Goal: Transaction & Acquisition: Purchase product/service

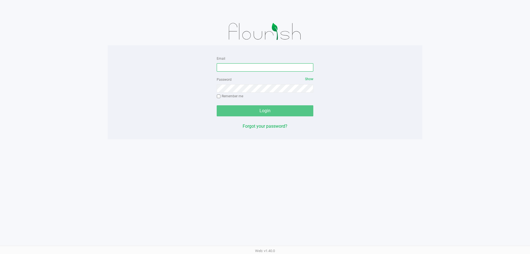
click at [259, 67] on input "Email" at bounding box center [265, 67] width 97 height 8
type input "[EMAIL_ADDRESS][DOMAIN_NAME]"
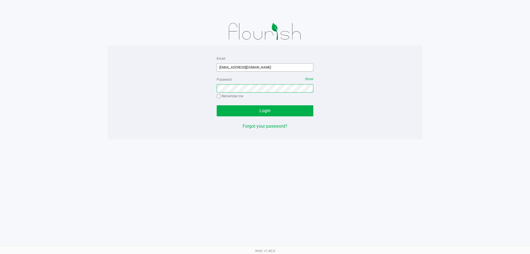
click at [217, 105] on button "Login" at bounding box center [265, 110] width 97 height 11
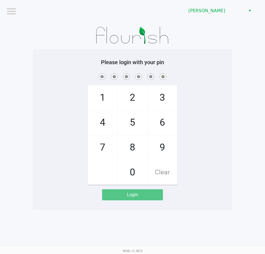
click at [203, 102] on div "1 4 7 2 5 8 0 3 6 9 Clear" at bounding box center [132, 128] width 199 height 112
checkbox input "true"
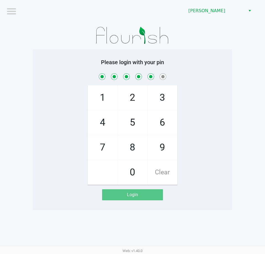
checkbox input "true"
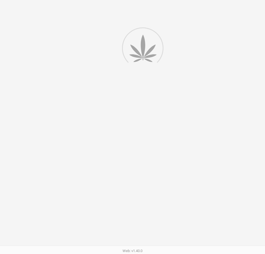
click at [207, 11] on div at bounding box center [132, 127] width 265 height 254
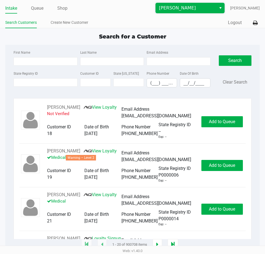
click at [176, 10] on span "[PERSON_NAME]" at bounding box center [186, 8] width 54 height 7
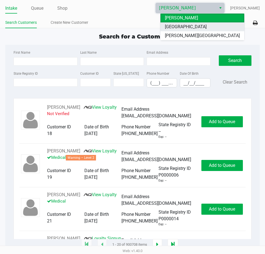
click at [188, 28] on span "[GEOGRAPHIC_DATA]" at bounding box center [186, 26] width 42 height 7
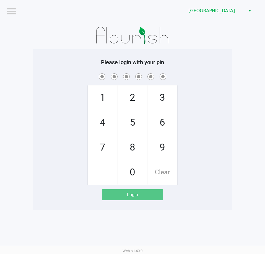
click at [241, 121] on app-pos-login-wrapper "Logout Lakeland WC Please login with your pin 1 4 7 2 5 8 0 3 6 9 Clear Login" at bounding box center [132, 105] width 265 height 210
click at [228, 111] on div "1 4 7 2 5 8 0 3 6 9 Clear" at bounding box center [132, 128] width 199 height 112
checkbox input "true"
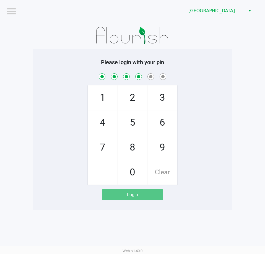
checkbox input "true"
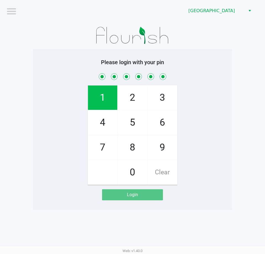
checkbox input "true"
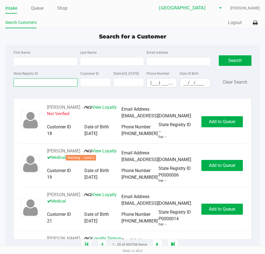
click at [39, 82] on input "State Registry ID" at bounding box center [46, 82] width 64 height 8
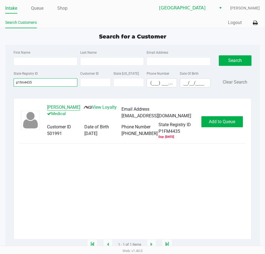
type input "p1fm4435"
click at [55, 108] on button "Kristina Fuller" at bounding box center [63, 107] width 33 height 7
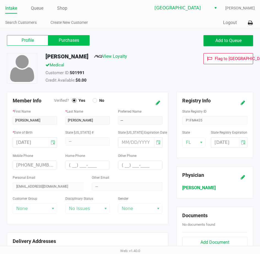
click at [71, 42] on label "Purchases" at bounding box center [68, 40] width 41 height 10
click at [0, 0] on 1 "Purchases" at bounding box center [0, 0] width 0 height 0
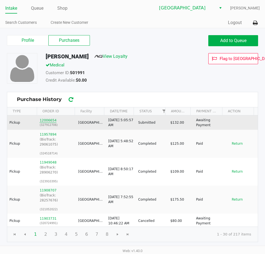
click at [47, 121] on button "12006654" at bounding box center [47, 120] width 17 height 5
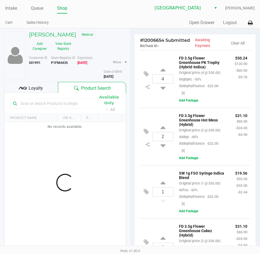
scroll to position [54, 0]
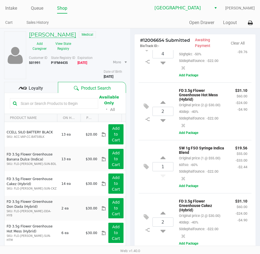
click at [47, 35] on h5 "Kristina Fuller" at bounding box center [52, 34] width 47 height 7
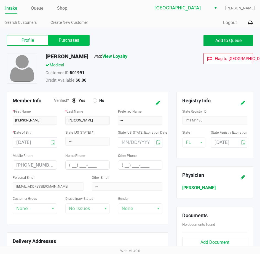
click at [73, 44] on label "Purchases" at bounding box center [68, 40] width 41 height 10
click at [0, 0] on 1 "Purchases" at bounding box center [0, 0] width 0 height 0
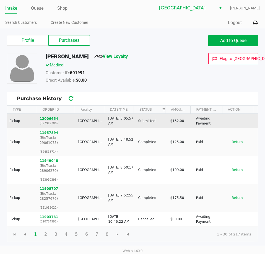
click at [47, 117] on button "12006654" at bounding box center [48, 118] width 19 height 5
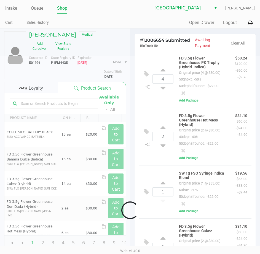
scroll to position [115, 0]
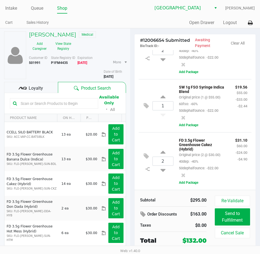
drag, startPoint x: 171, startPoint y: 117, endPoint x: 145, endPoint y: 147, distance: 39.9
click at [171, 117] on div "1 SW 1g FSO Syringe Indica Blend Original price (1 @ $55.00) 60fso: -60% 50deph…" at bounding box center [195, 105] width 113 height 53
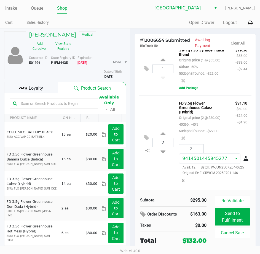
scroll to position [168, 0]
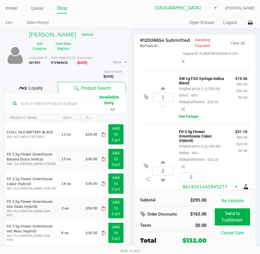
click at [162, 163] on div "2 FD 3.5g Flower Greenhouse Cakez (Hybrid) Original price (2 @ $30.00) 40dep: -…" at bounding box center [195, 170] width 113 height 94
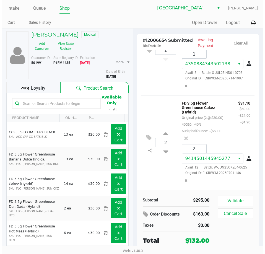
scroll to position [265, 0]
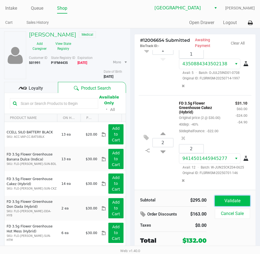
click at [223, 197] on button "Validate" at bounding box center [232, 200] width 35 height 10
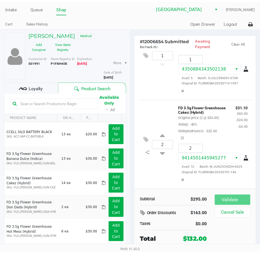
scroll to position [272, 0]
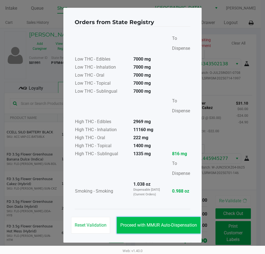
click at [156, 220] on button "Proceed with MMUR Auto-Dispensation" at bounding box center [159, 225] width 84 height 17
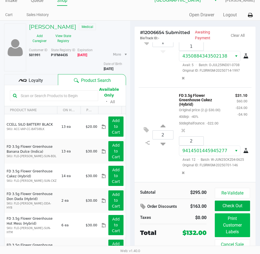
scroll to position [21, 0]
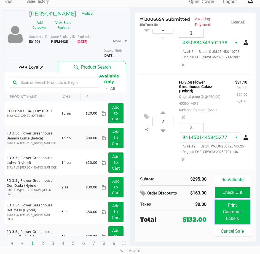
click at [235, 204] on button "Print Customer Labels" at bounding box center [232, 212] width 35 height 24
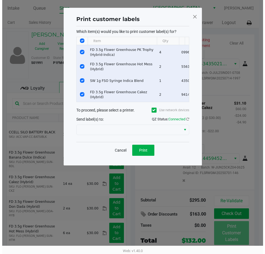
scroll to position [0, 0]
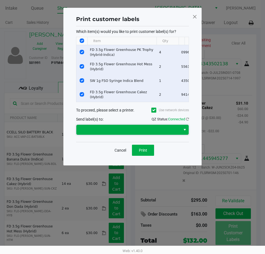
click at [123, 133] on span at bounding box center [129, 129] width 98 height 7
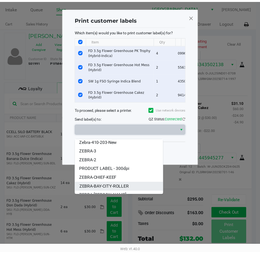
scroll to position [15, 0]
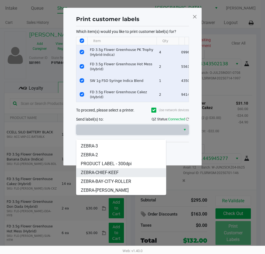
click at [110, 172] on span "ZEBRA-CHIEF-KEEF" at bounding box center [100, 172] width 38 height 7
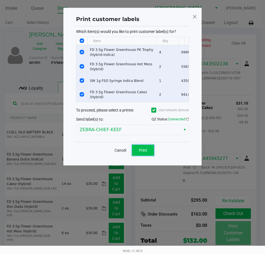
click at [139, 153] on button "Print" at bounding box center [143, 149] width 22 height 11
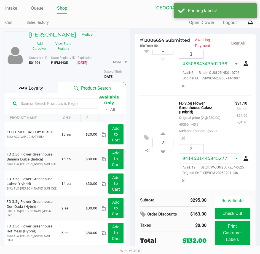
drag, startPoint x: 34, startPoint y: 88, endPoint x: 38, endPoint y: 86, distance: 4.2
click at [35, 87] on span "Loyalty" at bounding box center [36, 88] width 14 height 7
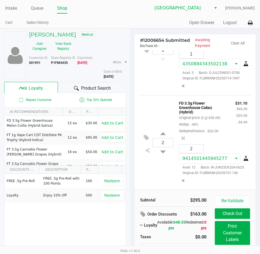
click at [75, 224] on div "FREE .5g Pre-Roll FREE .5g Pre-Roll with 100 Points 100 Redeem Loyalty Enjoy 10…" at bounding box center [65, 214] width 122 height 83
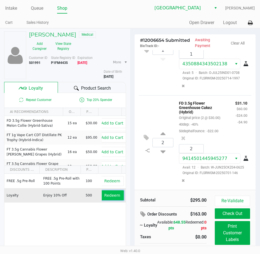
drag, startPoint x: 114, startPoint y: 194, endPoint x: 118, endPoint y: 192, distance: 3.8
click at [115, 194] on span "Redeem" at bounding box center [112, 195] width 16 height 4
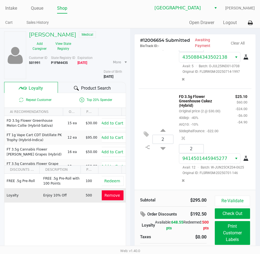
scroll to position [21, 0]
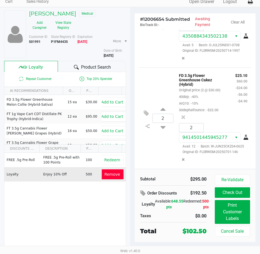
click at [108, 175] on span "Remove" at bounding box center [113, 174] width 16 height 4
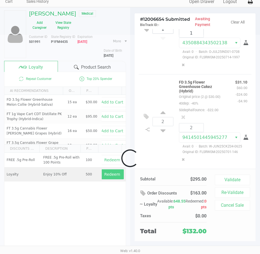
scroll to position [265, 0]
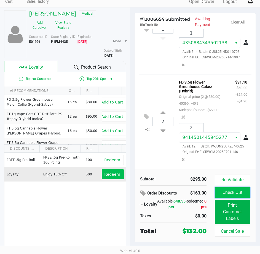
click at [231, 192] on button "Check Out" at bounding box center [232, 192] width 35 height 10
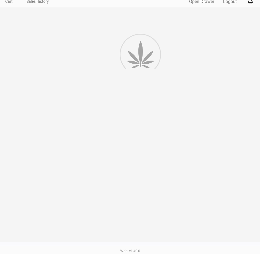
scroll to position [272, 0]
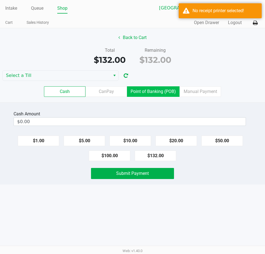
click at [157, 92] on label "Point of Banking (POB)" at bounding box center [153, 91] width 52 height 10
click at [0, 0] on 7 "Point of Banking (POB)" at bounding box center [0, 0] width 0 height 0
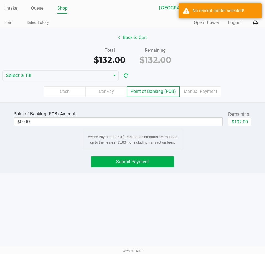
click at [110, 77] on button "Select" at bounding box center [114, 75] width 8 height 10
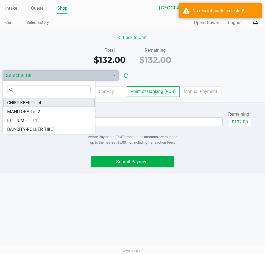
click at [47, 105] on li "CHIEF-KEEF Till 4" at bounding box center [49, 102] width 92 height 9
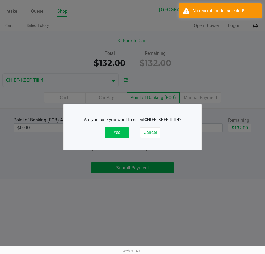
click at [113, 129] on button "Yes" at bounding box center [117, 132] width 24 height 10
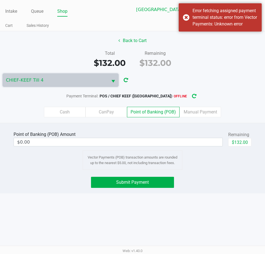
click at [192, 96] on icon "button" at bounding box center [194, 96] width 4 height 4
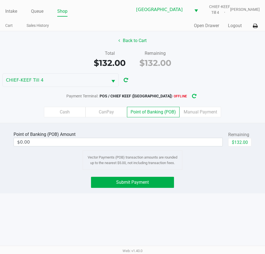
click at [192, 96] on icon "button" at bounding box center [194, 96] width 4 height 4
click at [189, 101] on button "button" at bounding box center [193, 96] width 9 height 10
click at [192, 96] on icon "button" at bounding box center [194, 96] width 4 height 4
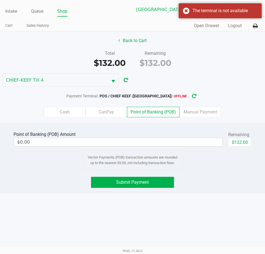
click at [192, 96] on icon "button" at bounding box center [194, 96] width 4 height 4
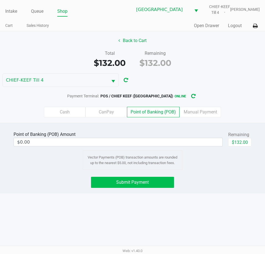
click at [157, 185] on button "Submit Payment" at bounding box center [132, 182] width 83 height 11
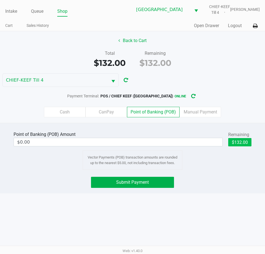
click at [237, 143] on button "$132.00" at bounding box center [239, 142] width 23 height 8
type input "$132.00"
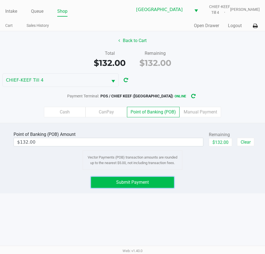
click at [160, 180] on button "Submit Payment" at bounding box center [132, 182] width 83 height 11
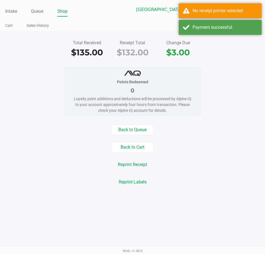
click at [225, 74] on div "Points Redeemed 0 Loyalty point additions and deductions will be processed by A…" at bounding box center [132, 91] width 273 height 49
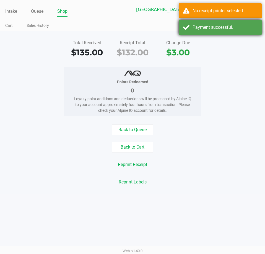
click at [230, 23] on div "Payment successful." at bounding box center [219, 27] width 83 height 15
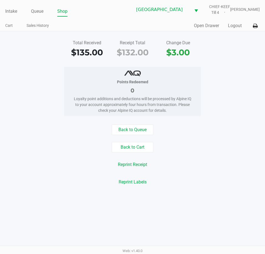
click at [254, 25] on icon at bounding box center [254, 26] width 5 height 4
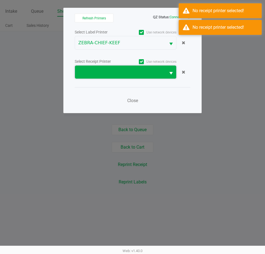
click at [147, 68] on span at bounding box center [120, 71] width 91 height 13
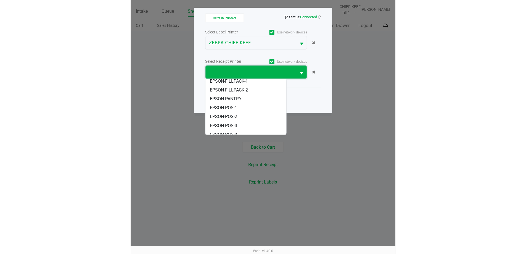
scroll to position [33, 0]
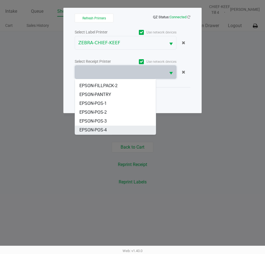
click at [96, 130] on span "EPSON-POS-4" at bounding box center [92, 130] width 27 height 7
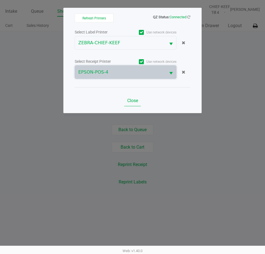
click at [135, 100] on span "Close" at bounding box center [132, 100] width 11 height 5
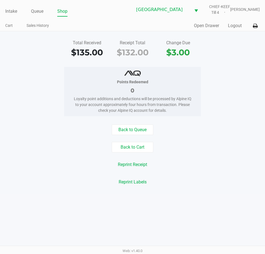
click at [199, 127] on div "Back to Queue" at bounding box center [132, 129] width 273 height 10
click at [213, 81] on div "Points Redeemed 0 Loyalty point additions and deductions will be processed by A…" at bounding box center [132, 91] width 273 height 49
click at [207, 27] on button "Open Drawer" at bounding box center [206, 25] width 25 height 7
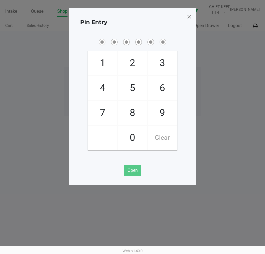
click at [231, 109] on ngb-modal-window "Pin Entry 1 4 7 2 5 8 0 3 6 9 Clear Open" at bounding box center [132, 127] width 265 height 254
checkbox input "true"
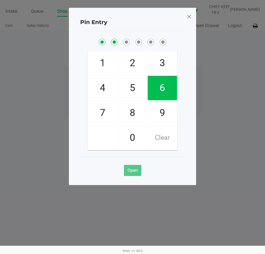
checkbox input "true"
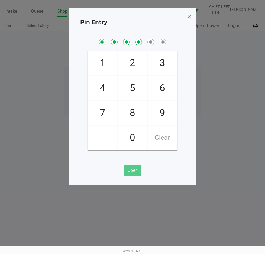
checkbox input "true"
click at [187, 16] on span at bounding box center [188, 16] width 5 height 9
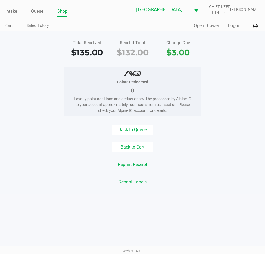
click at [236, 91] on div "Points Redeemed 0 Loyalty point additions and deductions will be processed by A…" at bounding box center [132, 91] width 273 height 49
click at [8, 9] on link "Intake" at bounding box center [11, 11] width 12 height 8
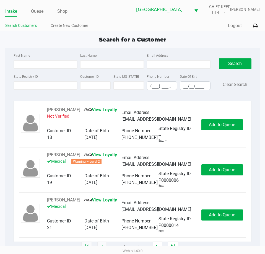
click at [189, 35] on app-point-of-sale "Intake Queue Shop Lakeland WC CHIEF-KEEF Till 4 Lisette Ramos Search Customers …" at bounding box center [132, 123] width 265 height 247
click at [49, 85] on input "State Registry ID" at bounding box center [46, 85] width 64 height 8
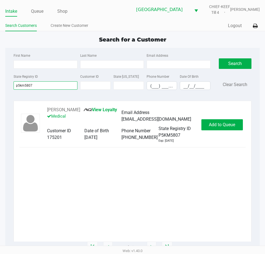
type input "p5km5807"
click at [223, 129] on button "Add to Queue" at bounding box center [221, 124] width 41 height 11
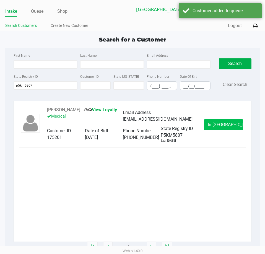
click at [218, 121] on button "In Queue" at bounding box center [223, 124] width 39 height 11
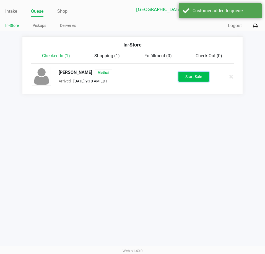
click at [196, 72] on button "Start Sale" at bounding box center [193, 77] width 30 height 10
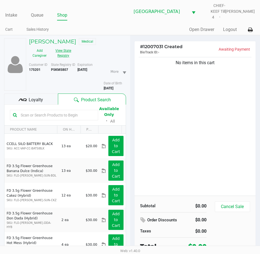
click at [64, 52] on button "View State Registry" at bounding box center [61, 53] width 23 height 14
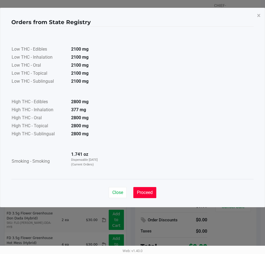
click at [143, 188] on button "Proceed" at bounding box center [144, 192] width 23 height 11
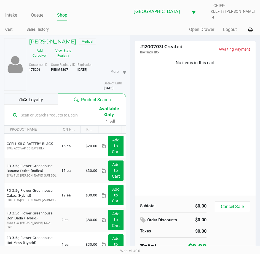
click at [65, 46] on button "View State Registry" at bounding box center [61, 53] width 23 height 14
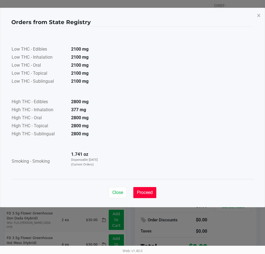
click at [151, 196] on button "Proceed" at bounding box center [144, 192] width 23 height 11
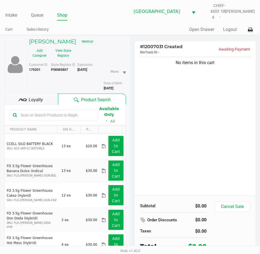
click at [79, 111] on input "text" at bounding box center [57, 115] width 77 height 8
type input "pkt"
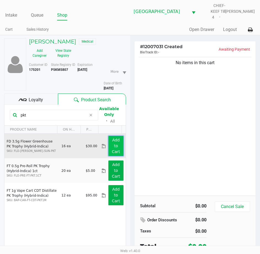
click at [112, 148] on app-button-loader "Add to Cart" at bounding box center [116, 146] width 8 height 16
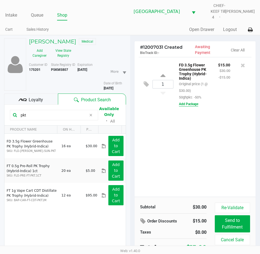
click at [190, 101] on button "Add Package" at bounding box center [188, 103] width 19 height 5
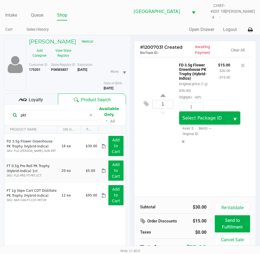
click at [223, 115] on span "Select Package ID" at bounding box center [205, 118] width 44 height 7
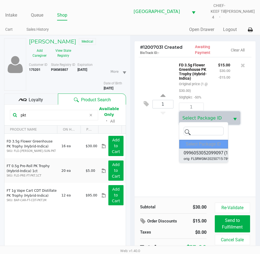
click at [214, 154] on span "0996053052099097" at bounding box center [204, 152] width 40 height 7
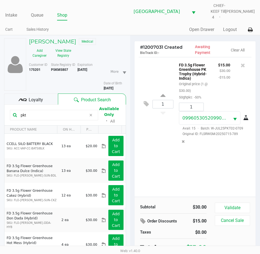
click at [247, 115] on icon at bounding box center [247, 117] width 6 height 4
click at [243, 62] on icon at bounding box center [243, 65] width 4 height 6
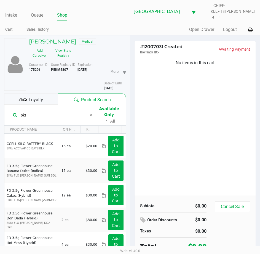
click at [220, 148] on div "No items in this cart" at bounding box center [196, 125] width 122 height 139
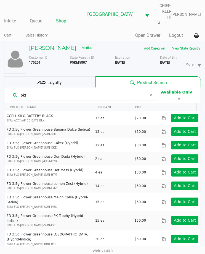
click at [79, 62] on b "P5KM5807" at bounding box center [78, 62] width 17 height 4
click at [79, 61] on b "P5KM5807" at bounding box center [78, 62] width 17 height 4
click at [83, 62] on b "P5KM5807" at bounding box center [78, 62] width 17 height 4
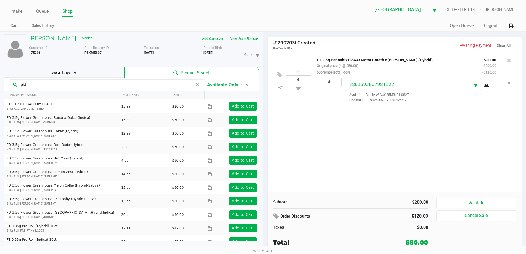
click at [337, 147] on div "4 FT 3.5g Cannabis Flower Motor Breath x Mike Larry (Hybrid) Original price (4 …" at bounding box center [395, 122] width 254 height 140
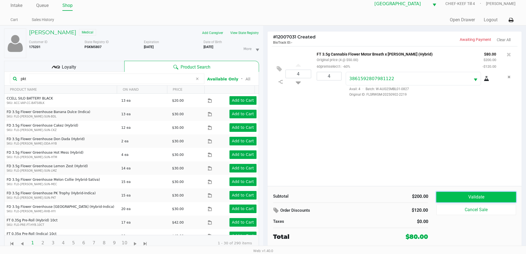
click at [457, 195] on button "Validate" at bounding box center [476, 197] width 80 height 10
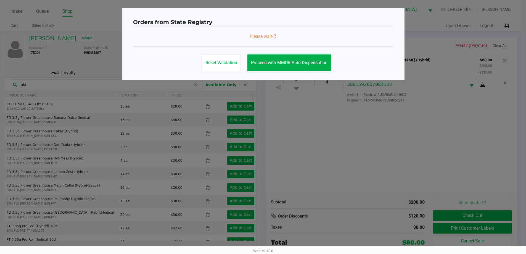
scroll to position [0, 0]
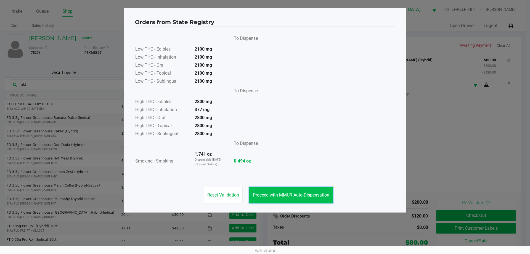
drag, startPoint x: 306, startPoint y: 195, endPoint x: 366, endPoint y: 128, distance: 89.8
click at [306, 194] on span "Proceed with MMUR Auto-Dispensation" at bounding box center [291, 194] width 77 height 5
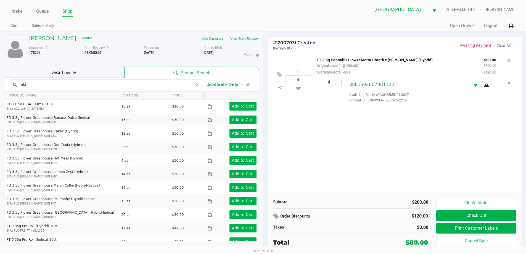
click at [366, 128] on div "To Dispense Low THC - Edibles 2100 mg Low THC - Inhalation 2100 mg Low THC - Or…" at bounding box center [263, 88] width 260 height 139
drag, startPoint x: 98, startPoint y: 75, endPoint x: 108, endPoint y: 77, distance: 9.5
click at [98, 75] on div "Loyalty" at bounding box center [64, 72] width 120 height 11
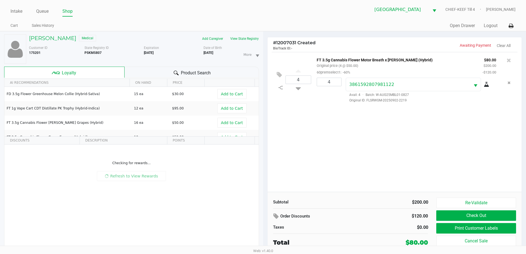
click at [180, 215] on div "Checking for rewards... Refresh to View Rewards" at bounding box center [131, 185] width 254 height 83
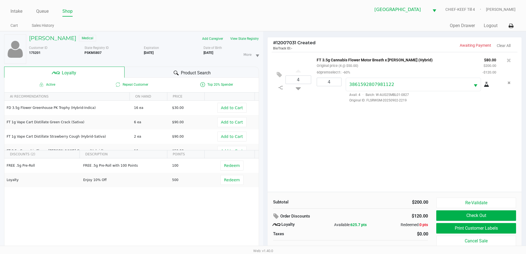
click at [197, 212] on div "FREE .5g Pre-Roll FREE .5g Pre-Roll with 100 Points 100 Redeem Loyalty Enjoy 10…" at bounding box center [131, 199] width 254 height 83
click at [301, 173] on div "4 FT 3.5g Cannabis Flower Motor Breath x Mike Larry (Hybrid) Original price (4 …" at bounding box center [395, 122] width 254 height 140
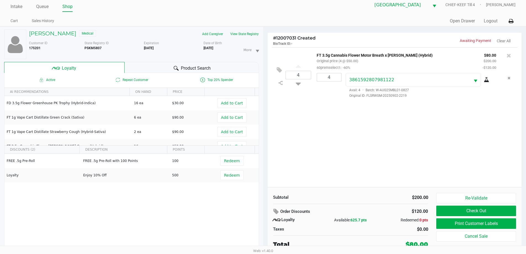
scroll to position [6, 0]
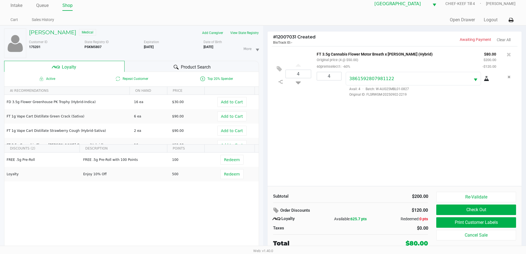
click at [321, 163] on div "4 FT 3.5g Cannabis Flower Motor Breath x Mike Larry (Hybrid) Original price (4 …" at bounding box center [395, 116] width 254 height 140
click at [391, 137] on div "4 FT 3.5g Cannabis Flower Motor Breath x Mike Larry (Hybrid) Original price (4 …" at bounding box center [395, 116] width 254 height 140
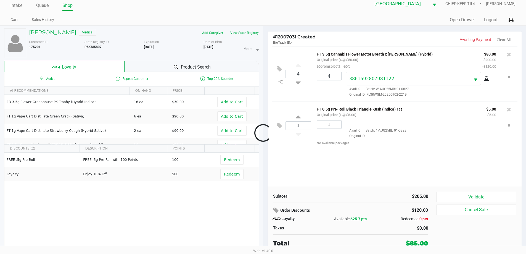
click at [470, 200] on div at bounding box center [263, 133] width 526 height 160
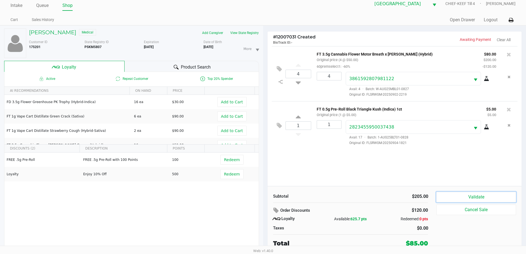
drag, startPoint x: 451, startPoint y: 193, endPoint x: 448, endPoint y: 192, distance: 3.4
click at [451, 193] on button "Validate" at bounding box center [476, 197] width 80 height 10
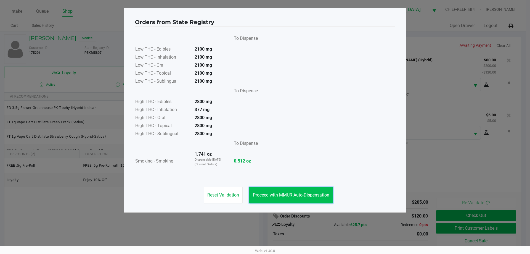
click at [288, 190] on button "Proceed with MMUR Auto-Dispensation" at bounding box center [291, 195] width 84 height 17
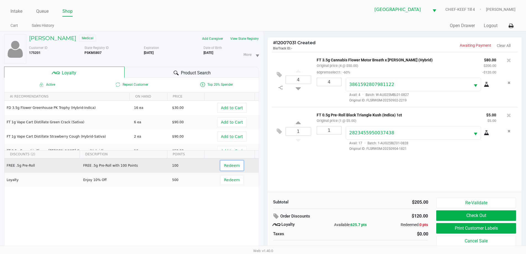
click at [230, 166] on span "Redeem" at bounding box center [232, 165] width 16 height 4
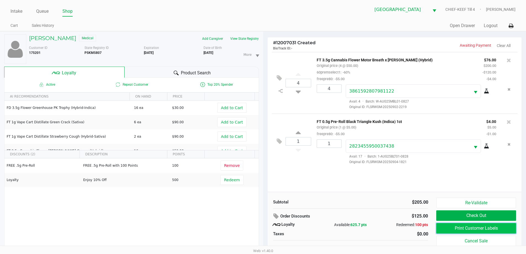
click at [470, 226] on button "Print Customer Labels" at bounding box center [476, 228] width 80 height 10
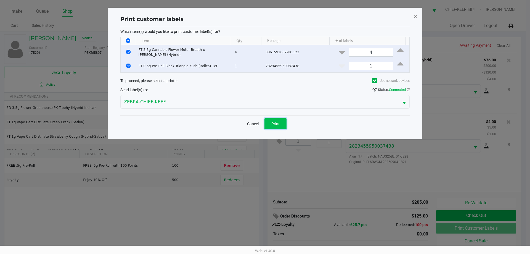
click at [278, 124] on span "Print" at bounding box center [276, 124] width 8 height 4
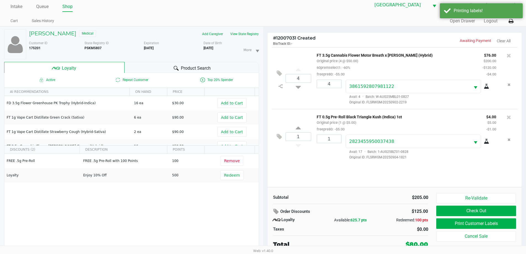
scroll to position [6, 0]
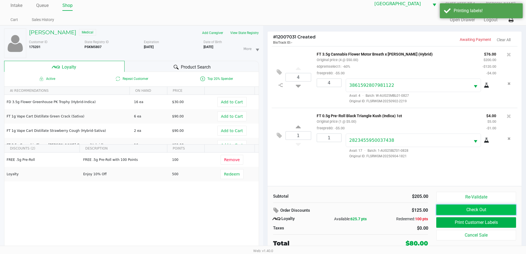
click at [467, 207] on button "Check Out" at bounding box center [476, 209] width 80 height 10
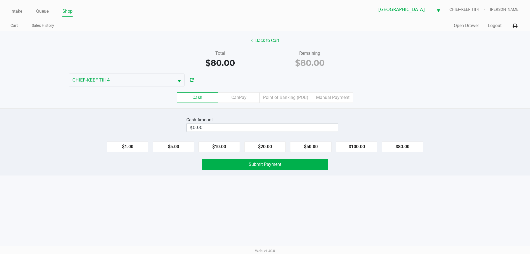
click at [285, 97] on label "Point of Banking (POB)" at bounding box center [286, 97] width 52 height 10
click at [0, 0] on 7 "Point of Banking (POB)" at bounding box center [0, 0] width 0 height 0
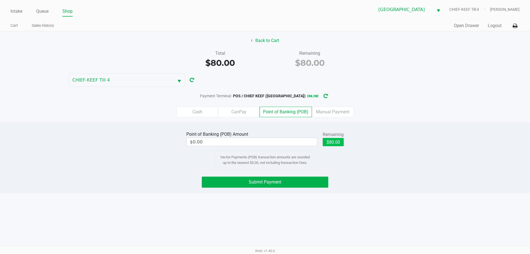
click at [337, 141] on button "$80.00" at bounding box center [333, 142] width 21 height 8
type input "$80.00"
click at [288, 180] on button "Submit Payment" at bounding box center [265, 182] width 127 height 11
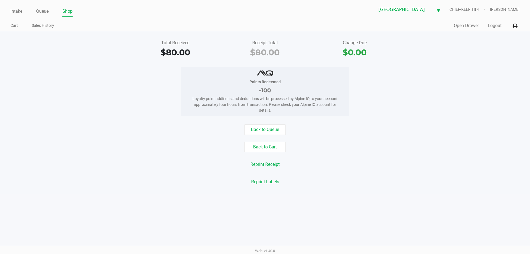
click at [17, 12] on link "Intake" at bounding box center [16, 11] width 12 height 8
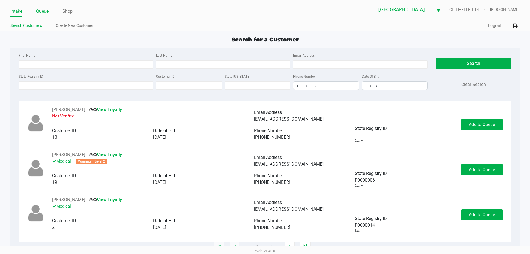
click at [43, 14] on link "Queue" at bounding box center [42, 11] width 12 height 8
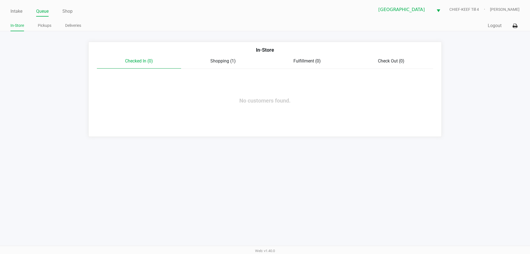
click at [222, 59] on span "Shopping (1)" at bounding box center [222, 60] width 25 height 5
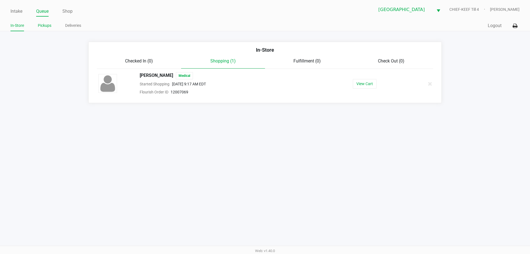
click at [48, 24] on link "Pickups" at bounding box center [45, 25] width 14 height 7
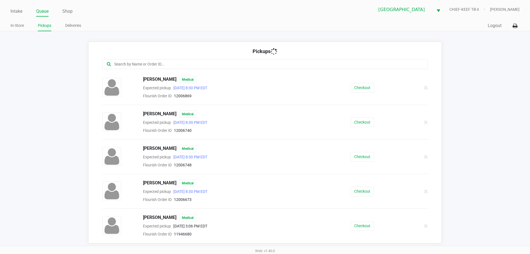
click at [206, 65] on input "text" at bounding box center [256, 64] width 285 height 6
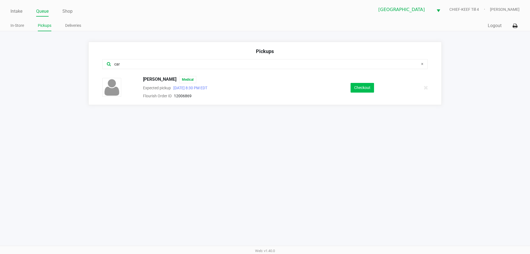
type input "car"
click at [360, 87] on button "Checkout" at bounding box center [362, 88] width 23 height 10
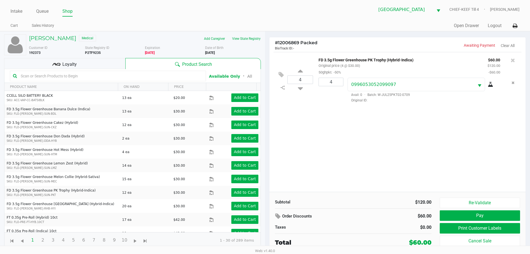
click at [279, 216] on icon at bounding box center [278, 216] width 7 height 6
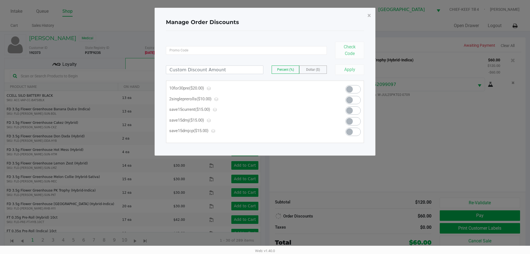
click at [354, 90] on span at bounding box center [353, 89] width 15 height 8
click at [367, 14] on button "×" at bounding box center [369, 15] width 12 height 15
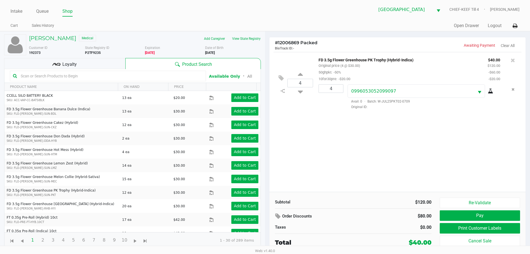
click at [435, 138] on div "4 FD 3.5g Flower Greenhouse PK Trophy (Hybrid-Indica) Original price (4 @ $30.0…" at bounding box center [398, 122] width 256 height 140
click at [280, 77] on icon at bounding box center [281, 78] width 5 height 6
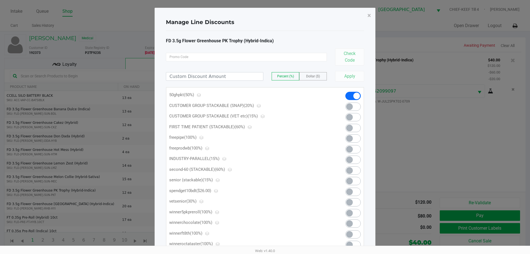
click at [350, 97] on span at bounding box center [353, 96] width 15 height 8
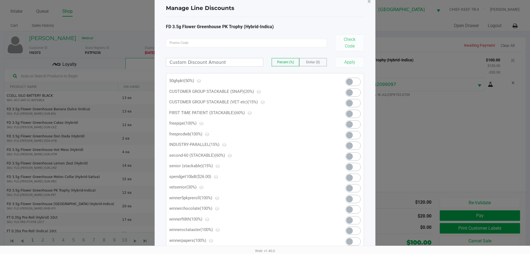
scroll to position [28, 0]
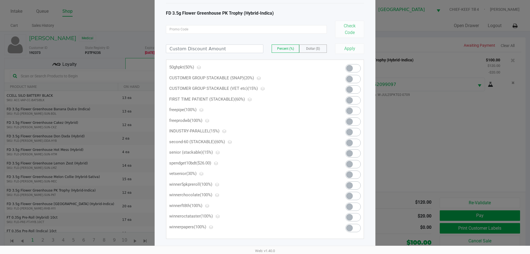
click at [355, 65] on span at bounding box center [353, 68] width 15 height 8
click at [446, 129] on ngb-modal-window "Manage Line Discounts × FD 3.5g Flower Greenhouse PK Trophy (Hybrid-Indica) Che…" at bounding box center [265, 127] width 530 height 254
click at [377, 150] on ngb-modal-window "Manage Line Discounts × FD 3.5g Flower Greenhouse PK Trophy (Hybrid-Indica) Che…" at bounding box center [265, 127] width 530 height 254
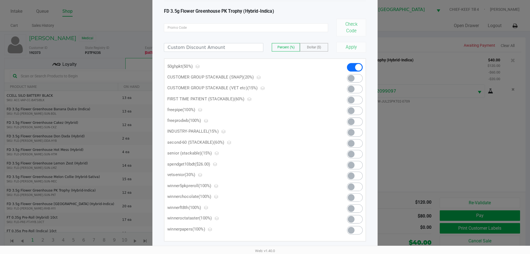
click at [457, 169] on ngb-modal-window "Manage Line Discounts × FD 3.5g Flower Greenhouse PK Trophy (Hybrid-Indica) Che…" at bounding box center [265, 127] width 530 height 254
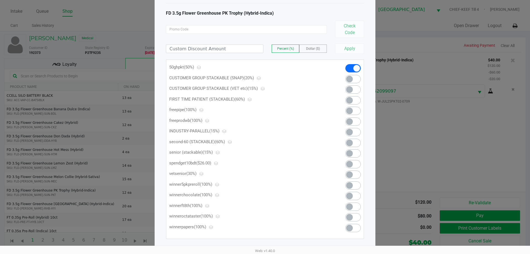
click at [389, 179] on ngb-modal-window "Manage Line Discounts × FD 3.5g Flower Greenhouse PK Trophy (Hybrid-Indica) Che…" at bounding box center [265, 127] width 530 height 254
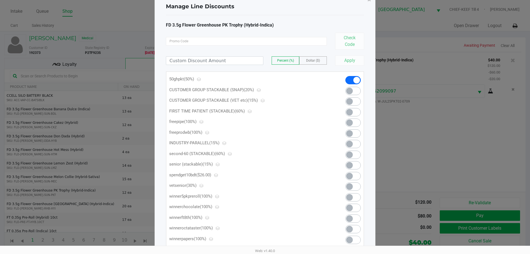
scroll to position [0, 0]
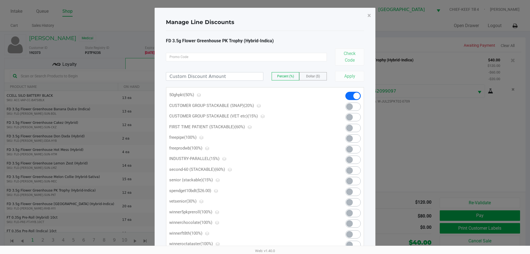
click at [405, 130] on ngb-modal-window "Manage Line Discounts × FD 3.5g Flower Greenhouse PK Trophy (Hybrid-Indica) Che…" at bounding box center [265, 127] width 530 height 254
drag, startPoint x: 370, startPoint y: 17, endPoint x: 384, endPoint y: 148, distance: 131.7
click at [368, 18] on span "×" at bounding box center [370, 16] width 4 height 8
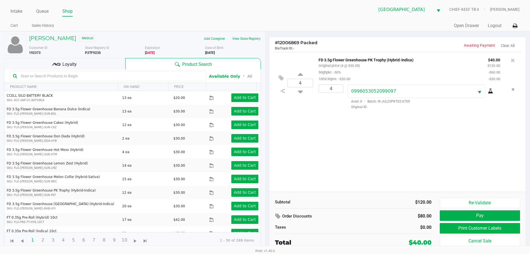
click at [355, 169] on div "4 FD 3.5g Flower Greenhouse PK Trophy (Hybrid-Indica) Original price (4 @ $30.0…" at bounding box center [398, 122] width 256 height 140
click at [279, 73] on button at bounding box center [283, 78] width 10 height 13
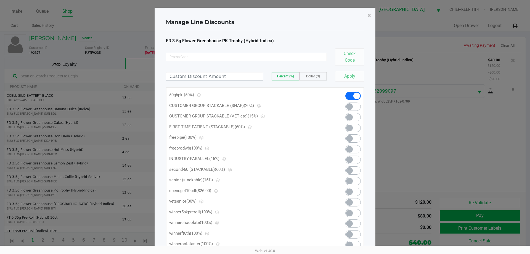
click at [353, 98] on span at bounding box center [353, 96] width 15 height 8
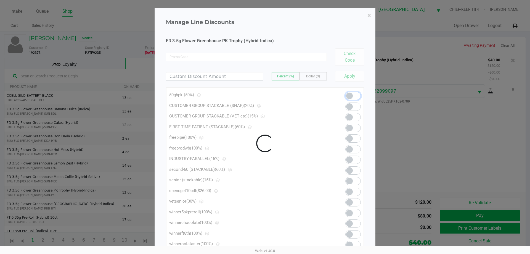
click at [374, 9] on div at bounding box center [265, 143] width 220 height 271
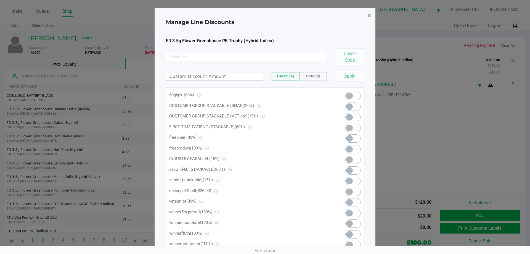
click at [372, 14] on button "×" at bounding box center [369, 15] width 12 height 15
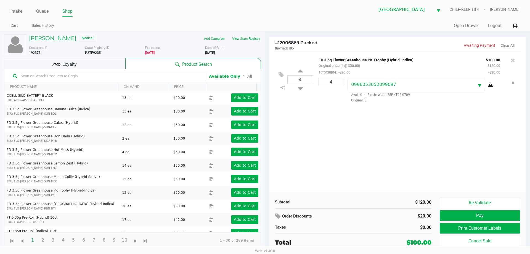
click at [373, 136] on div "4 FD 3.5g Flower Greenhouse PK Trophy (Hybrid-Indica) Original price (4 @ $30.0…" at bounding box center [398, 122] width 256 height 140
click at [282, 73] on icon at bounding box center [281, 75] width 5 height 6
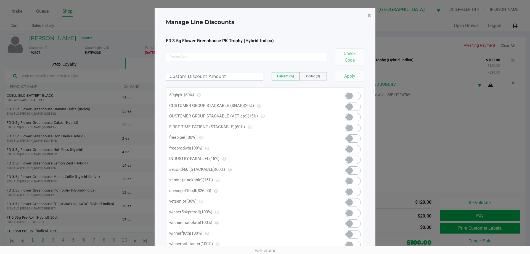
click at [371, 14] on span "×" at bounding box center [370, 16] width 4 height 8
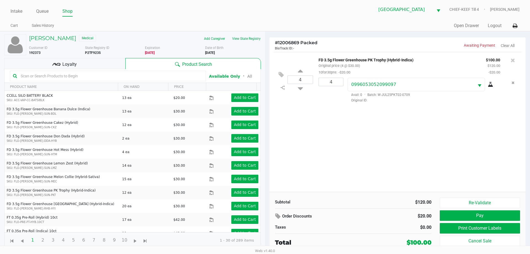
click at [388, 146] on div "4 FD 3.5g Flower Greenhouse PK Trophy (Hybrid-Indica) Original price (4 @ $30.0…" at bounding box center [398, 122] width 256 height 140
click at [281, 75] on icon at bounding box center [281, 75] width 5 height 6
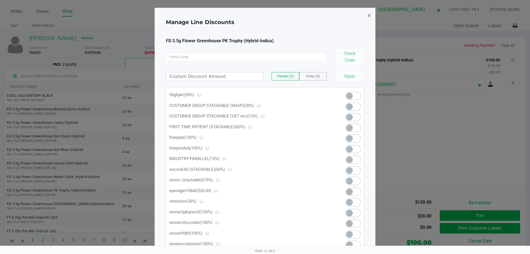
click at [369, 17] on span "×" at bounding box center [370, 16] width 4 height 8
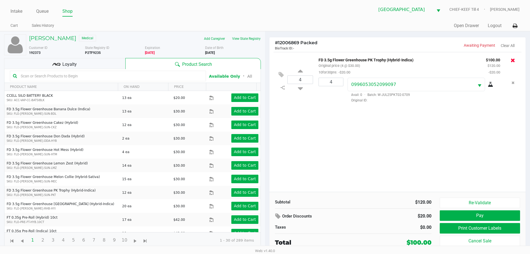
click at [513, 59] on icon at bounding box center [513, 60] width 4 height 6
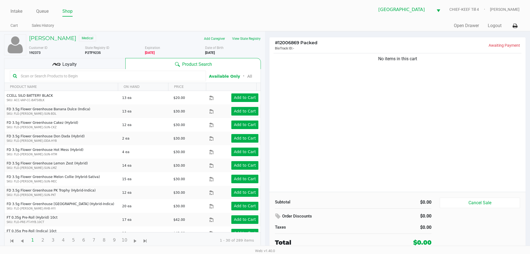
click at [480, 156] on div "No items in this cart" at bounding box center [398, 122] width 256 height 140
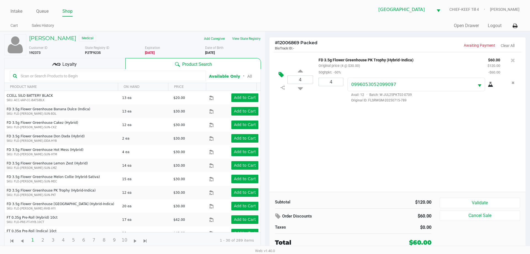
click at [281, 78] on button at bounding box center [283, 74] width 10 height 13
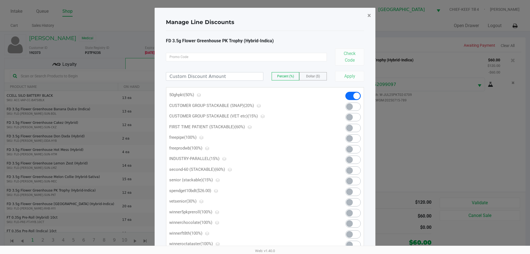
click at [373, 18] on button "×" at bounding box center [369, 15] width 12 height 15
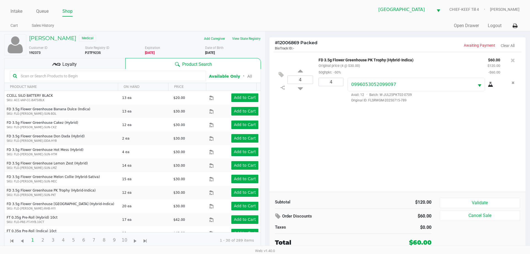
click at [422, 143] on div "4 FD 3.5g Flower Greenhouse PK Trophy (Hybrid-Indica) Original price (4 @ $30.0…" at bounding box center [398, 122] width 256 height 140
click at [280, 217] on icon at bounding box center [278, 216] width 7 height 6
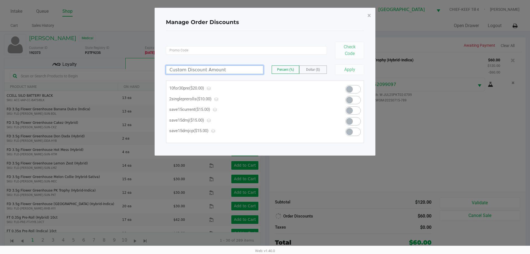
click at [223, 68] on input at bounding box center [214, 70] width 97 height 8
click at [234, 70] on input at bounding box center [214, 70] width 97 height 8
click at [313, 70] on span "Dollar ($)" at bounding box center [313, 70] width 14 height 4
type input "10.00"
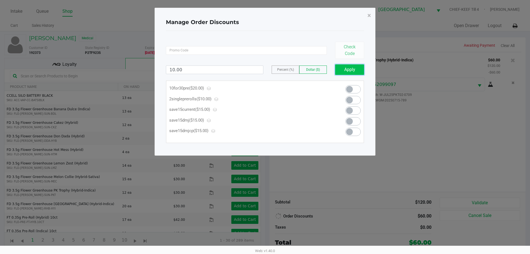
click at [351, 69] on button "Apply" at bounding box center [349, 69] width 29 height 10
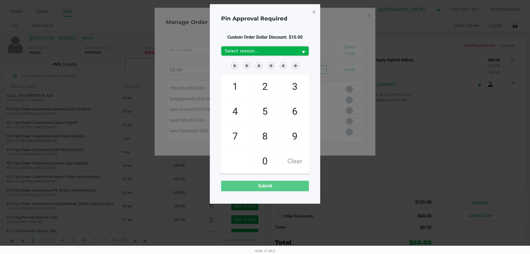
click at [268, 50] on span "Select reason..." at bounding box center [260, 51] width 70 height 7
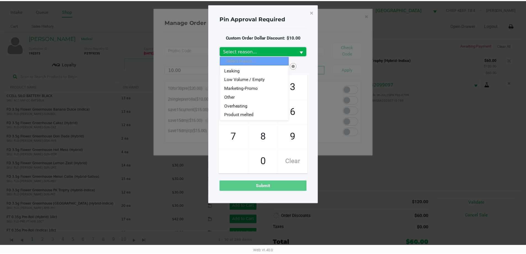
scroll to position [44, 0]
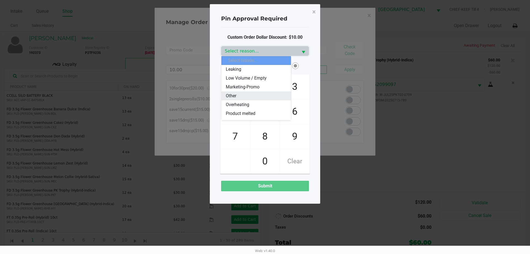
click at [233, 96] on span "Other" at bounding box center [231, 96] width 10 height 7
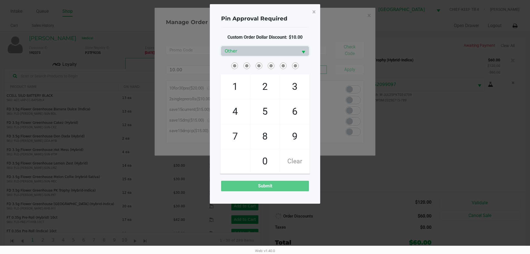
click at [218, 67] on div at bounding box center [265, 65] width 96 height 9
checkbox input "true"
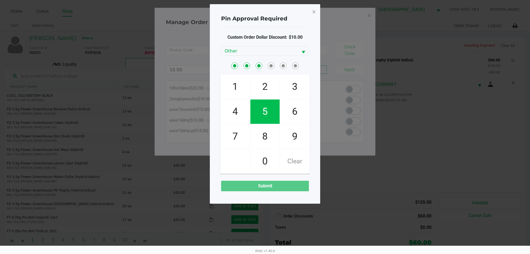
checkbox input "true"
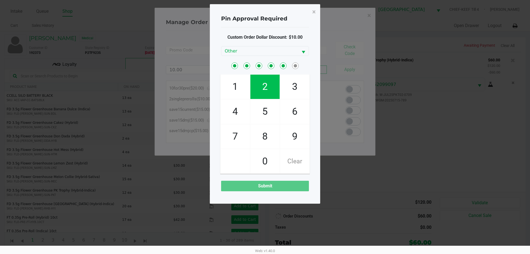
checkbox input "true"
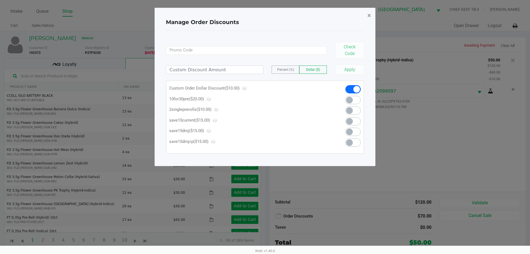
click at [370, 14] on span "×" at bounding box center [370, 16] width 4 height 8
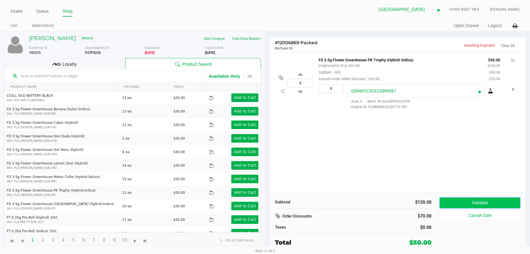
click at [487, 199] on button "Validate" at bounding box center [480, 202] width 80 height 10
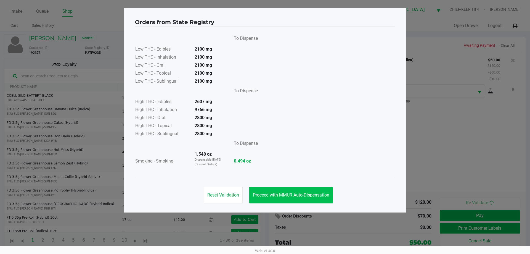
click at [302, 188] on button "Proceed with MMUR Auto-Dispensation" at bounding box center [291, 195] width 84 height 17
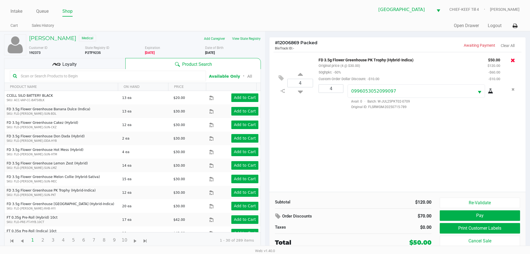
click at [512, 58] on icon at bounding box center [513, 60] width 4 height 6
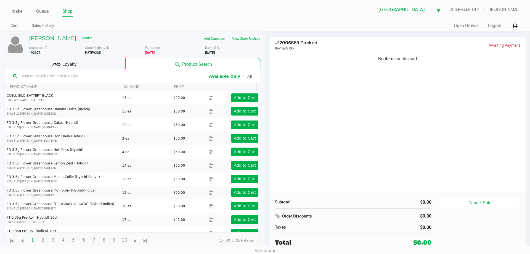
click at [422, 125] on div "No items in this cart" at bounding box center [398, 122] width 256 height 140
click at [424, 125] on div "No items in this cart" at bounding box center [398, 122] width 256 height 140
click at [432, 119] on div "No items in this cart" at bounding box center [398, 122] width 256 height 140
click at [401, 167] on div "No items in this cart" at bounding box center [398, 122] width 256 height 140
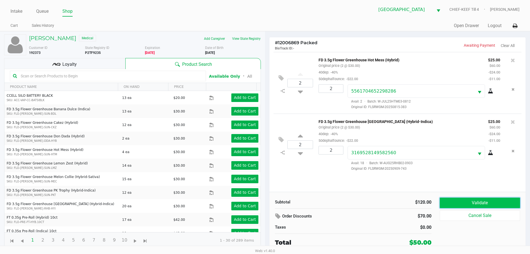
click at [509, 198] on button "Validate" at bounding box center [480, 202] width 80 height 10
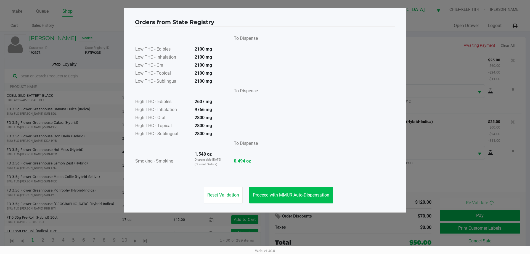
click at [304, 187] on button "Proceed with MMUR Auto-Dispensation" at bounding box center [291, 195] width 84 height 17
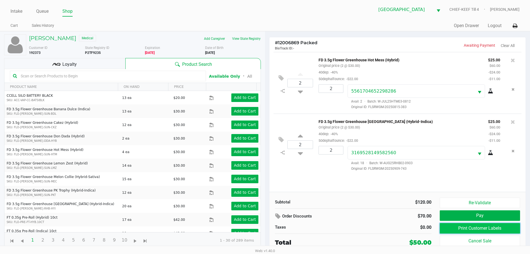
click at [502, 230] on button "Print Customer Labels" at bounding box center [480, 228] width 80 height 10
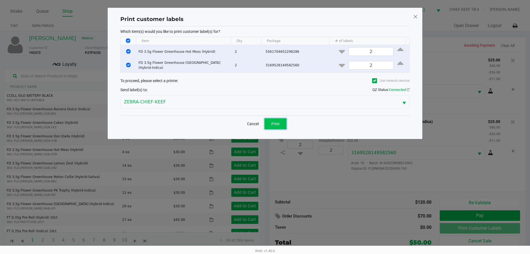
click at [273, 122] on span "Print" at bounding box center [276, 124] width 8 height 4
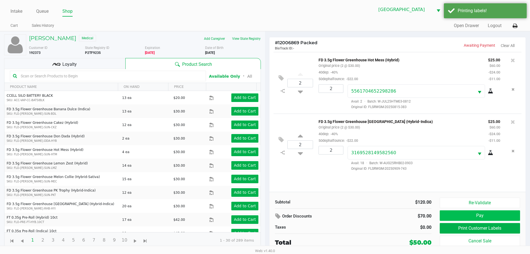
click at [512, 214] on button "Pay" at bounding box center [480, 215] width 80 height 10
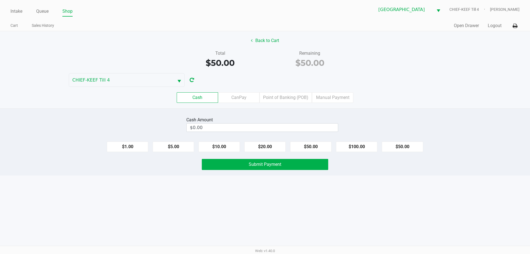
click at [238, 97] on label "CanPay" at bounding box center [238, 97] width 41 height 10
click at [0, 0] on 2 "CanPay" at bounding box center [0, 0] width 0 height 0
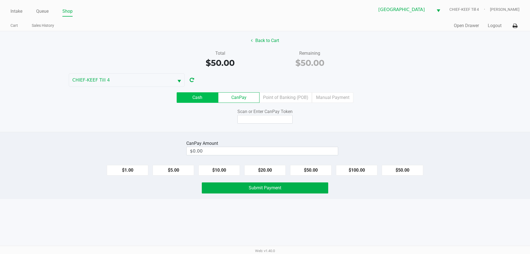
click at [191, 97] on label "Cash" at bounding box center [197, 97] width 41 height 10
click at [0, 0] on 0 "Cash" at bounding box center [0, 0] width 0 height 0
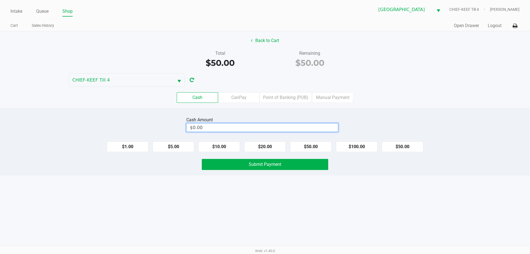
click at [287, 126] on input "$0.00" at bounding box center [262, 127] width 151 height 8
click at [270, 165] on span "Submit Payment" at bounding box center [265, 164] width 33 height 5
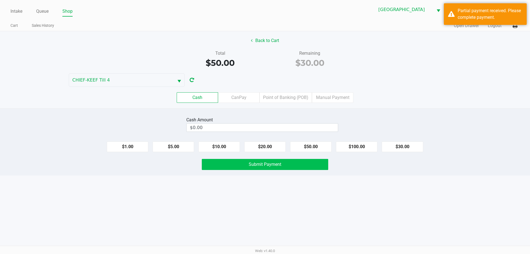
click at [284, 95] on label "Point of Banking (POB)" at bounding box center [286, 97] width 52 height 10
click at [0, 0] on 7 "Point of Banking (POB)" at bounding box center [0, 0] width 0 height 0
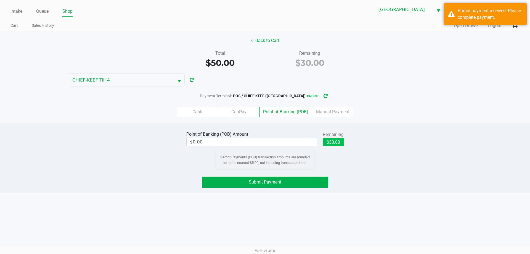
click at [342, 139] on button "$30.00" at bounding box center [333, 142] width 21 height 8
type input "$30.00"
click at [310, 177] on button "Submit Payment" at bounding box center [265, 182] width 127 height 11
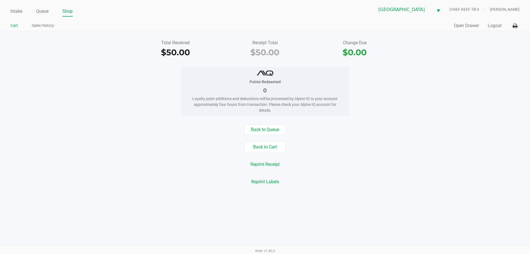
click at [13, 23] on link "Cart" at bounding box center [13, 25] width 7 height 7
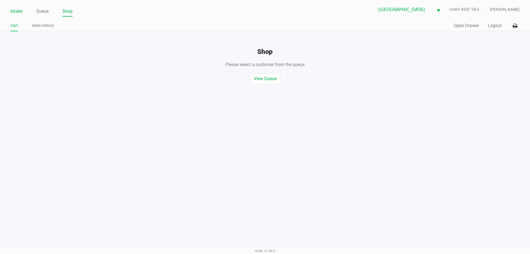
click at [13, 11] on link "Intake" at bounding box center [16, 11] width 12 height 8
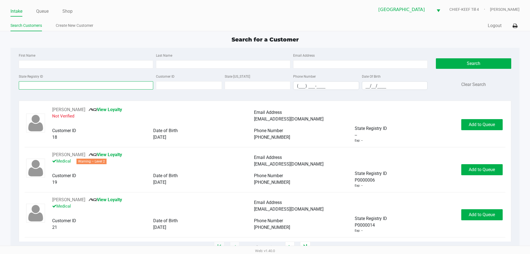
click at [75, 82] on input "State Registry ID" at bounding box center [86, 85] width 135 height 8
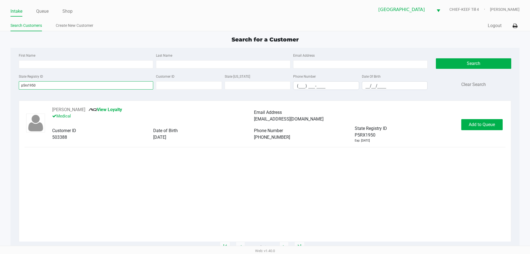
type input "p5rx1950"
click at [82, 107] on button "CLARENCE DELOREY" at bounding box center [68, 109] width 33 height 7
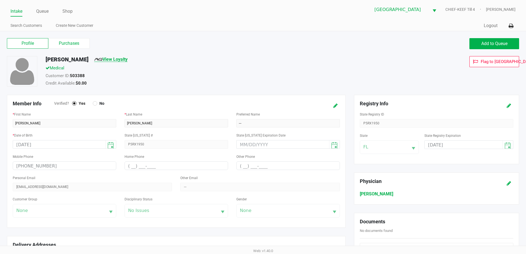
click at [120, 59] on link "View Loyalty" at bounding box center [110, 59] width 33 height 5
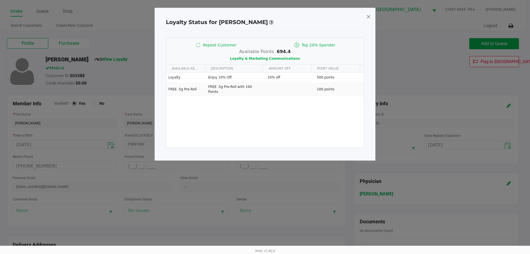
click at [368, 17] on span at bounding box center [368, 16] width 5 height 9
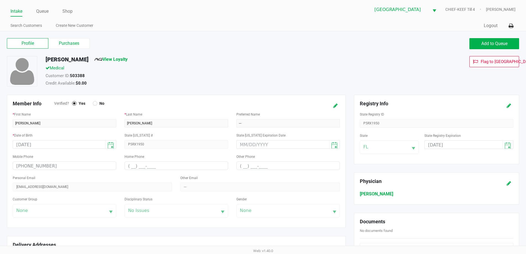
click at [400, 44] on ngb-modal-window "Loyalty Status for CLARENCE DELOREY Repeat Customer Top 20% Spender Available P…" at bounding box center [263, 127] width 526 height 254
click at [76, 39] on label "Purchases" at bounding box center [68, 43] width 41 height 10
click at [0, 0] on 1 "Purchases" at bounding box center [0, 0] width 0 height 0
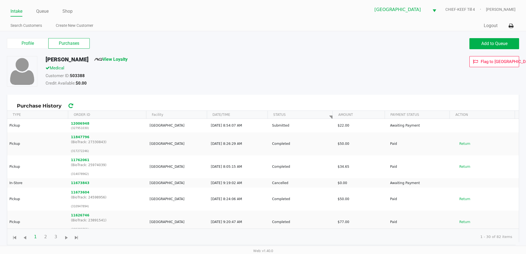
click at [346, 60] on div "CLARENCE DELOREY View Loyalty" at bounding box center [201, 60] width 321 height 9
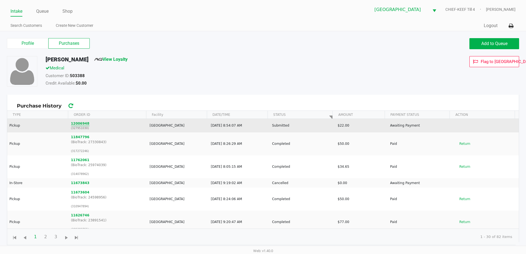
click at [76, 123] on button "12006948" at bounding box center [80, 123] width 19 height 5
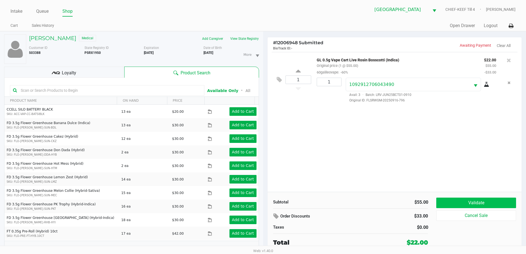
click at [489, 198] on button "Validate" at bounding box center [476, 202] width 80 height 10
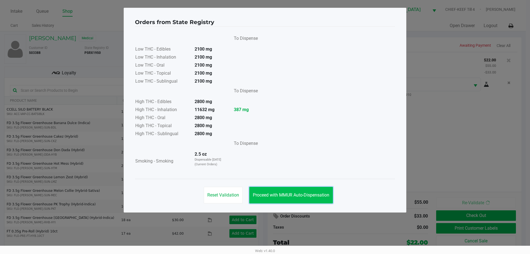
click at [290, 187] on button "Proceed with MMUR Auto-Dispensation" at bounding box center [291, 195] width 84 height 17
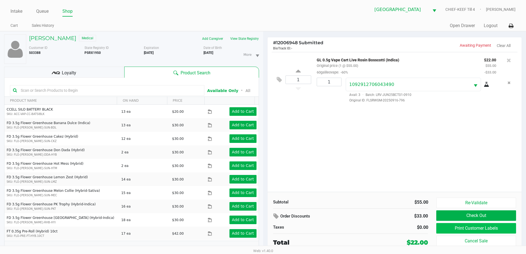
click at [485, 227] on button "Print Customer Labels" at bounding box center [476, 228] width 80 height 10
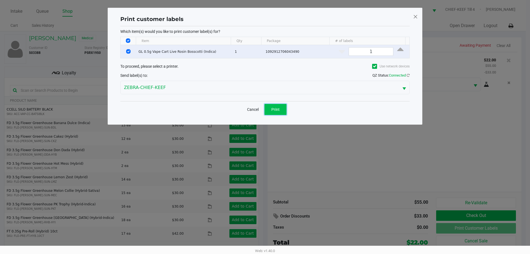
click at [276, 111] on span "Print" at bounding box center [276, 109] width 8 height 4
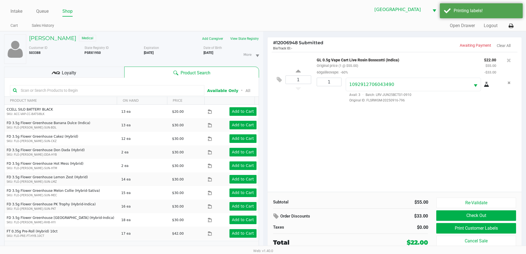
click at [498, 155] on div "1 GL 0.5g Vape Cart Live Rosin Bosscotti (Indica) Original price (1 @ $55.00) 6…" at bounding box center [395, 122] width 254 height 140
click at [490, 215] on button "Check Out" at bounding box center [476, 215] width 80 height 10
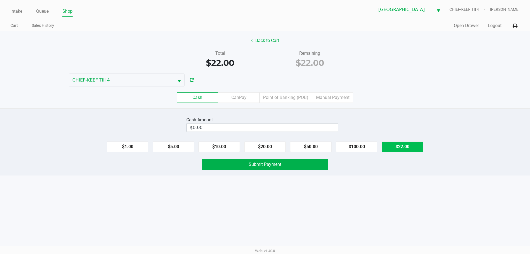
click at [400, 145] on button "$22.00" at bounding box center [402, 146] width 41 height 10
type input "$22.00"
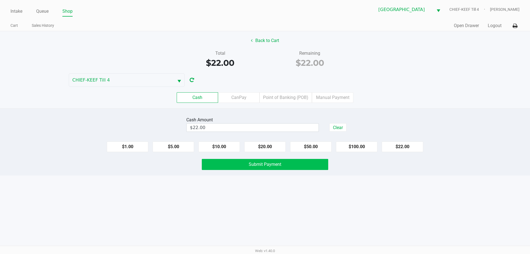
click at [289, 167] on button "Submit Payment" at bounding box center [265, 164] width 127 height 11
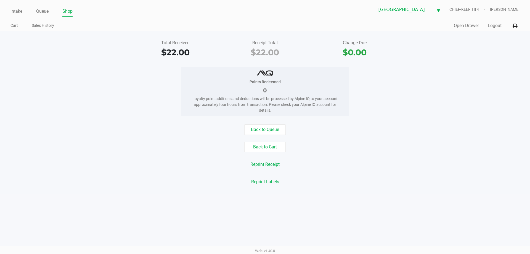
click at [454, 136] on div "Back to Queue Back to Cart Reprint Receipt Reprint Labels" at bounding box center [265, 155] width 539 height 63
drag, startPoint x: 430, startPoint y: 118, endPoint x: 348, endPoint y: 94, distance: 85.1
click at [419, 115] on div "Total Received $22.00 Receipt Total $22.00 Change Due $0.00 Points Redeemed 0 L…" at bounding box center [265, 112] width 530 height 162
click at [11, 13] on link "Intake" at bounding box center [16, 11] width 12 height 8
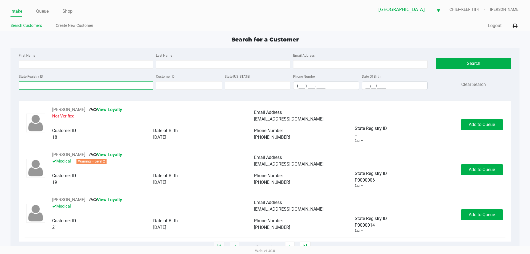
click at [131, 85] on input "State Registry ID" at bounding box center [86, 85] width 135 height 8
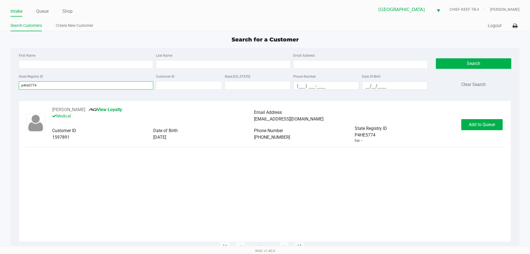
type input "p4he5774"
click at [437, 195] on div "TAMIKA MARTIN View Loyalty Medical Email Address martintamikac@gmail.com Custom…" at bounding box center [265, 173] width 481 height 135
click at [485, 124] on span "Add to Queue" at bounding box center [482, 124] width 26 height 5
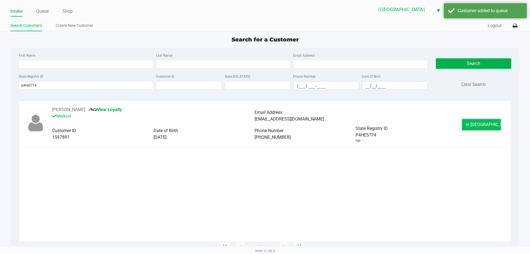
click at [480, 125] on span "In Queue" at bounding box center [489, 124] width 46 height 5
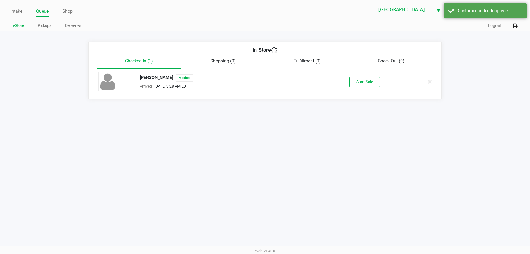
click at [444, 190] on div "Intake Queue Shop Lakeland WC CHIEF-KEEF Till 4 Lisette Ramos In-Store Pickups …" at bounding box center [265, 127] width 530 height 254
click at [371, 79] on button "Start Sale" at bounding box center [365, 82] width 30 height 10
click at [458, 201] on div "Intake Queue Shop Lakeland WC CHIEF-KEEF Till 4 Lisette Ramos In-Store Pickups …" at bounding box center [265, 127] width 530 height 254
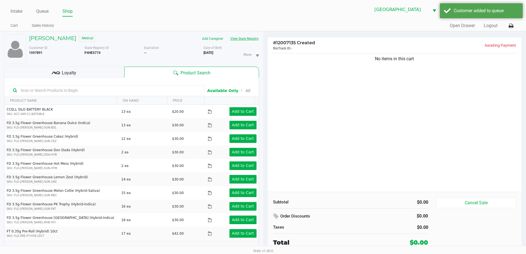
click at [247, 39] on button "View State Registry" at bounding box center [243, 38] width 32 height 9
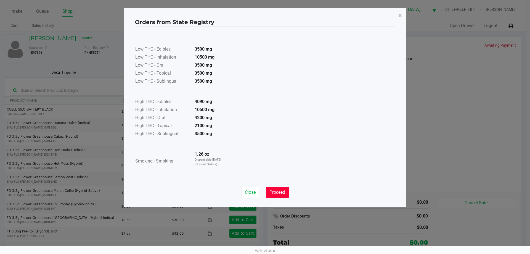
click at [278, 195] on button "Proceed" at bounding box center [277, 192] width 23 height 11
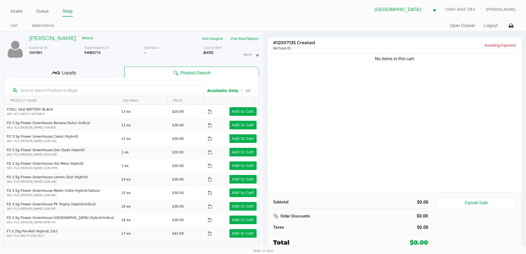
click at [168, 91] on input "text" at bounding box center [110, 90] width 183 height 8
click at [247, 41] on button "View State Registry" at bounding box center [243, 38] width 32 height 9
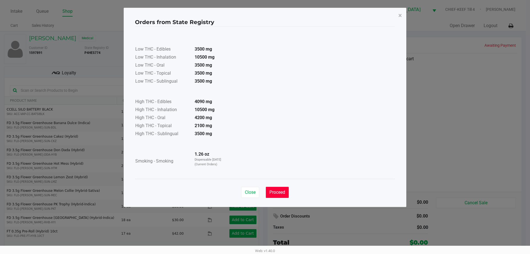
click at [277, 189] on button "Proceed" at bounding box center [277, 192] width 23 height 11
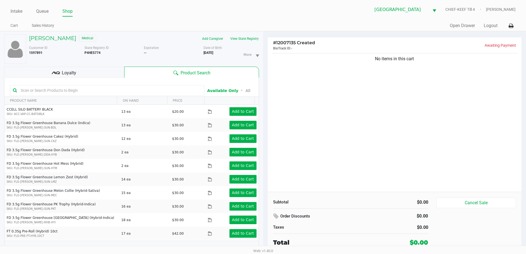
click at [350, 144] on div "Low THC - Edibles 3500 mg Low THC - Inhalation 10500 mg Low THC - Oral 3500 mg …" at bounding box center [263, 88] width 260 height 139
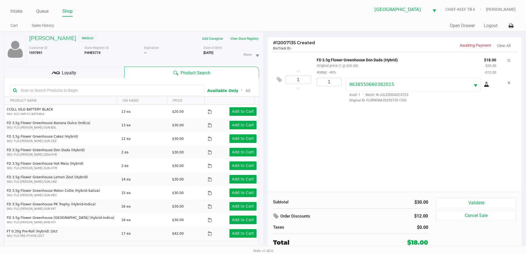
click at [293, 118] on div "1 FD 3.5g Flower Greenhouse Don Dada (Hybrid) Original price (1 @ $30.00) 40dep…" at bounding box center [395, 122] width 254 height 140
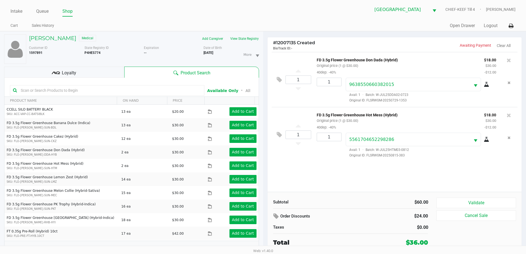
click at [296, 178] on div "1 FD 3.5g Flower Greenhouse Don Dada (Hybrid) Original price (1 @ $30.00) 40dep…" at bounding box center [395, 122] width 254 height 140
click at [84, 68] on div at bounding box center [263, 139] width 526 height 160
click at [107, 70] on div at bounding box center [263, 139] width 526 height 160
click at [106, 70] on div at bounding box center [263, 139] width 526 height 160
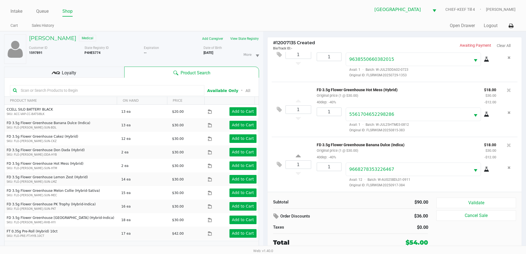
click at [108, 72] on div "Loyalty" at bounding box center [64, 72] width 120 height 11
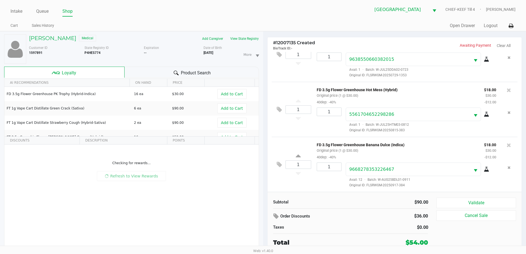
click at [112, 73] on div "Loyalty" at bounding box center [64, 72] width 120 height 11
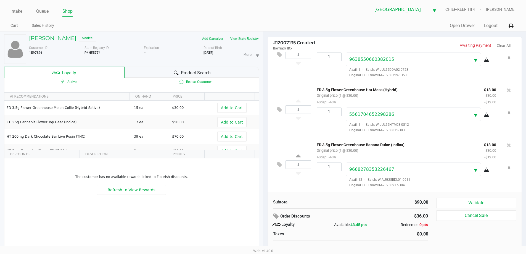
click at [176, 72] on icon at bounding box center [176, 72] width 5 height 5
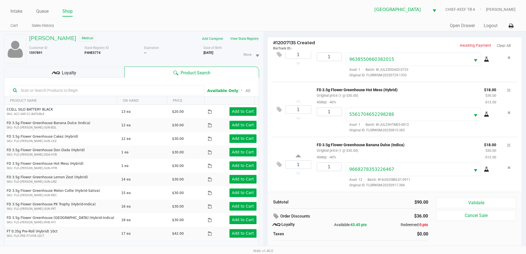
scroll to position [25, 0]
click at [286, 201] on div "Subtotal" at bounding box center [309, 202] width 73 height 6
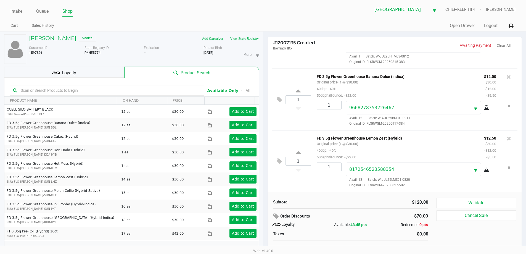
scroll to position [6, 0]
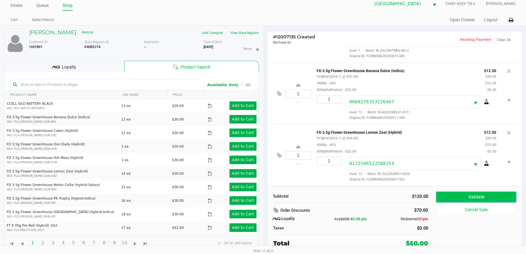
click at [477, 197] on button "Validate" at bounding box center [476, 197] width 80 height 10
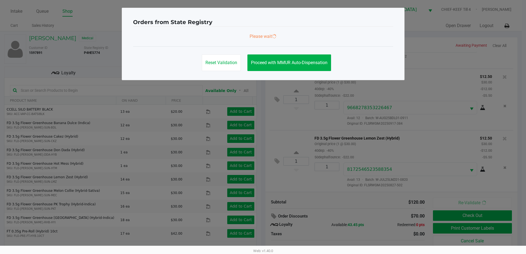
scroll to position [0, 0]
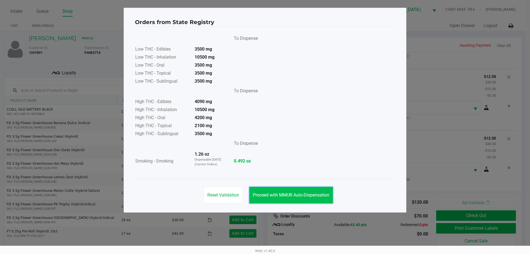
drag, startPoint x: 296, startPoint y: 196, endPoint x: 455, endPoint y: 191, distance: 159.2
click at [296, 196] on span "Proceed with MMUR Auto-Dispensation" at bounding box center [291, 194] width 77 height 5
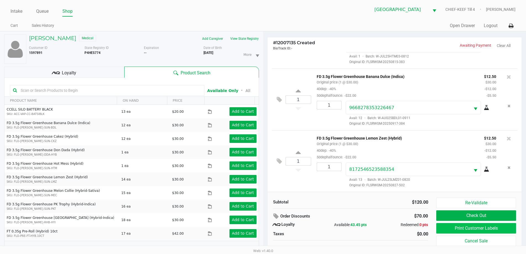
click at [496, 227] on button "Print Customer Labels" at bounding box center [476, 228] width 80 height 10
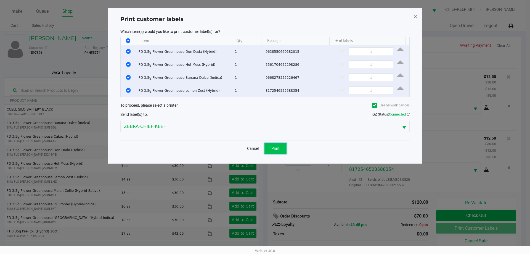
click at [281, 144] on button "Print" at bounding box center [276, 148] width 22 height 11
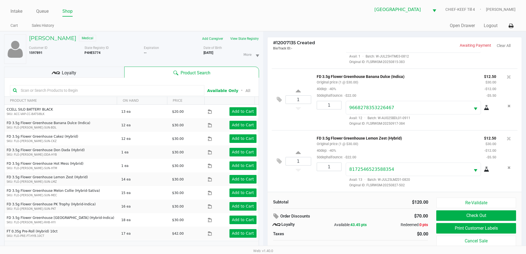
click at [294, 181] on div "1 FD 3.5g Flower Greenhouse Lemon Zest (Hybrid) Original price (1 @ $30.00) 40d…" at bounding box center [395, 161] width 246 height 62
click at [286, 181] on div at bounding box center [263, 139] width 526 height 160
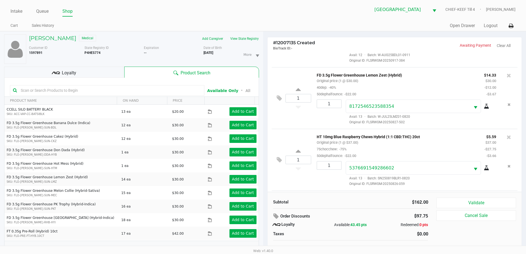
scroll to position [225, 0]
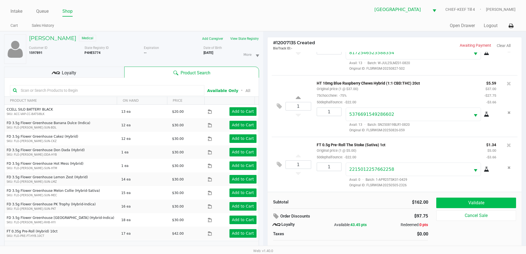
click at [505, 200] on button "Validate" at bounding box center [476, 202] width 80 height 10
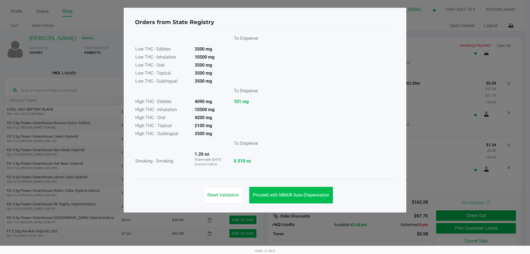
click at [299, 196] on span "Proceed with MMUR Auto-Dispensation" at bounding box center [291, 194] width 77 height 5
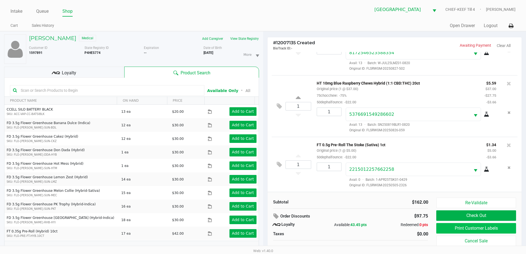
click at [493, 225] on button "Print Customer Labels" at bounding box center [476, 228] width 80 height 10
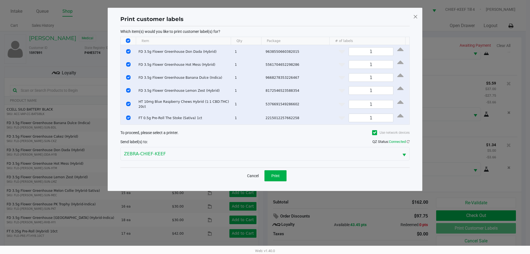
click at [128, 41] on input "Select All Rows" at bounding box center [128, 40] width 4 height 4
checkbox input "false"
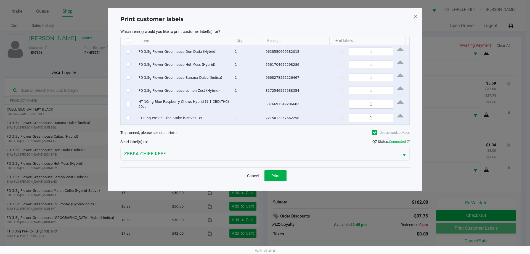
checkbox input "false"
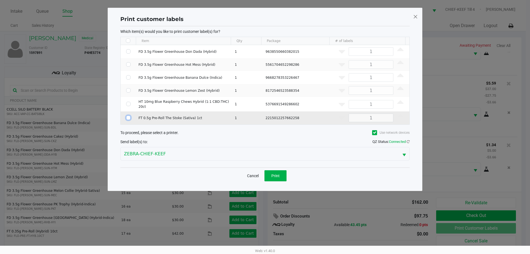
click at [128, 116] on input "Select Row" at bounding box center [128, 117] width 4 height 4
checkbox input "true"
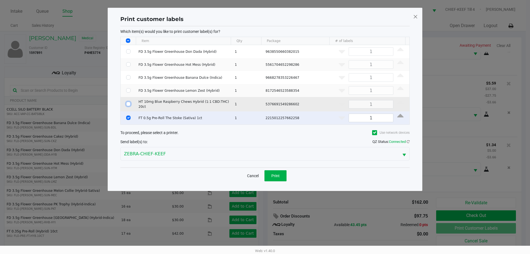
click at [128, 103] on input "Select Row" at bounding box center [128, 104] width 4 height 4
checkbox input "true"
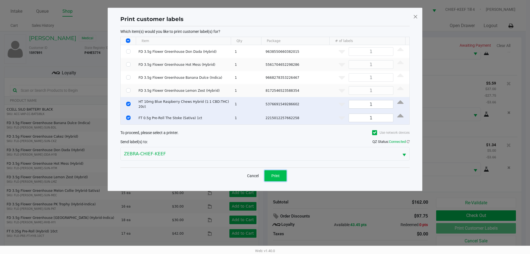
click at [277, 173] on span "Print" at bounding box center [276, 175] width 8 height 4
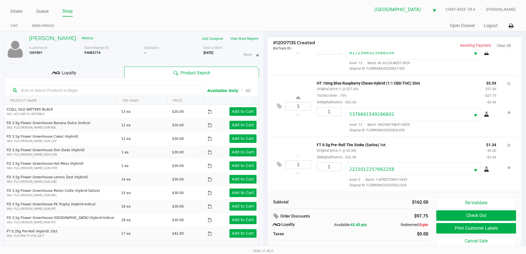
scroll to position [6, 0]
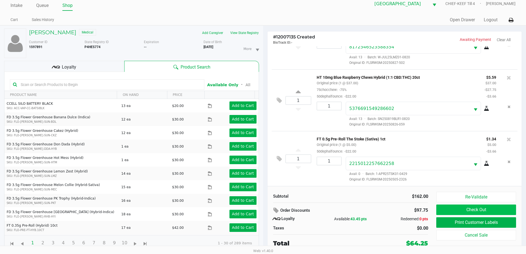
click at [507, 208] on button "Check Out" at bounding box center [476, 209] width 80 height 10
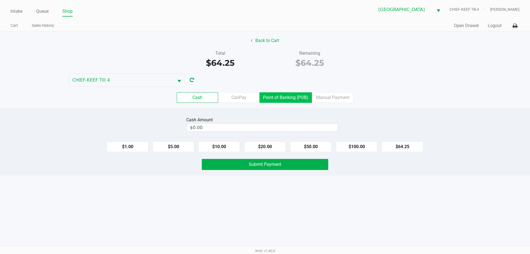
click at [286, 97] on label "Point of Banking (POB)" at bounding box center [286, 97] width 52 height 10
click at [0, 0] on 7 "Point of Banking (POB)" at bounding box center [0, 0] width 0 height 0
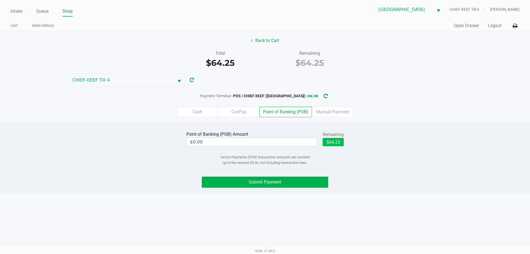
click at [331, 140] on button "$64.25" at bounding box center [333, 142] width 21 height 8
type input "$64.25"
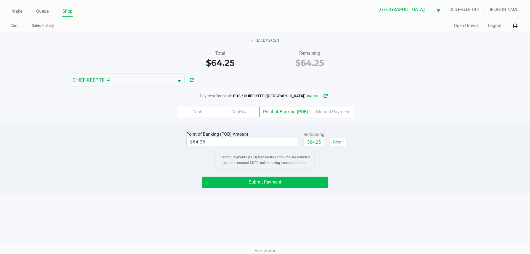
click at [289, 178] on button "Submit Payment" at bounding box center [265, 182] width 127 height 11
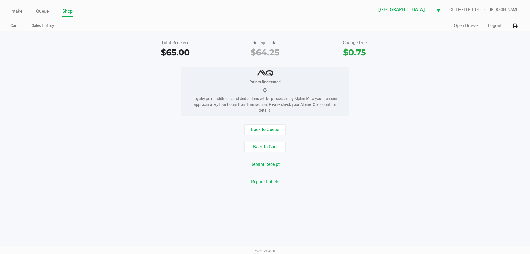
click at [441, 90] on div "Points Redeemed 0 Loyalty point additions and deductions will be processed by A…" at bounding box center [265, 91] width 539 height 49
click at [460, 27] on button "Open Drawer" at bounding box center [466, 25] width 25 height 7
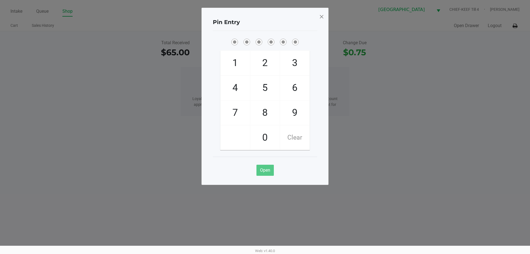
click at [470, 106] on ngb-modal-window "Pin Entry 1 4 7 2 5 8 0 3 6 9 Clear Open" at bounding box center [265, 127] width 530 height 254
checkbox input "true"
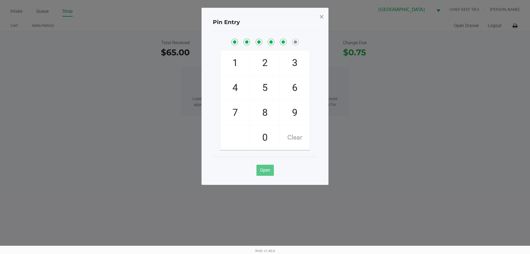
checkbox input "true"
click at [322, 17] on span at bounding box center [321, 16] width 5 height 9
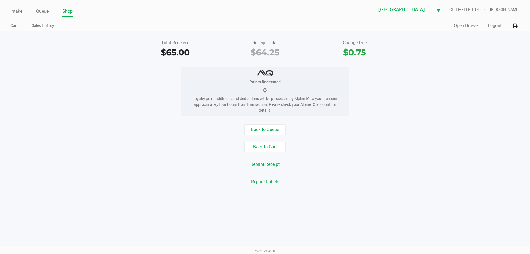
click at [450, 81] on div "Points Redeemed 0 Loyalty point additions and deductions will be processed by A…" at bounding box center [265, 91] width 539 height 49
click at [489, 60] on div "Total Received $65.00 Receipt Total $64.25 Change Due $0.75 Points Redeemed 0 L…" at bounding box center [265, 112] width 530 height 162
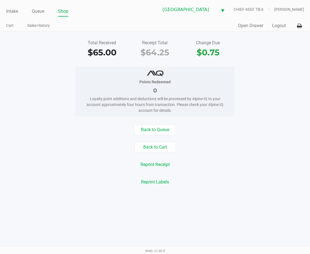
click at [278, 143] on div "Back to Cart" at bounding box center [155, 147] width 318 height 10
click at [8, 11] on link "Intake" at bounding box center [12, 11] width 12 height 8
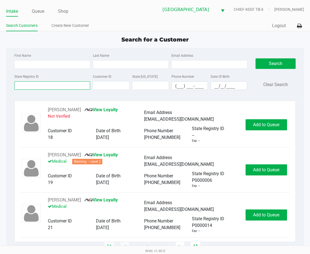
click at [58, 84] on input "State Registry ID" at bounding box center [52, 85] width 76 height 8
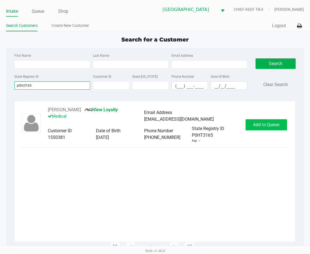
type input "p0ht3165"
click at [259, 128] on button "Add to Queue" at bounding box center [265, 124] width 41 height 11
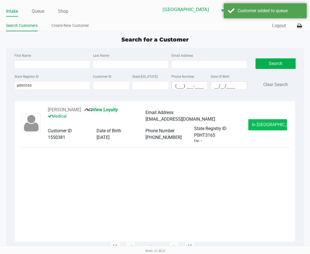
click at [267, 126] on span "In Queue" at bounding box center [275, 124] width 46 height 5
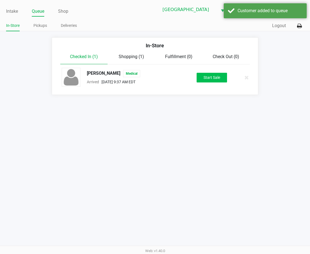
click at [208, 81] on button "Start Sale" at bounding box center [211, 78] width 30 height 10
click at [256, 147] on div "Intake Queue Shop Lakeland WC CHIEF-KEEF Till 4 Lisette Ramos In-Store Pickups …" at bounding box center [155, 127] width 310 height 254
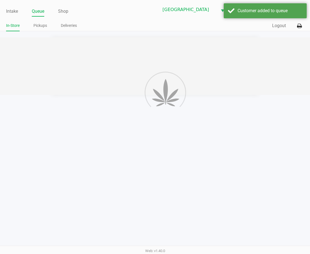
click at [286, 104] on div "Intake Queue Shop Lakeland WC CHIEF-KEEF Till 4 Lisette Ramos In-Store Pickups …" at bounding box center [155, 127] width 310 height 254
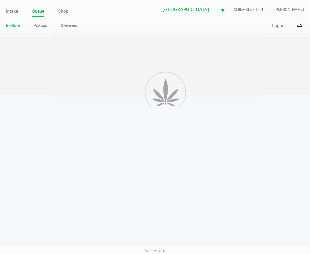
click at [287, 66] on div at bounding box center [155, 65] width 310 height 57
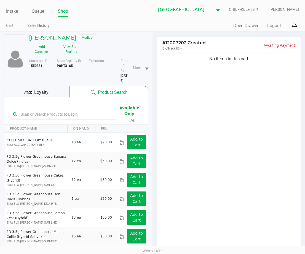
click at [277, 78] on div "No items in this cart" at bounding box center [229, 152] width 144 height 200
click at [73, 47] on button "View State Registry" at bounding box center [70, 49] width 30 height 14
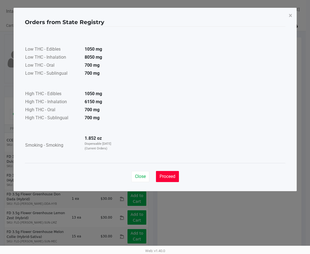
click at [176, 178] on button "Proceed" at bounding box center [167, 176] width 23 height 11
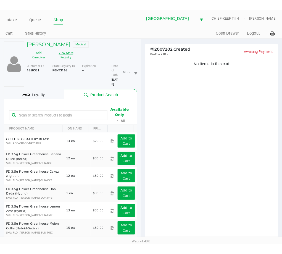
scroll to position [1, 0]
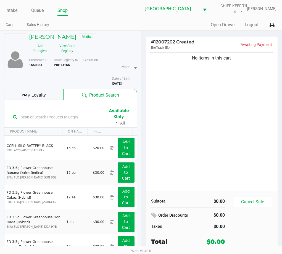
click at [258, 106] on div "No items in this cart" at bounding box center [212, 120] width 132 height 139
click at [66, 49] on button "View State Registry" at bounding box center [65, 48] width 27 height 14
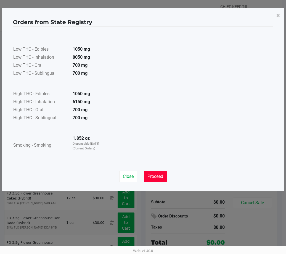
click at [155, 173] on button "Proceed" at bounding box center [155, 176] width 23 height 11
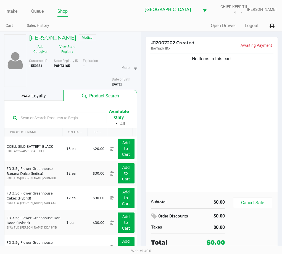
click at [185, 138] on div "Low THC - Edibles 1050 mg Low THC - Inhalation 8050 mg Low THC - Oral 700 mg Lo…" at bounding box center [140, 80] width 259 height 123
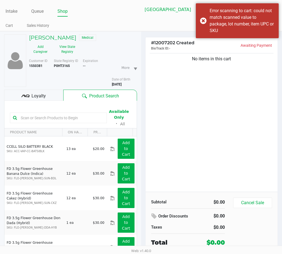
click at [246, 139] on div "No items in this cart" at bounding box center [212, 121] width 132 height 139
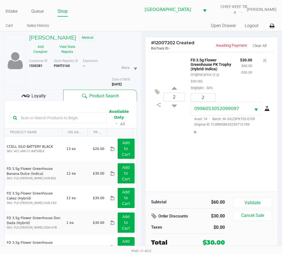
click at [183, 169] on div "2 FD 3.5g Flower Greenhouse PK Trophy (Hybrid-Indica) Original price (2 @ $30.0…" at bounding box center [212, 121] width 132 height 139
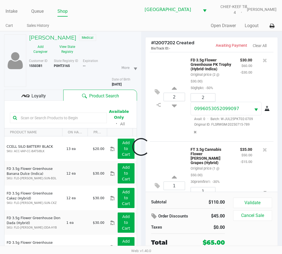
scroll to position [41, 0]
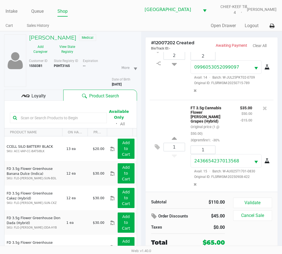
click at [43, 93] on span "Loyalty" at bounding box center [38, 96] width 14 height 7
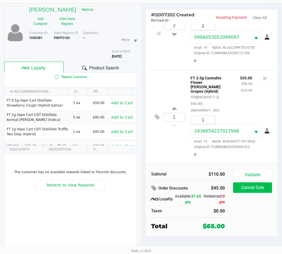
scroll to position [29, 0]
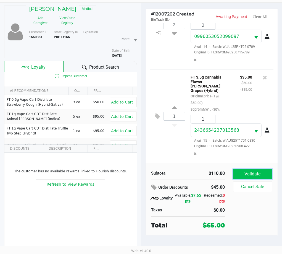
click at [245, 171] on button "Validate" at bounding box center [252, 173] width 39 height 10
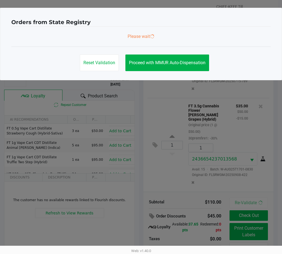
scroll to position [0, 0]
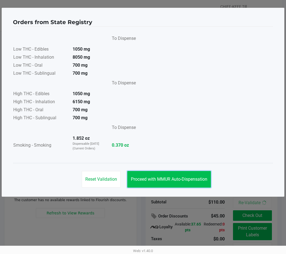
click at [171, 178] on span "Proceed with MMUR Auto-Dispensation" at bounding box center [169, 178] width 77 height 5
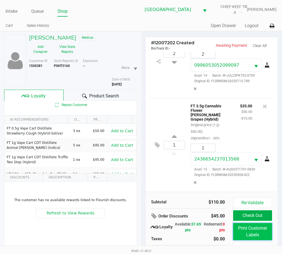
click at [241, 232] on button "Print Customer Labels" at bounding box center [252, 231] width 39 height 17
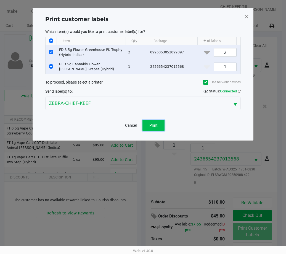
click at [153, 127] on span "Print" at bounding box center [153, 125] width 8 height 4
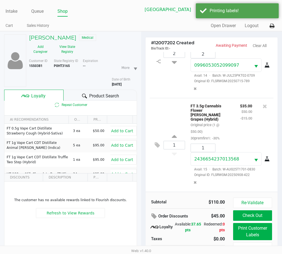
click at [156, 174] on div "1 FT 3.5g Cannabis Flower Gaspar's Grapes (Hybrid) Original price (1 @ $50.00) …" at bounding box center [212, 145] width 124 height 94
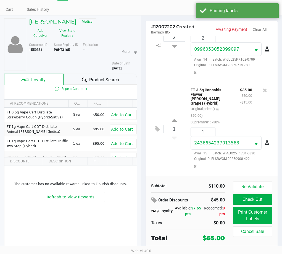
scroll to position [29, 0]
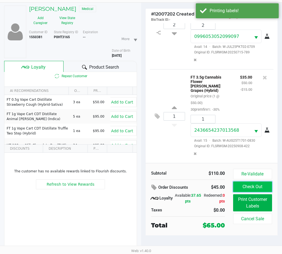
click at [257, 186] on button "Check Out" at bounding box center [252, 186] width 39 height 10
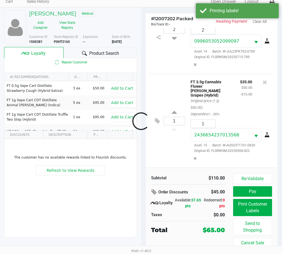
scroll to position [24, 0]
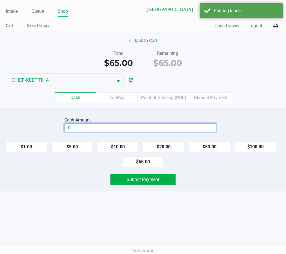
click at [157, 127] on input "0" at bounding box center [140, 127] width 151 height 8
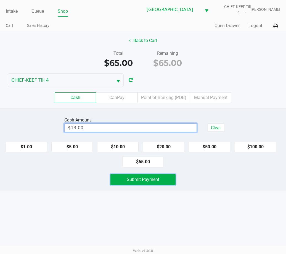
drag, startPoint x: 132, startPoint y: 178, endPoint x: 155, endPoint y: 168, distance: 25.0
click at [144, 173] on div "Cash Amount $13.00 Clear $1.00 $5.00 $10.00 $20.00 $50.00 $100.00 $65.00 Submit…" at bounding box center [143, 149] width 286 height 82
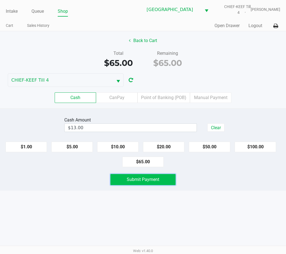
click at [155, 175] on button "Submit Payment" at bounding box center [142, 179] width 65 height 11
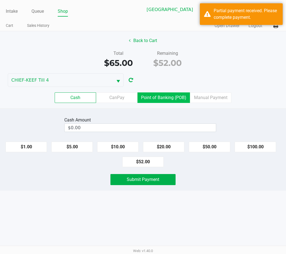
click at [173, 100] on label "Point of Banking (POB)" at bounding box center [164, 97] width 52 height 10
click at [0, 0] on 7 "Point of Banking (POB)" at bounding box center [0, 0] width 0 height 0
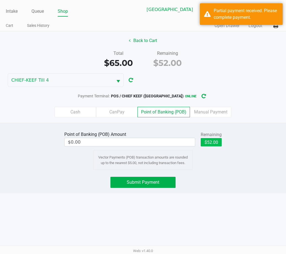
click at [215, 139] on button "$52.00" at bounding box center [211, 142] width 21 height 8
type input "$52.00"
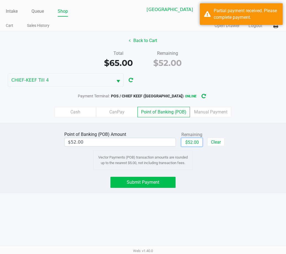
click at [164, 181] on button "Submit Payment" at bounding box center [142, 182] width 65 height 11
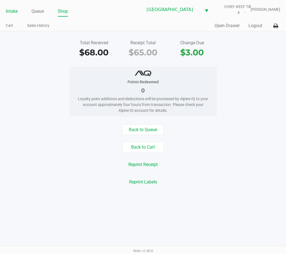
click at [11, 12] on link "Intake" at bounding box center [12, 11] width 12 height 8
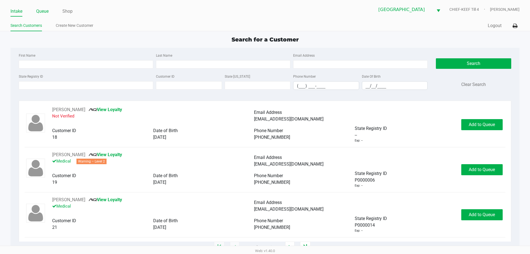
click at [43, 8] on link "Queue" at bounding box center [42, 11] width 12 height 8
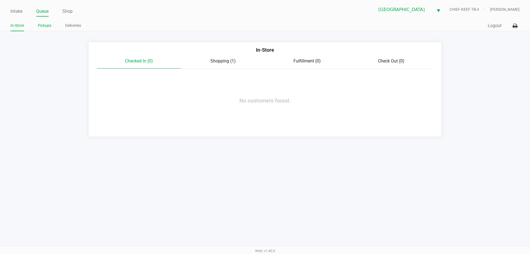
click at [45, 28] on link "Pickups" at bounding box center [45, 25] width 14 height 7
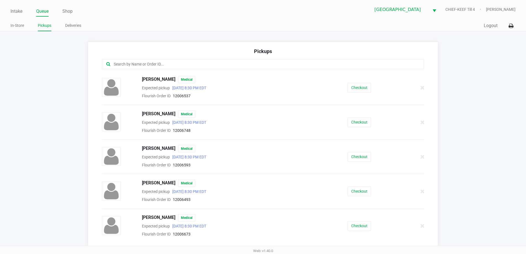
click at [48, 24] on link "Pickups" at bounding box center [45, 25] width 14 height 7
click at [149, 63] on input "text" at bounding box center [254, 64] width 282 height 6
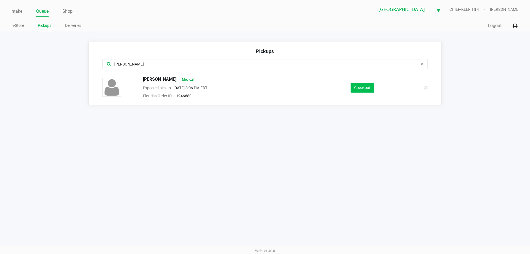
type input "ramos"
click at [359, 87] on button "Checkout" at bounding box center [362, 88] width 23 height 10
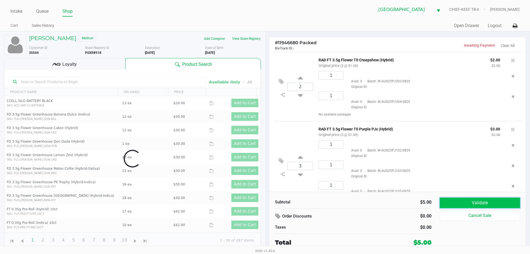
click at [463, 203] on button "Validate" at bounding box center [480, 202] width 80 height 10
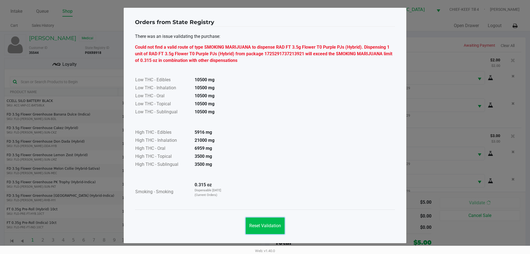
click at [265, 223] on span "Reset Validation" at bounding box center [265, 225] width 32 height 5
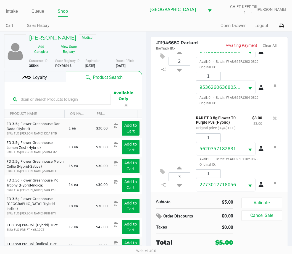
scroll to position [57, 0]
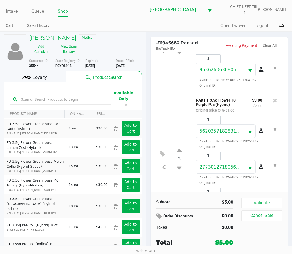
click at [74, 49] on button "View State Registry" at bounding box center [67, 49] width 28 height 14
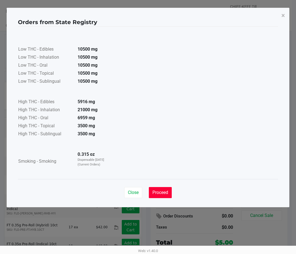
drag, startPoint x: 155, startPoint y: 195, endPoint x: 230, endPoint y: 181, distance: 76.8
click at [156, 193] on button "Proceed" at bounding box center [160, 192] width 23 height 11
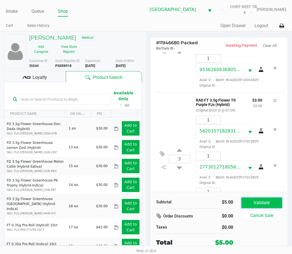
click at [254, 201] on button "Validate" at bounding box center [261, 202] width 41 height 10
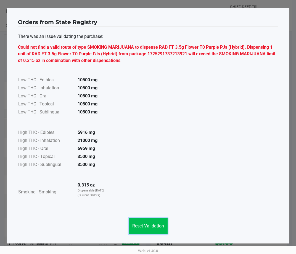
click at [148, 226] on span "Reset Validation" at bounding box center [148, 225] width 32 height 5
click at [153, 220] on div "Reset Validation" at bounding box center [148, 225] width 45 height 17
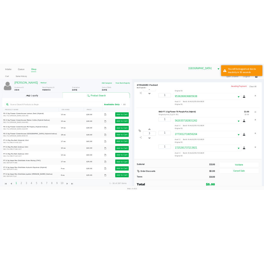
scroll to position [39, 0]
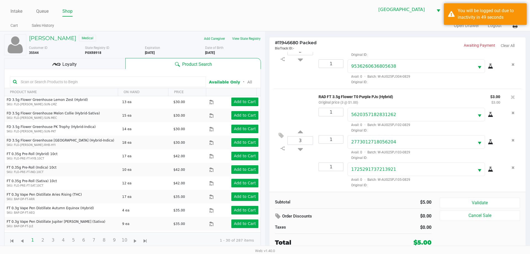
click at [304, 176] on div "3 RAD FT 3.5g Flower T0 Purple PJs (Hybrid) Original price (3 @ $1.00) $3.00 $3…" at bounding box center [398, 140] width 248 height 103
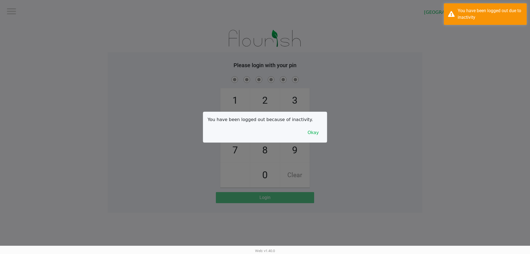
click at [16, 9] on div at bounding box center [265, 127] width 530 height 254
click at [327, 133] on div at bounding box center [265, 127] width 530 height 254
click at [312, 133] on button "Okay" at bounding box center [313, 132] width 19 height 10
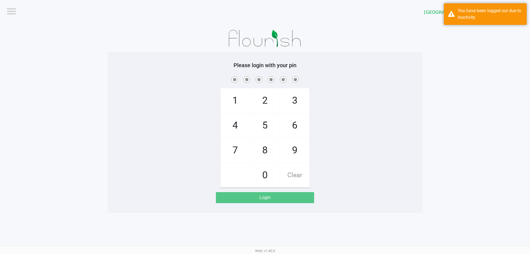
click at [387, 100] on div "1 4 7 2 5 8 0 3 6 9 Clear" at bounding box center [265, 131] width 315 height 112
checkbox input "true"
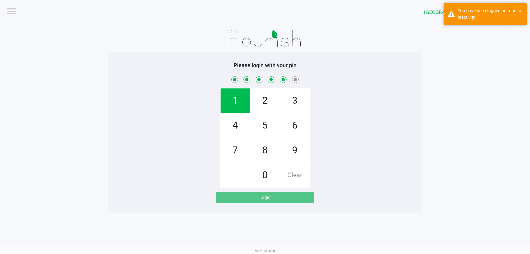
checkbox input "true"
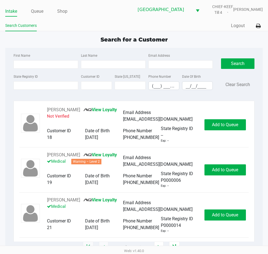
click at [64, 28] on ul "Search Customers" at bounding box center [69, 26] width 129 height 9
click at [182, 32] on app-point-of-sale "Intake Queue Shop Lakeland WC CHIEF-KEEF Till 4 Lisette Ramos Search Customers …" at bounding box center [134, 123] width 268 height 247
click at [182, 28] on div "Quick Sale Logout" at bounding box center [198, 26] width 129 height 10
click at [179, 39] on div "Search for a Customer" at bounding box center [133, 39] width 265 height 8
click at [62, 85] on input "State Registry ID" at bounding box center [46, 85] width 65 height 8
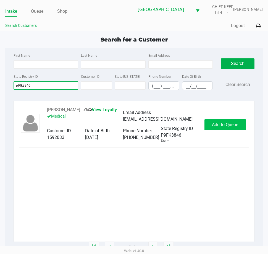
type input "p9fk3846"
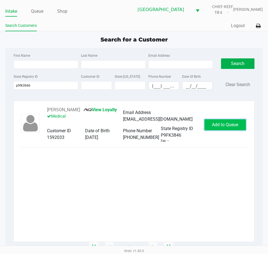
click at [223, 130] on button "Add to Queue" at bounding box center [224, 124] width 41 height 11
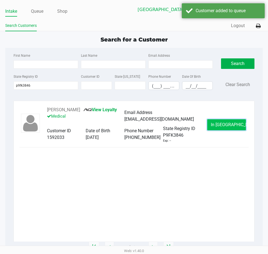
click at [227, 122] on button "In Queue" at bounding box center [226, 124] width 39 height 11
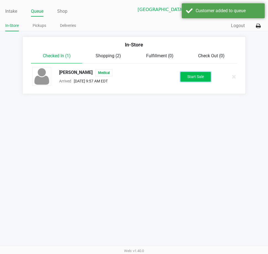
click at [197, 77] on button "Start Sale" at bounding box center [195, 77] width 30 height 10
click at [175, 164] on div "Intake Queue Shop Lakeland WC CHIEF-KEEF Till 4 Lisette Ramos In-Store Pickups …" at bounding box center [134, 127] width 268 height 254
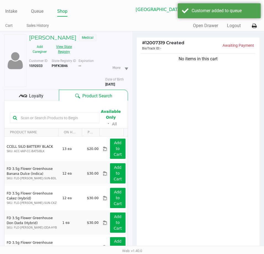
click at [63, 49] on button "View State Registry" at bounding box center [62, 49] width 24 height 14
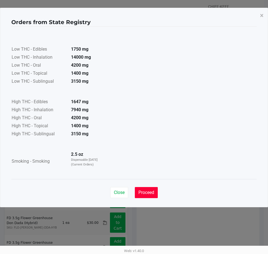
drag, startPoint x: 142, startPoint y: 192, endPoint x: 156, endPoint y: 165, distance: 30.4
click at [144, 188] on button "Proceed" at bounding box center [146, 192] width 23 height 11
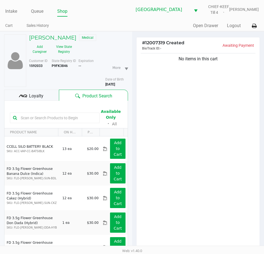
click at [175, 116] on div "Low THC - Edibles 1750 mg Low THC - Inhalation 14000 mg Low THC - Oral 4200 mg …" at bounding box center [131, 88] width 241 height 139
click at [176, 115] on div "No items in this cart" at bounding box center [197, 152] width 123 height 200
click at [173, 112] on div "No items in this cart" at bounding box center [197, 152] width 123 height 200
click at [237, 131] on div "No items in this cart" at bounding box center [197, 152] width 123 height 200
click at [224, 86] on div "No items in this cart" at bounding box center [197, 152] width 123 height 200
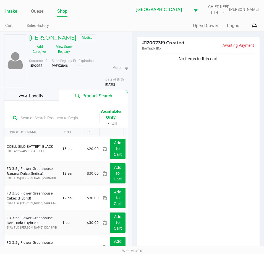
click at [12, 11] on link "Intake" at bounding box center [11, 11] width 12 height 8
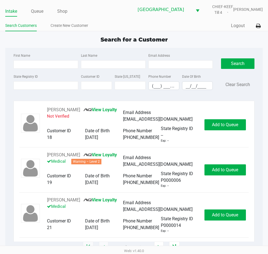
drag, startPoint x: 127, startPoint y: 25, endPoint x: 105, endPoint y: 28, distance: 21.4
click at [121, 27] on ul "Search Customers Create New Customer" at bounding box center [69, 26] width 129 height 9
click at [38, 8] on link "Queue" at bounding box center [37, 11] width 12 height 8
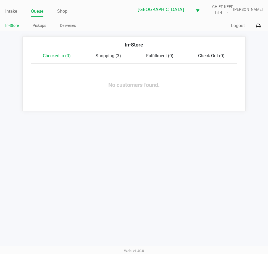
click at [106, 55] on span "Shopping (3)" at bounding box center [108, 55] width 25 height 5
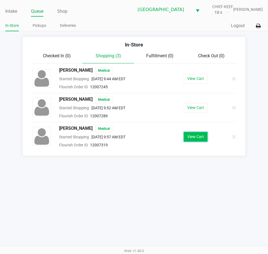
click at [197, 139] on button "View Cart" at bounding box center [196, 137] width 24 height 10
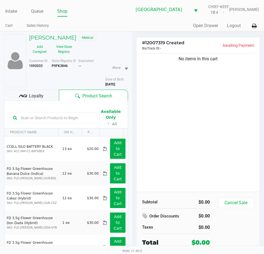
click at [161, 109] on div "No items in this cart" at bounding box center [197, 121] width 123 height 139
drag, startPoint x: 163, startPoint y: 88, endPoint x: 156, endPoint y: 93, distance: 8.7
click at [162, 89] on div "No items in this cart" at bounding box center [197, 121] width 123 height 139
click at [56, 116] on input "text" at bounding box center [58, 118] width 78 height 8
type input "mer"
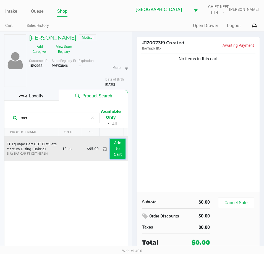
click at [120, 149] on button "Add to Cart" at bounding box center [117, 148] width 15 height 20
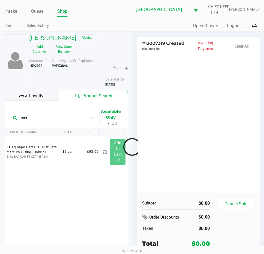
click at [181, 148] on div at bounding box center [132, 147] width 264 height 176
click at [205, 124] on div at bounding box center [132, 147] width 264 height 176
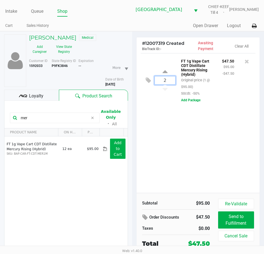
type input "2"
drag, startPoint x: 183, startPoint y: 121, endPoint x: 184, endPoint y: 126, distance: 4.7
click at [184, 121] on div "Loading CHRISTOPHER DOIRON Medical Add Caregiver View State Registry Customer I…" at bounding box center [132, 156] width 264 height 251
drag, startPoint x: 224, startPoint y: 147, endPoint x: 227, endPoint y: 146, distance: 3.3
click at [223, 147] on div at bounding box center [132, 147] width 264 height 176
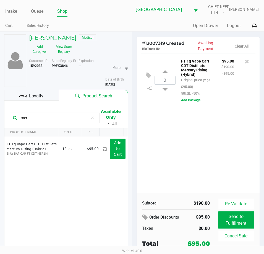
drag, startPoint x: 44, startPoint y: 117, endPoint x: 0, endPoint y: 118, distance: 44.5
click at [1, 118] on div "CHRISTOPHER DOIRON Medical Add Caregiver View State Registry Customer ID 159203…" at bounding box center [66, 156] width 132 height 251
type input "kush min"
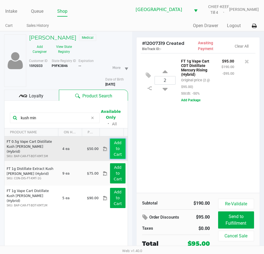
click at [114, 149] on app-button-loader "Add to Cart" at bounding box center [118, 148] width 8 height 16
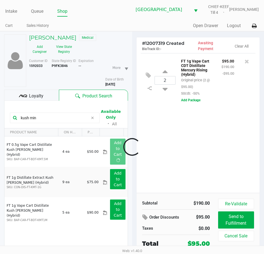
drag, startPoint x: 182, startPoint y: 143, endPoint x: 196, endPoint y: 141, distance: 13.9
click at [183, 143] on div at bounding box center [132, 147] width 264 height 176
click at [191, 175] on div at bounding box center [132, 147] width 264 height 176
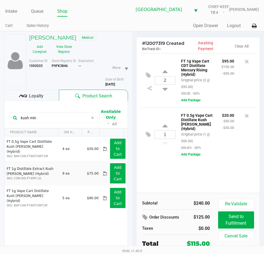
click at [220, 159] on div "2 FT 1g Vape Cart CDT Distillate Mercury Rising (Hybrid) Original price (2 @ $9…" at bounding box center [197, 122] width 123 height 139
drag, startPoint x: 40, startPoint y: 118, endPoint x: 0, endPoint y: 119, distance: 40.6
click at [0, 119] on html "Intake Queue Shop Lakeland WC CHIEF-KEEF Till 4 Lisette Ramos Cart Sales Histor…" at bounding box center [132, 127] width 264 height 254
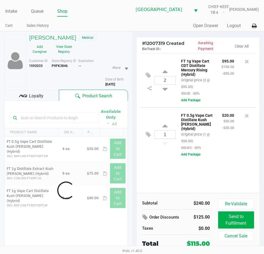
click at [158, 170] on div "2 FT 1g Vape Cart CDT Distillate Mercury Rising (Hybrid) Original price (2 @ $9…" at bounding box center [197, 122] width 123 height 139
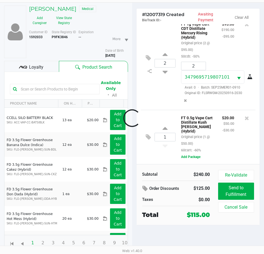
scroll to position [26, 0]
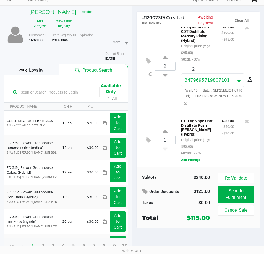
click at [159, 105] on div "2 FT 1g Vape Cart CDT Distillate Mercury Rising (Hybrid) Original price (2 @ $9…" at bounding box center [198, 66] width 115 height 94
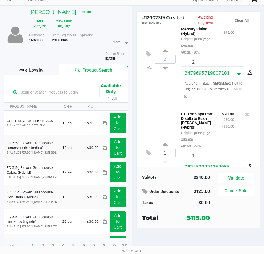
scroll to position [55, 0]
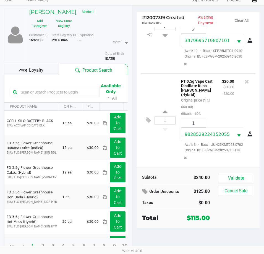
click at [42, 67] on span "Loyalty" at bounding box center [36, 70] width 14 height 7
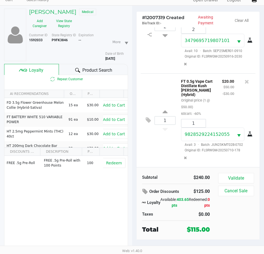
drag, startPoint x: 102, startPoint y: 197, endPoint x: 135, endPoint y: 155, distance: 53.5
click at [102, 197] on div "FREE .5g Pre-Roll FREE .5g Pre-Roll with 100 Points 100 Redeem" at bounding box center [65, 197] width 123 height 83
click at [226, 179] on button "Validate" at bounding box center [236, 178] width 36 height 10
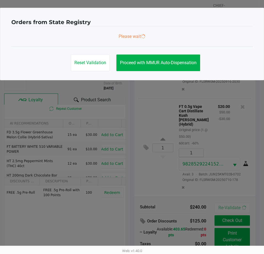
scroll to position [0, 0]
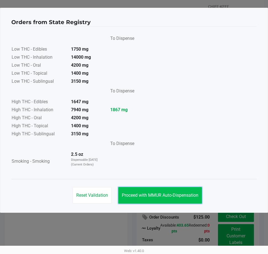
click at [148, 192] on button "Proceed with MMUR Auto-Dispensation" at bounding box center [160, 195] width 84 height 17
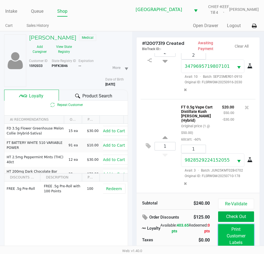
click at [239, 230] on button "Print Customer Labels" at bounding box center [236, 236] width 36 height 24
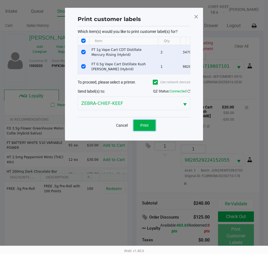
drag, startPoint x: 144, startPoint y: 129, endPoint x: 133, endPoint y: 147, distance: 21.8
click at [144, 127] on span "Print" at bounding box center [144, 125] width 8 height 4
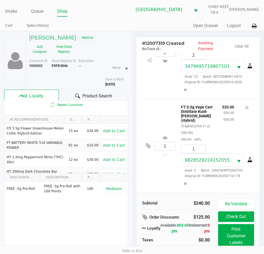
scroll to position [29, 0]
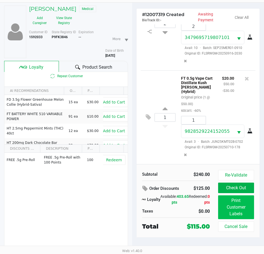
click at [240, 212] on button "Print Customer Labels" at bounding box center [236, 207] width 36 height 24
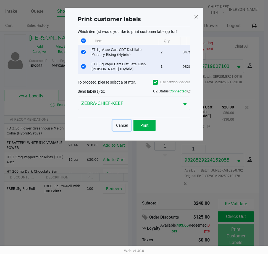
click at [119, 131] on button "Cancel" at bounding box center [121, 125] width 19 height 11
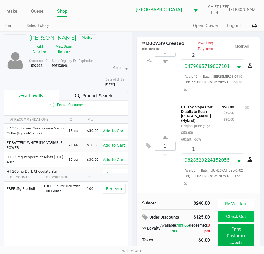
click at [239, 215] on button "Check Out" at bounding box center [236, 216] width 36 height 10
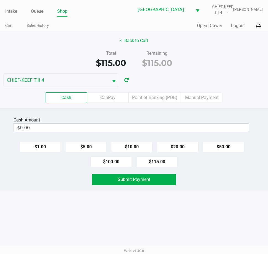
click at [157, 97] on label "Point of Banking (POB)" at bounding box center [154, 97] width 52 height 10
click at [0, 0] on 7 "Point of Banking (POB)" at bounding box center [0, 0] width 0 height 0
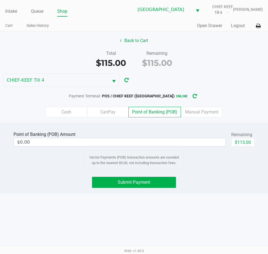
click at [239, 139] on button "$115.00" at bounding box center [242, 142] width 23 height 8
type input "$115.00"
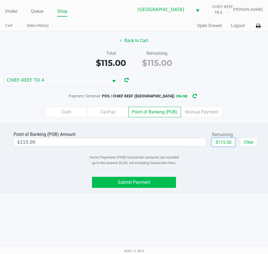
click at [159, 182] on button "Submit Payment" at bounding box center [134, 182] width 84 height 11
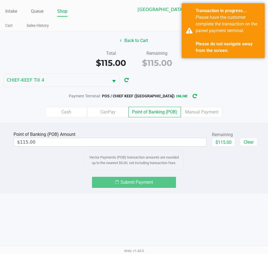
click at [246, 92] on div "Payment Terminal: POS / CHIEF KEEF (Lakeland) online" at bounding box center [134, 96] width 268 height 10
click at [245, 89] on div "Back to Cart Total $115.00 Remaining $115.00 CHIEF-KEEF Till 4 Payment Terminal…" at bounding box center [134, 76] width 268 height 91
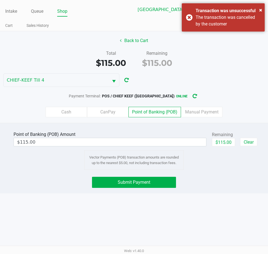
click at [246, 86] on div "Back to Cart Total $115.00 Remaining $115.00 CHIEF-KEEF Till 4 Payment Terminal…" at bounding box center [134, 76] width 268 height 91
click at [249, 66] on div "Total $115.00 Remaining $115.00" at bounding box center [134, 59] width 276 height 19
click at [246, 78] on div "Back to Cart Total $115.00 Remaining $115.00 CHIEF-KEEF Till 4 Payment Terminal…" at bounding box center [134, 76] width 268 height 91
click at [251, 66] on div "Total $115.00 Remaining $115.00" at bounding box center [134, 59] width 276 height 19
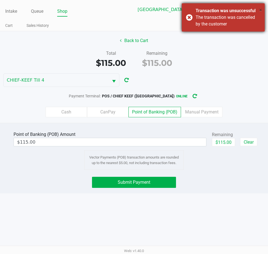
click at [259, 10] on span "×" at bounding box center [260, 10] width 3 height 7
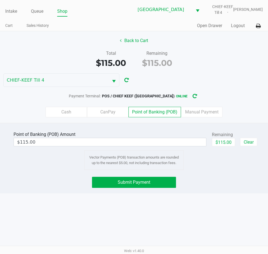
click at [242, 83] on div "Back to Cart Total $115.00 Remaining $115.00 CHIEF-KEEF Till 4 Payment Terminal…" at bounding box center [134, 76] width 268 height 91
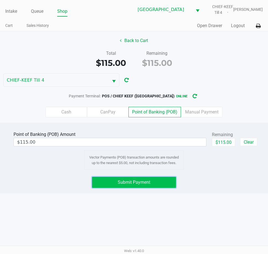
click at [163, 185] on button "Submit Payment" at bounding box center [134, 182] width 84 height 11
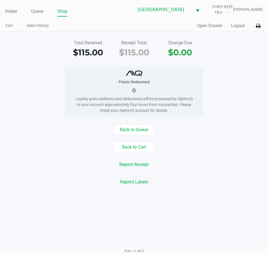
click at [243, 87] on div "Points Redeemed 0 Loyalty point additions and deductions will be processed by A…" at bounding box center [134, 91] width 276 height 49
click at [6, 11] on link "Intake" at bounding box center [11, 11] width 12 height 8
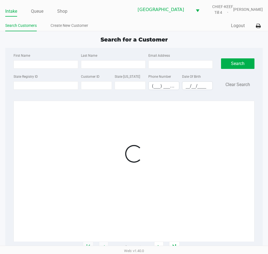
click at [226, 53] on div "Search Clear Search" at bounding box center [237, 73] width 33 height 42
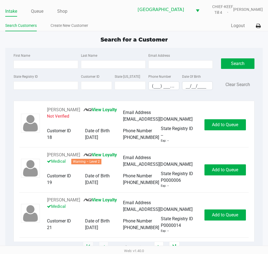
click at [136, 27] on div "Quick Sale Logout" at bounding box center [198, 26] width 129 height 10
click at [41, 13] on link "Queue" at bounding box center [37, 11] width 12 height 8
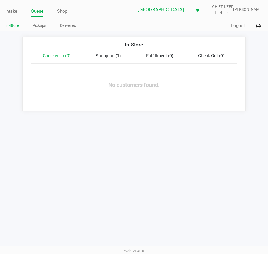
click at [10, 12] on link "Intake" at bounding box center [11, 11] width 12 height 8
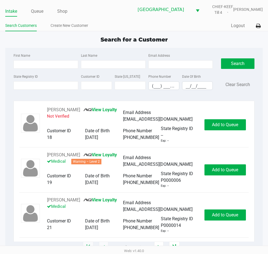
click at [62, 65] on input "First Name" at bounding box center [46, 64] width 65 height 8
type input "royc"
click at [130, 66] on input "Last Name" at bounding box center [113, 64] width 65 height 8
type input "alb"
click at [206, 38] on div "Search for a Customer" at bounding box center [133, 39] width 265 height 8
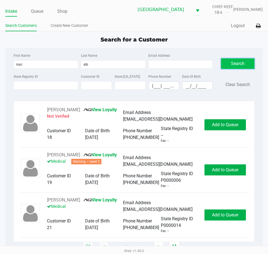
click at [239, 65] on button "Search" at bounding box center [237, 63] width 33 height 10
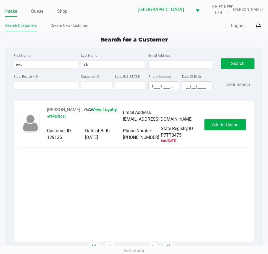
click at [209, 152] on div "ROYCE ALBRITTON View Loyalty Medical Email Address ravulcan@verizon.net Custome…" at bounding box center [133, 173] width 229 height 135
click at [69, 108] on button "ROYCE ALBRITTON" at bounding box center [63, 109] width 33 height 7
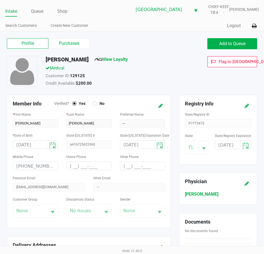
click at [78, 39] on label "Purchases" at bounding box center [68, 43] width 41 height 10
click at [0, 0] on 1 "Purchases" at bounding box center [0, 0] width 0 height 0
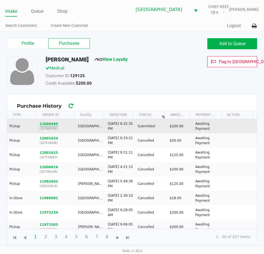
click at [49, 124] on button "12006480" at bounding box center [48, 123] width 19 height 5
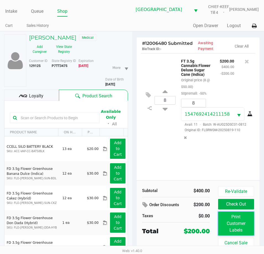
click at [237, 226] on button "Print Customer Labels" at bounding box center [236, 223] width 36 height 24
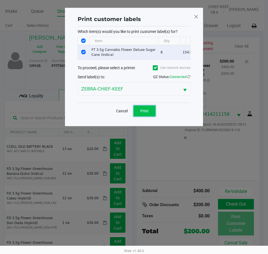
click at [143, 112] on span "Print" at bounding box center [144, 111] width 8 height 4
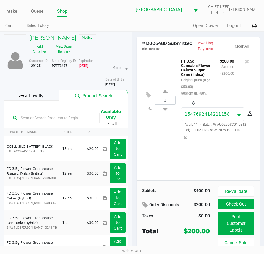
click at [39, 98] on span "Loyalty" at bounding box center [36, 96] width 14 height 7
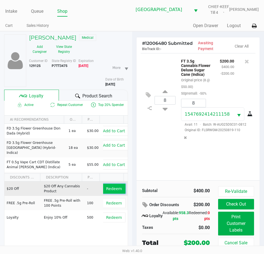
click at [112, 188] on span "Redeem" at bounding box center [114, 188] width 16 height 4
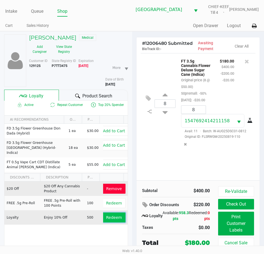
click at [110, 212] on button "Redeem" at bounding box center [113, 217] width 23 height 10
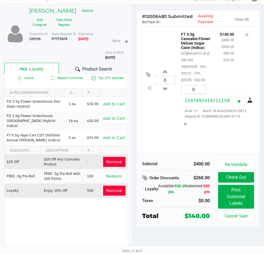
scroll to position [29, 0]
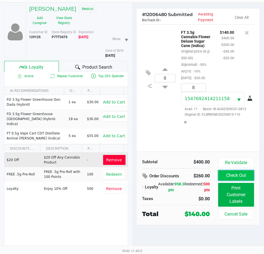
click at [236, 175] on button "Check Out" at bounding box center [236, 175] width 36 height 10
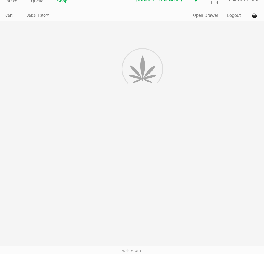
scroll to position [10, 0]
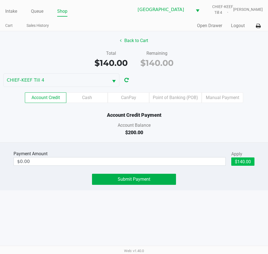
click at [244, 159] on button "$140.00" at bounding box center [242, 161] width 23 height 8
type input "$140.00"
click at [206, 131] on div "$200.00" at bounding box center [134, 131] width 276 height 7
click at [221, 191] on div "Intake Queue Shop Lakeland WC CHIEF-KEEF Till 4 Lisette Ramos Cart Sales Histor…" at bounding box center [134, 127] width 268 height 254
click at [242, 133] on div "$200.00" at bounding box center [134, 131] width 276 height 7
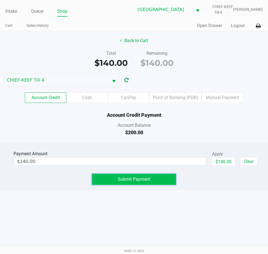
click at [145, 181] on span "Submit Payment" at bounding box center [134, 178] width 33 height 5
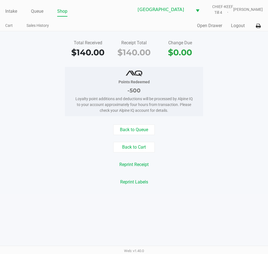
click at [249, 113] on div "Points Redeemed -500 Loyalty point additions and deductions will be processed b…" at bounding box center [134, 91] width 276 height 49
click at [11, 9] on link "Intake" at bounding box center [11, 11] width 12 height 8
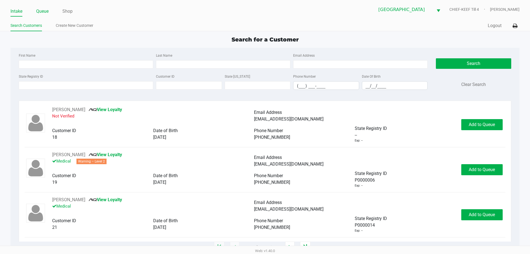
click at [39, 13] on link "Queue" at bounding box center [42, 11] width 12 height 8
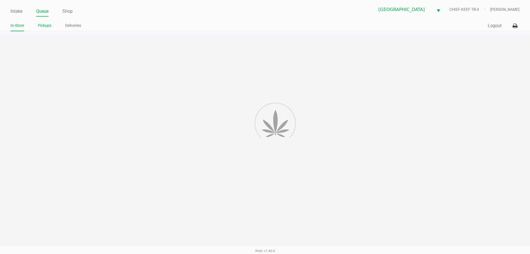
click at [45, 24] on link "Pickups" at bounding box center [45, 25] width 14 height 7
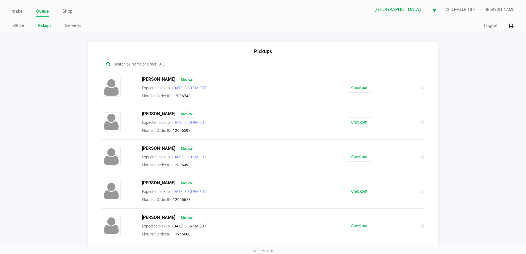
click at [203, 62] on input "text" at bounding box center [254, 64] width 282 height 6
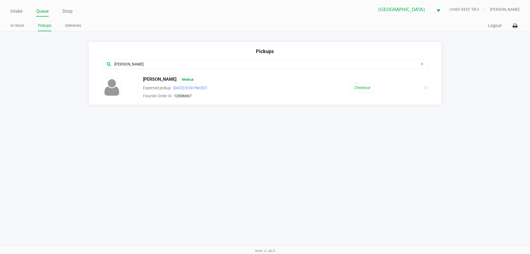
type input "lisa"
click at [359, 87] on button "Checkout" at bounding box center [362, 88] width 23 height 10
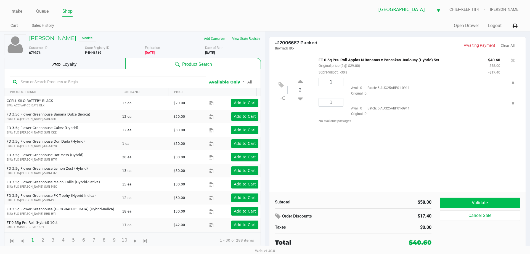
click at [501, 204] on button "Validate" at bounding box center [480, 202] width 80 height 10
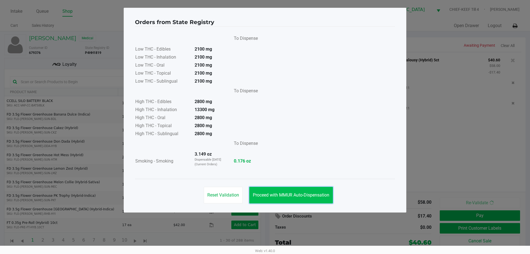
click at [310, 191] on button "Proceed with MMUR Auto-Dispensation" at bounding box center [291, 195] width 84 height 17
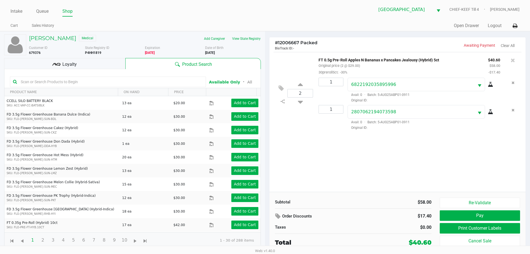
click at [497, 227] on button "Print Customer Labels" at bounding box center [480, 228] width 80 height 10
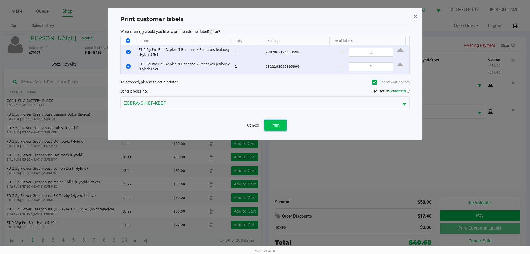
click at [271, 129] on button "Print" at bounding box center [276, 125] width 22 height 11
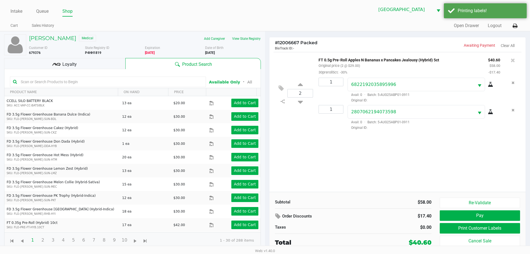
click at [424, 166] on div "2 FT 0.5g Pre-Roll Apples N Bananas x Pancakes Jealousy (Hybrid) 5ct Original p…" at bounding box center [398, 122] width 256 height 140
click at [94, 63] on div "Loyalty" at bounding box center [64, 63] width 121 height 11
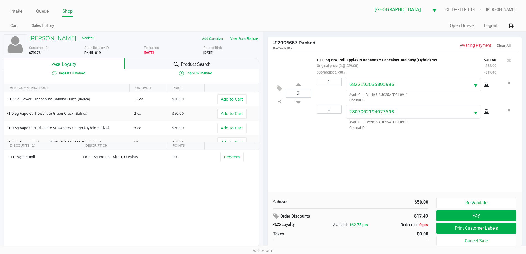
scroll to position [6, 0]
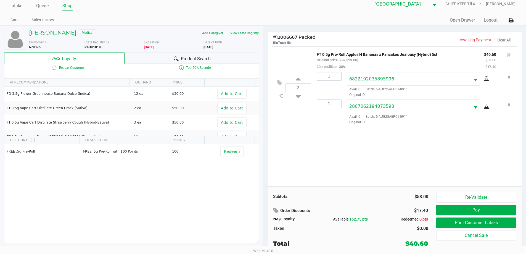
click at [495, 210] on button "Pay" at bounding box center [476, 210] width 80 height 10
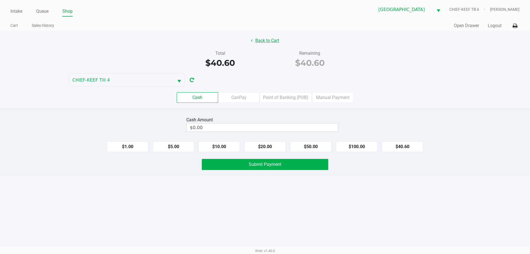
click at [260, 38] on button "Back to Cart" at bounding box center [264, 40] width 35 height 10
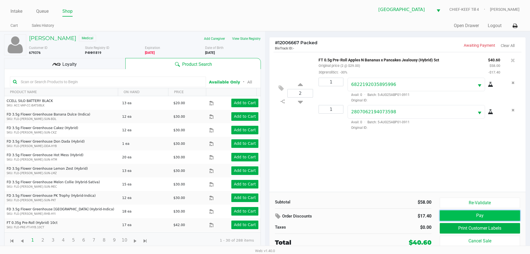
click at [504, 217] on button "Pay" at bounding box center [480, 215] width 80 height 10
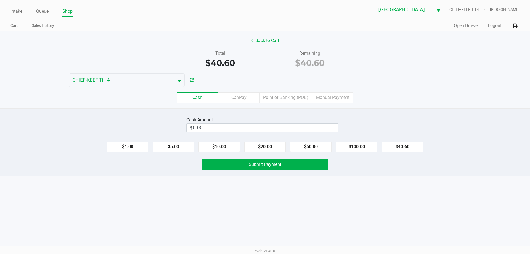
click at [430, 90] on div "Cash CanPay Point of Banking (POB) Manual Payment" at bounding box center [265, 98] width 539 height 22
click at [364, 145] on button "$100.00" at bounding box center [356, 146] width 41 height 10
type input "$100.00"
click at [296, 168] on button "Submit Payment" at bounding box center [265, 164] width 127 height 11
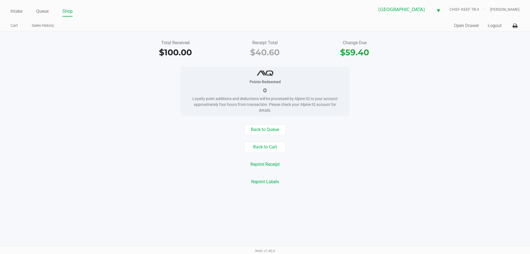
click at [446, 123] on div "Total Received $100.00 Receipt Total $40.60 Change Due $59.40 Points Redeemed 0…" at bounding box center [265, 112] width 530 height 162
click at [496, 27] on button "Logout" at bounding box center [495, 25] width 14 height 7
click at [502, 76] on div "Points Redeemed 0 Loyalty point additions and deductions will be processed by A…" at bounding box center [265, 91] width 539 height 49
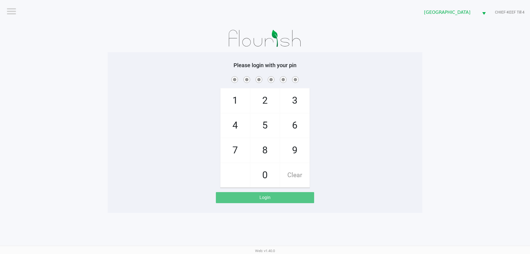
drag, startPoint x: 188, startPoint y: 113, endPoint x: 397, endPoint y: 135, distance: 210.5
click at [188, 112] on div "1 4 7 2 5 8 0 3 6 9 Clear" at bounding box center [265, 131] width 315 height 112
click at [397, 135] on div "1 4 7 2 5 8 0 3 6 9 Clear" at bounding box center [265, 131] width 315 height 112
checkbox input "true"
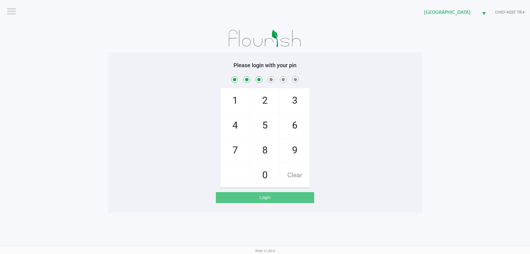
checkbox input "true"
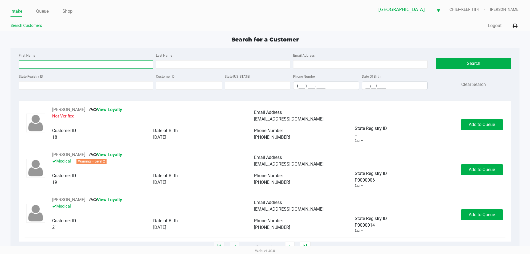
click at [104, 64] on input "First Name" at bounding box center [86, 64] width 135 height 8
type input "MICHA"
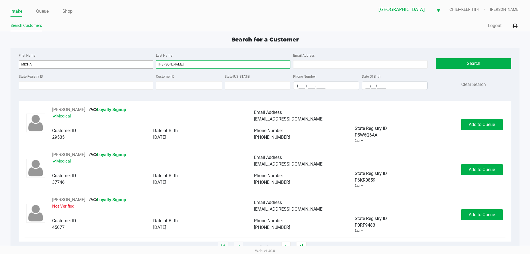
type input "ADAMS"
click at [165, 32] on app-point-of-sale "Intake Queue Shop Lakeland WC CHIEF-KEEF Till 4 Lisette Ramos Search Customers …" at bounding box center [265, 123] width 530 height 247
click at [367, 86] on input "__/__/____" at bounding box center [394, 85] width 65 height 9
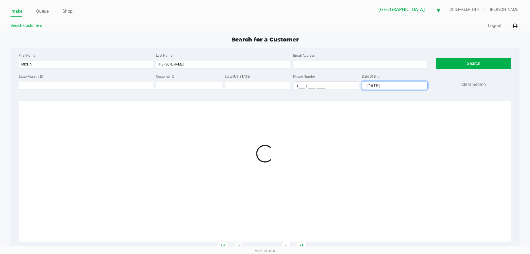
type input "03/07/1978"
click at [307, 167] on div at bounding box center [265, 153] width 481 height 94
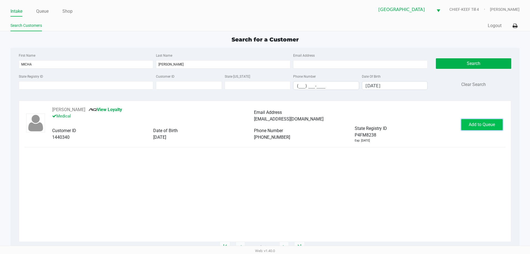
click at [467, 127] on button "Add to Queue" at bounding box center [482, 124] width 41 height 11
click at [467, 127] on div "Add to Queue" at bounding box center [482, 124] width 41 height 11
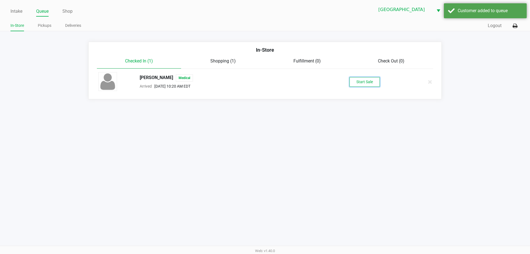
drag, startPoint x: 355, startPoint y: 85, endPoint x: 359, endPoint y: 126, distance: 41.6
click at [355, 85] on button "Start Sale" at bounding box center [365, 82] width 30 height 10
click at [359, 143] on div "Intake Queue Shop Lakeland WC CHIEF-KEEF Till 4 Lisette Ramos In-Store Pickups …" at bounding box center [265, 127] width 530 height 254
click at [386, 176] on div "Intake Queue Shop Lakeland WC CHIEF-KEEF Till 4 Lisette Ramos In-Store Pickups …" at bounding box center [265, 127] width 530 height 254
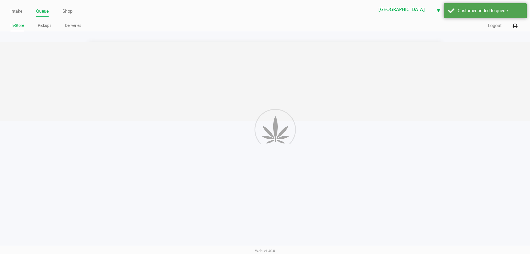
click at [323, 152] on div "Intake Queue Shop Lakeland WC CHIEF-KEEF Till 4 Lisette Ramos In-Store Pickups …" at bounding box center [265, 127] width 530 height 254
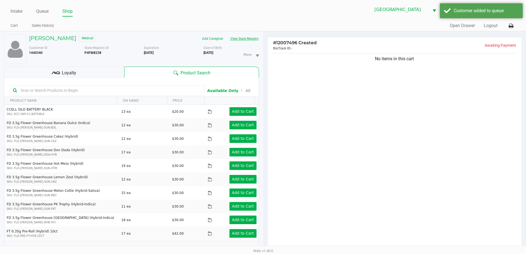
click at [238, 37] on button "View State Registry" at bounding box center [243, 38] width 32 height 9
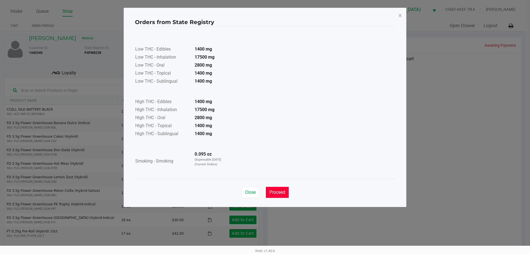
drag, startPoint x: 272, startPoint y: 192, endPoint x: 300, endPoint y: 171, distance: 35.0
click at [275, 188] on button "Proceed" at bounding box center [277, 192] width 23 height 11
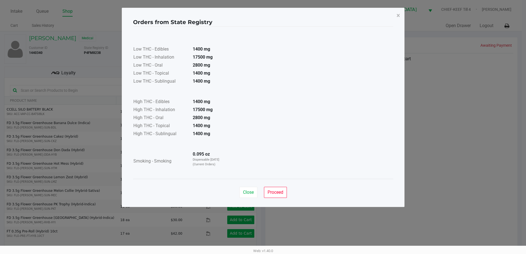
click at [300, 171] on app-state-registry "Orders from State Registry × Low THC - Edibles 1400 mg Low THC - Inhalation 175…" at bounding box center [263, 108] width 260 height 188
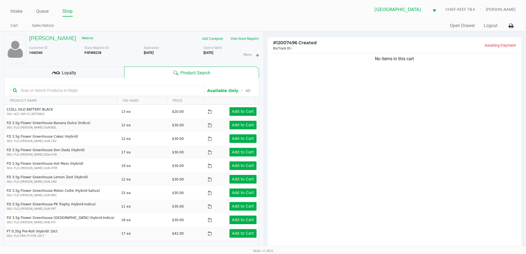
click at [418, 107] on div "No items in this cart" at bounding box center [395, 152] width 254 height 201
click at [414, 150] on div "No items in this cart" at bounding box center [395, 152] width 254 height 201
click at [60, 88] on input "text" at bounding box center [110, 90] width 183 height 8
type input "MEC"
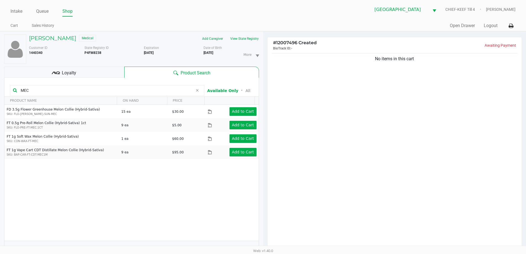
click at [98, 203] on div "FD 3.5g Flower Greenhouse Melon Collie (Hybrid-Sativa) SKU: FLO-BUD-FD-SUN-MEC …" at bounding box center [131, 173] width 254 height 136
click at [222, 203] on div "FD 3.5g Flower Greenhouse Melon Collie (Hybrid-Sativa) SKU: FLO-BUD-FD-SUN-MEC …" at bounding box center [131, 173] width 254 height 136
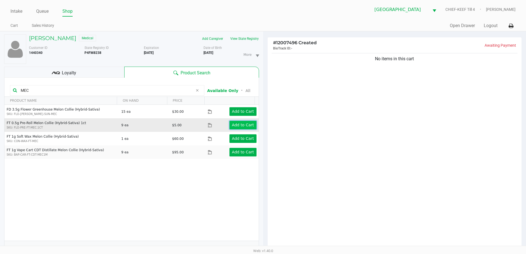
click at [249, 125] on app-button-loader "Add to Cart" at bounding box center [243, 125] width 22 height 4
click at [332, 135] on div at bounding box center [263, 157] width 526 height 197
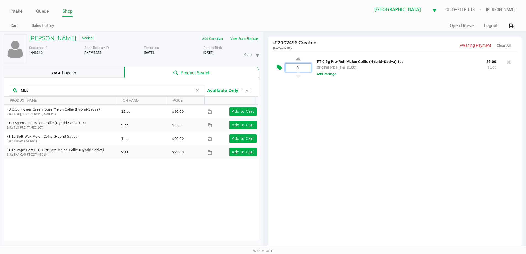
type input "5"
click at [423, 181] on div "MICHAEL ADAMS Medical Add Caregiver View State Registry Customer ID 1440340 Sta…" at bounding box center [263, 172] width 526 height 282
click at [329, 75] on button "Add Package" at bounding box center [326, 74] width 19 height 5
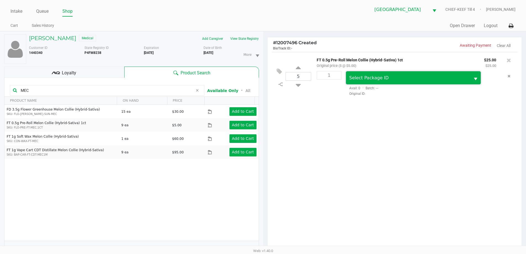
click at [367, 75] on span "Select Package ID" at bounding box center [368, 77] width 39 height 5
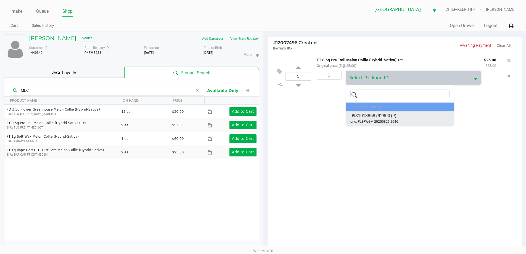
click at [393, 116] on span "(9)" at bounding box center [394, 115] width 6 height 7
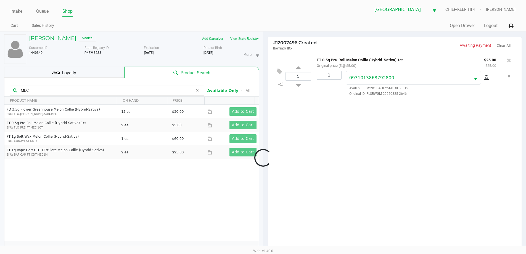
click at [444, 189] on div at bounding box center [263, 157] width 526 height 197
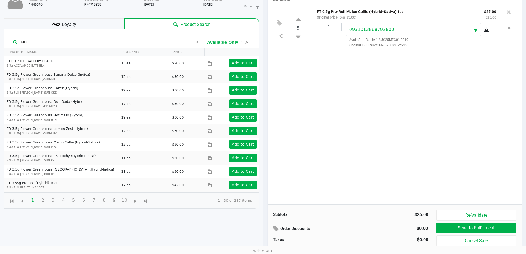
scroll to position [46, 0]
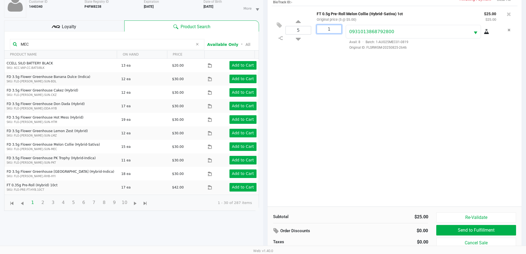
click at [330, 30] on input "1" at bounding box center [329, 29] width 24 height 8
type input "5"
click at [446, 154] on div "MICHAEL ADAMS Medical Add Caregiver View State Registry Customer ID 1440340 Sta…" at bounding box center [263, 126] width 526 height 282
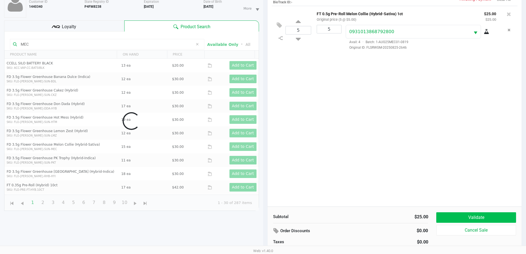
click at [487, 212] on button "Validate" at bounding box center [476, 217] width 80 height 10
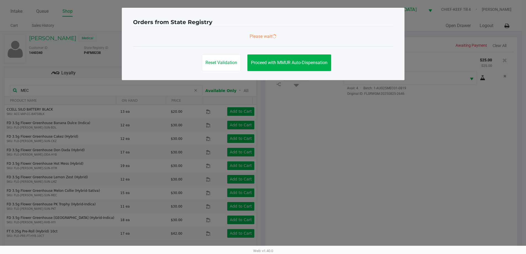
scroll to position [0, 0]
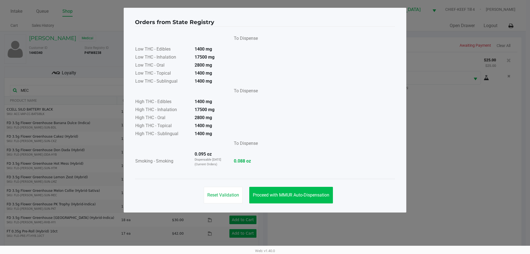
click at [302, 187] on button "Proceed with MMUR Auto-Dispensation" at bounding box center [291, 195] width 84 height 17
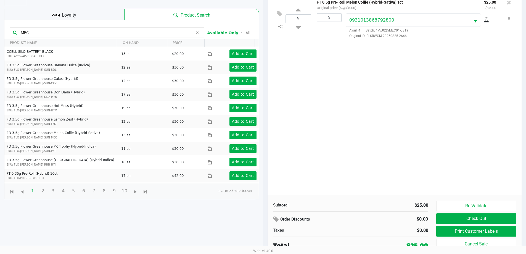
scroll to position [60, 0]
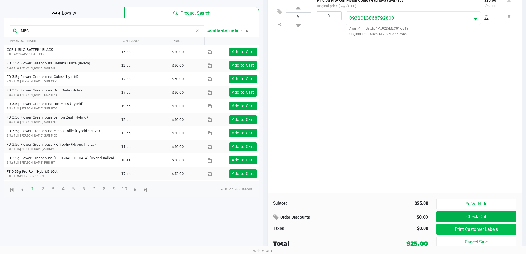
click at [488, 230] on button "Print Customer Labels" at bounding box center [476, 229] width 80 height 10
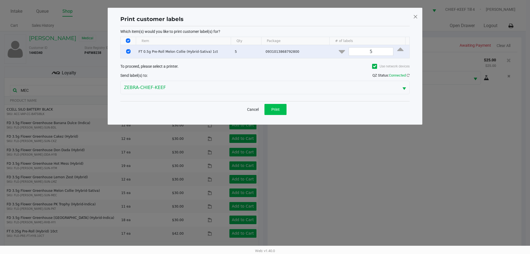
click at [277, 108] on span "Print" at bounding box center [276, 109] width 8 height 4
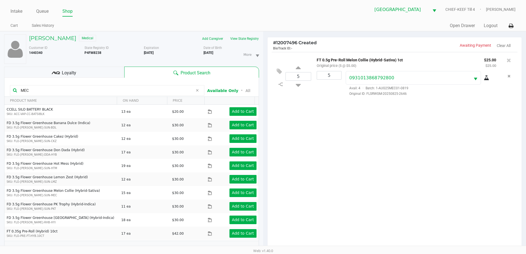
scroll to position [60, 0]
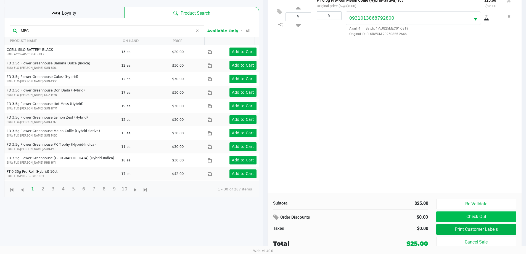
click at [490, 218] on button "Check Out" at bounding box center [476, 216] width 80 height 10
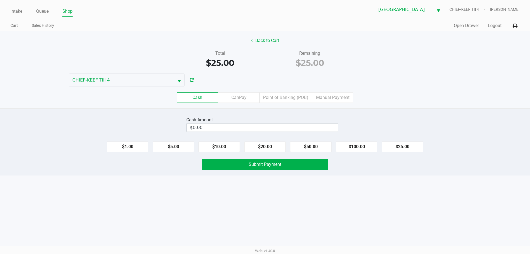
click at [286, 99] on label "Point of Banking (POB)" at bounding box center [286, 97] width 52 height 10
click at [0, 0] on 7 "Point of Banking (POB)" at bounding box center [0, 0] width 0 height 0
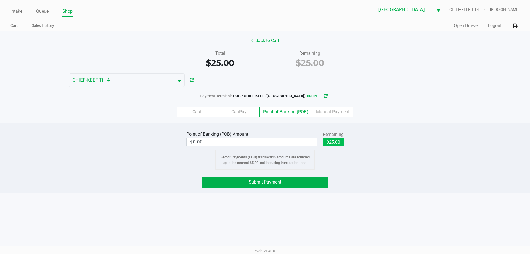
click at [336, 143] on button "$25.00" at bounding box center [333, 142] width 21 height 8
type input "$25.00"
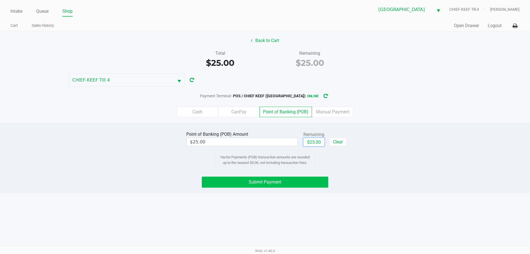
click at [309, 185] on button "Submit Payment" at bounding box center [265, 182] width 127 height 11
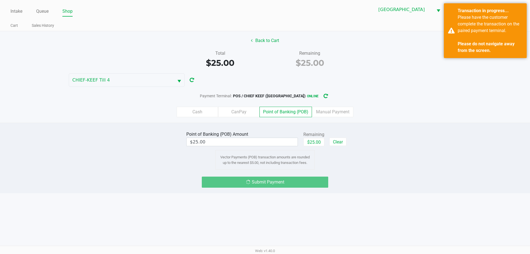
click at [438, 160] on div "Point of Banking (POB) Amount $25.00 Remaining $25.00 Clear Vector Payments (PO…" at bounding box center [265, 150] width 539 height 40
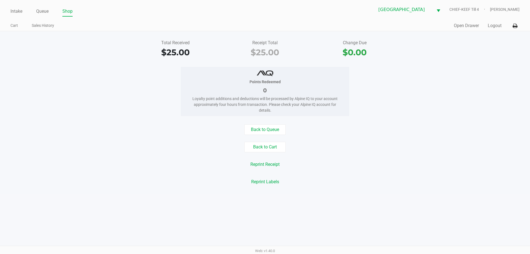
click at [459, 183] on div "Reprint Labels" at bounding box center [265, 182] width 539 height 10
click at [15, 13] on link "Intake" at bounding box center [16, 11] width 12 height 8
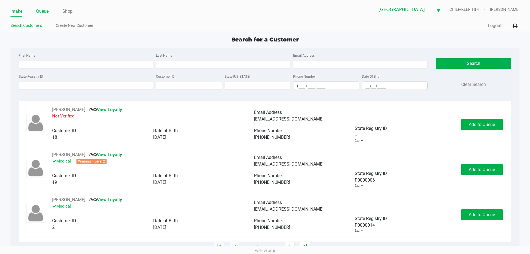
click at [44, 12] on link "Queue" at bounding box center [42, 11] width 12 height 8
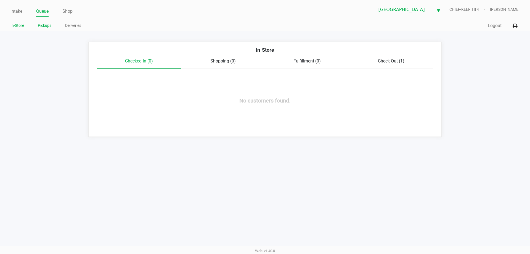
click at [43, 26] on link "Pickups" at bounding box center [45, 25] width 14 height 7
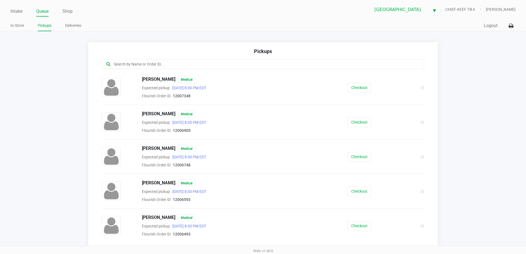
click at [211, 66] on input "text" at bounding box center [254, 64] width 282 height 6
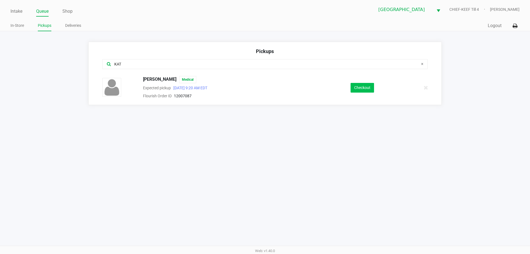
type input "KAT"
click at [367, 86] on button "Checkout" at bounding box center [362, 88] width 23 height 10
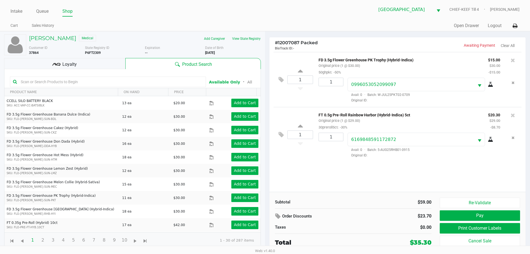
click at [93, 54] on b "P6FT2309" at bounding box center [93, 53] width 16 height 4
drag, startPoint x: 98, startPoint y: 49, endPoint x: 91, endPoint y: 51, distance: 7.8
click at [91, 51] on div "State Registry ID P6FT2309" at bounding box center [115, 50] width 60 height 10
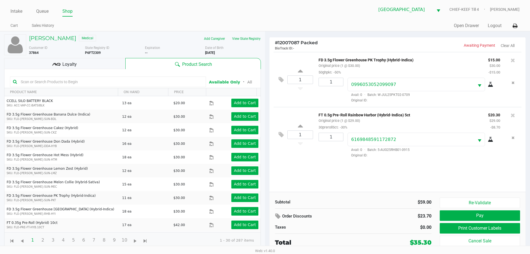
drag, startPoint x: 93, startPoint y: 49, endPoint x: 86, endPoint y: 52, distance: 7.3
click at [86, 52] on b "P6FT2309" at bounding box center [93, 53] width 16 height 4
copy b "P6FT2309"
click at [14, 11] on link "Intake" at bounding box center [16, 11] width 12 height 8
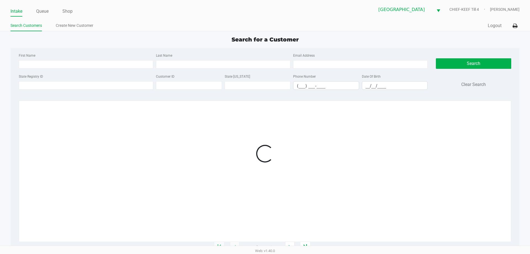
click at [118, 12] on ul "Intake Queue Shop" at bounding box center [137, 11] width 255 height 9
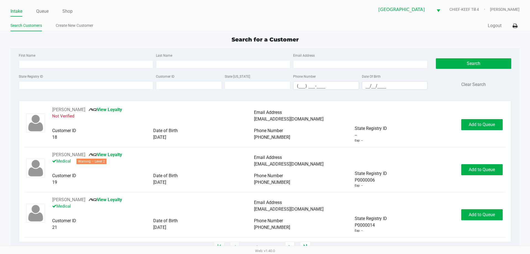
click at [122, 13] on ul "Intake Queue Shop" at bounding box center [137, 11] width 255 height 9
click at [43, 9] on link "Queue" at bounding box center [42, 11] width 12 height 8
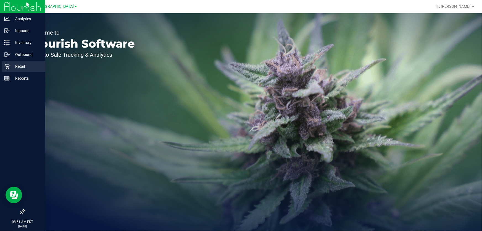
click at [13, 66] on p "Retail" at bounding box center [26, 66] width 33 height 7
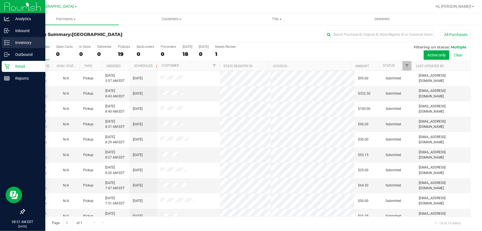
click at [11, 44] on p "Inventory" at bounding box center [26, 42] width 33 height 7
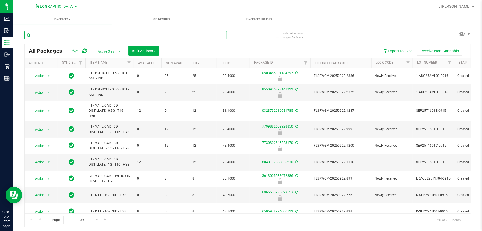
click at [163, 36] on input "text" at bounding box center [125, 35] width 203 height 8
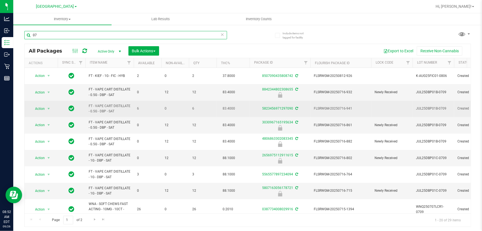
type input "0"
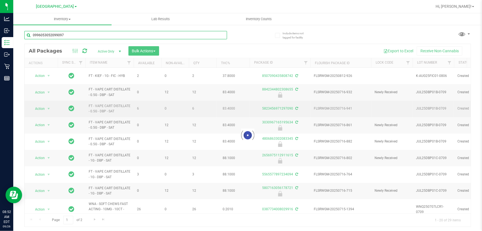
type input "0996053052099097"
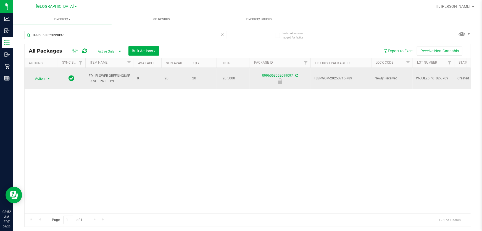
click at [41, 77] on span "Action" at bounding box center [37, 79] width 15 height 8
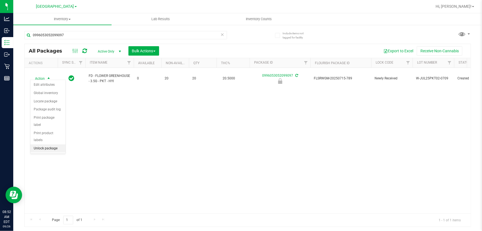
click at [39, 144] on li "Unlock package" at bounding box center [47, 148] width 35 height 8
click at [257, 166] on div "Inventory All packages All inventory Waste log Create inventory Lab Results Inv…" at bounding box center [247, 121] width 469 height 217
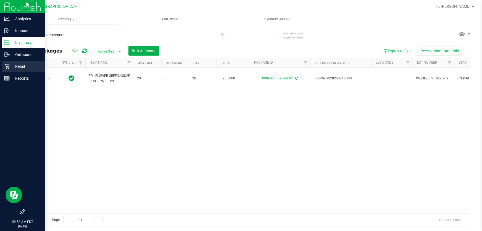
click at [5, 69] on div "Retail" at bounding box center [24, 66] width 44 height 11
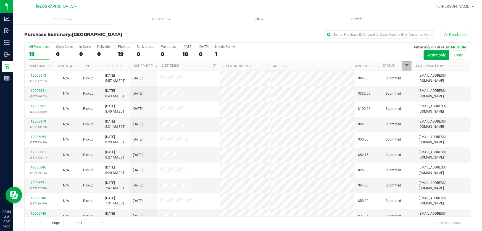
click at [405, 66] on span "Filter" at bounding box center [407, 66] width 4 height 4
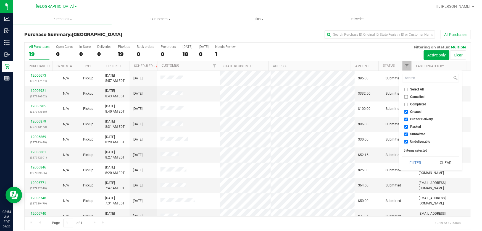
click at [416, 90] on span "Select All" at bounding box center [417, 89] width 14 height 3
click at [408, 90] on input "Select All" at bounding box center [406, 90] width 4 height 4
checkbox input "true"
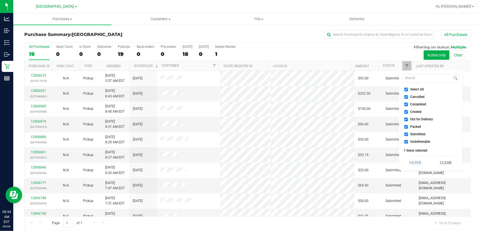
click at [418, 89] on span "Select All" at bounding box center [417, 89] width 14 height 3
click at [408, 89] on input "Select All" at bounding box center [406, 90] width 4 height 4
checkbox input "false"
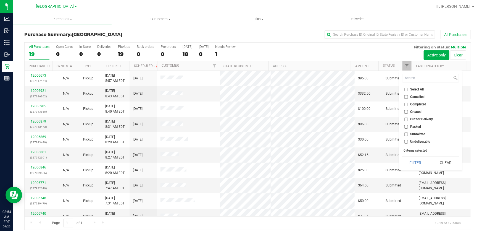
checkbox input "false"
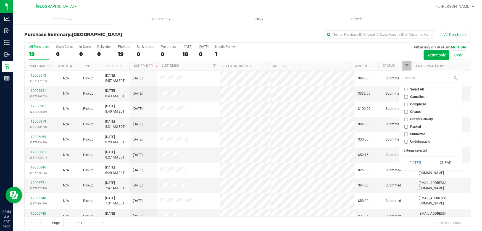
click at [413, 134] on span "Submitted" at bounding box center [417, 133] width 15 height 3
click at [408, 134] on input "Submitted" at bounding box center [406, 134] width 4 height 4
checkbox input "true"
click at [411, 164] on button "Filter" at bounding box center [415, 162] width 27 height 12
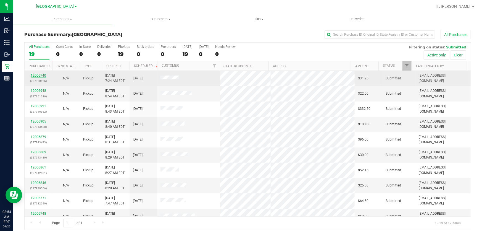
click at [38, 74] on link "12006740" at bounding box center [38, 75] width 15 height 4
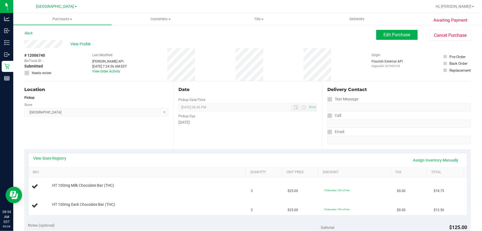
click at [66, 139] on div "Location Pickup Store Lakeland WC Select Store [PERSON_NAME][GEOGRAPHIC_DATA] […" at bounding box center [98, 115] width 149 height 68
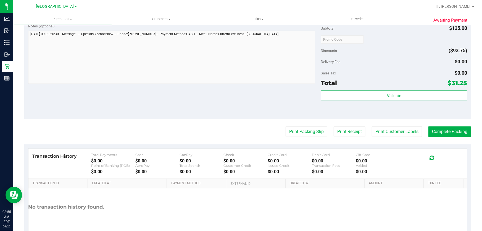
scroll to position [252, 0]
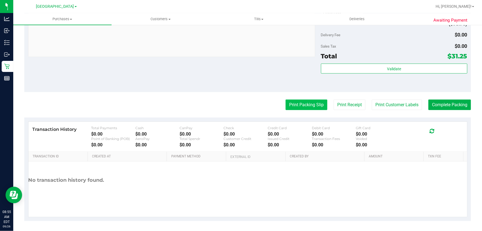
click at [305, 105] on button "Print Packing Slip" at bounding box center [307, 104] width 42 height 10
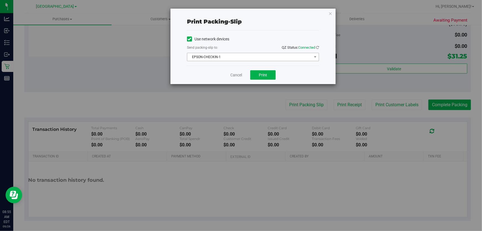
click at [236, 57] on span "EPSON-CHECKIN-1" at bounding box center [249, 57] width 125 height 8
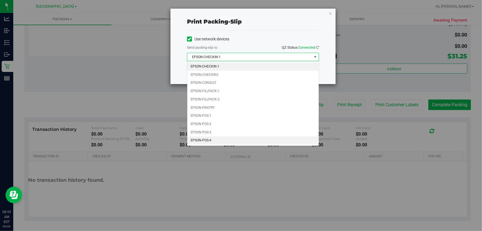
click at [205, 141] on li "EPSON-POS-4" at bounding box center [252, 140] width 131 height 8
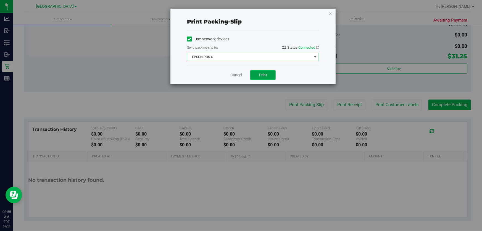
click at [269, 77] on button "Print" at bounding box center [262, 74] width 25 height 9
click at [238, 73] on link "Cancel" at bounding box center [236, 75] width 12 height 6
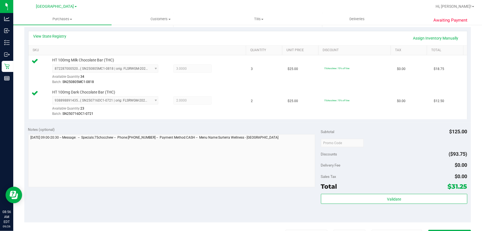
scroll to position [121, 0]
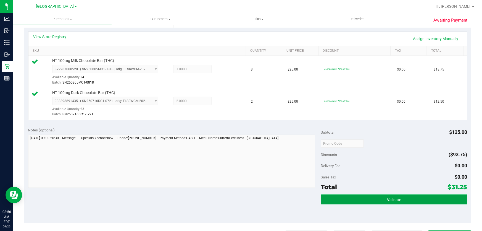
click at [400, 196] on button "Validate" at bounding box center [394, 199] width 146 height 10
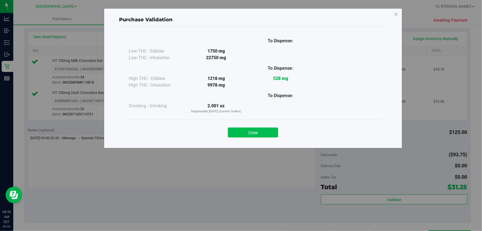
click at [259, 128] on button "Close" at bounding box center [253, 132] width 50 height 10
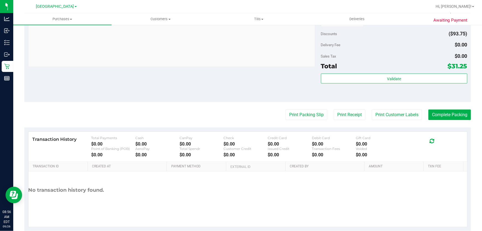
scroll to position [252, 0]
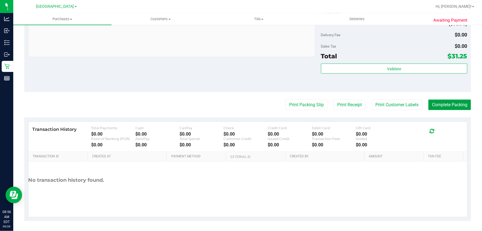
click at [449, 104] on button "Complete Packing" at bounding box center [449, 104] width 43 height 10
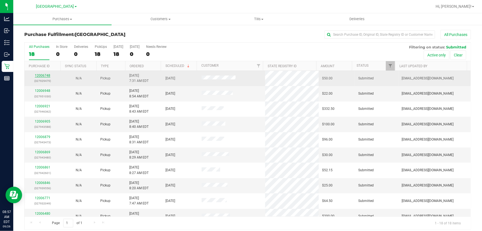
click at [39, 75] on link "12006748" at bounding box center [42, 75] width 15 height 4
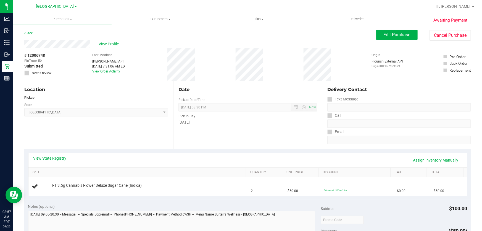
click at [27, 32] on link "Back" at bounding box center [28, 33] width 8 height 4
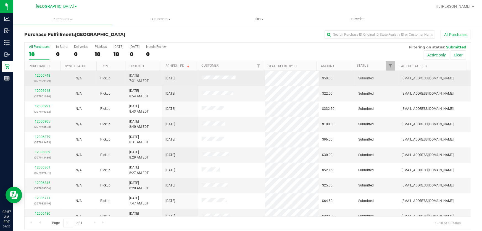
click at [42, 73] on div "12006748 (327929479)" at bounding box center [43, 78] width 30 height 10
click at [42, 75] on link "12006748" at bounding box center [42, 75] width 15 height 4
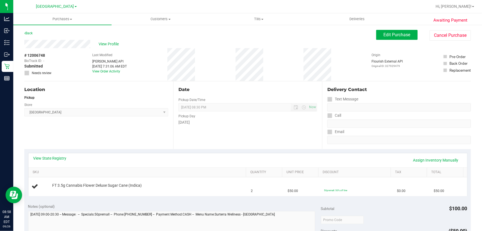
click at [135, 130] on div "Location Pickup Store Lakeland WC Select Store [PERSON_NAME][GEOGRAPHIC_DATA] […" at bounding box center [98, 115] width 149 height 68
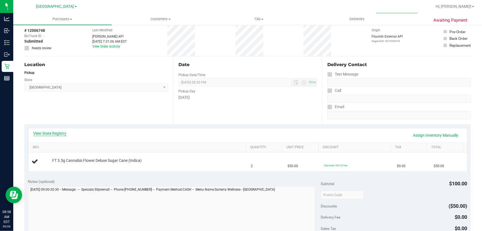
click at [58, 133] on link "View State Registry" at bounding box center [49, 133] width 33 height 6
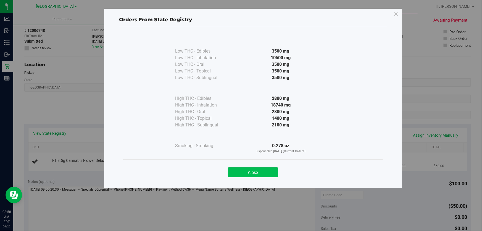
click at [241, 171] on button "Close" at bounding box center [253, 172] width 50 height 10
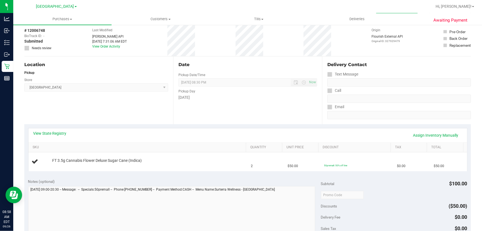
click at [103, 113] on div "Location Pickup Store Lakeland WC Select Store [PERSON_NAME][GEOGRAPHIC_DATA] […" at bounding box center [98, 90] width 149 height 68
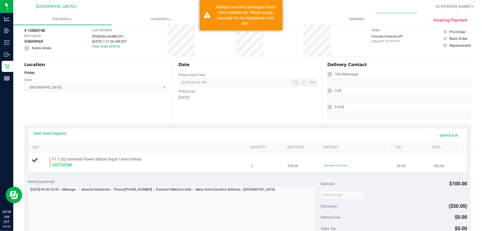
click at [60, 165] on link "Add Package" at bounding box center [62, 164] width 20 height 4
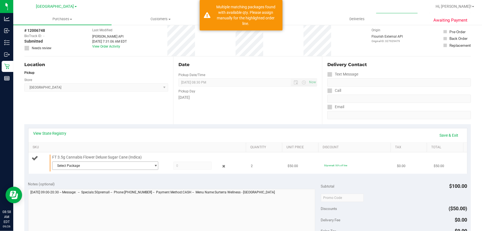
click at [134, 167] on span "Select Package" at bounding box center [101, 166] width 99 height 8
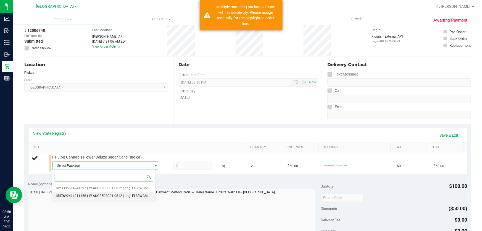
drag, startPoint x: 98, startPoint y: 193, endPoint x: 114, endPoint y: 186, distance: 17.4
click at [98, 194] on span "( W-AUG25DSC01-0812 | orig: FLSRWGM-20250819-110 )" at bounding box center [129, 196] width 85 height 4
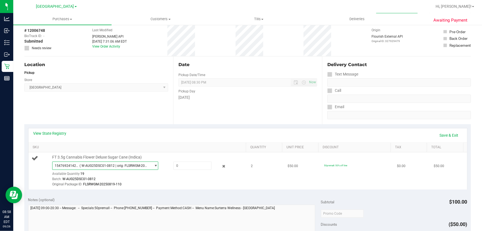
click at [141, 165] on span "( W-AUG25DSC01-0812 | orig: FLSRWGM-20250819-110 )" at bounding box center [114, 166] width 69 height 4
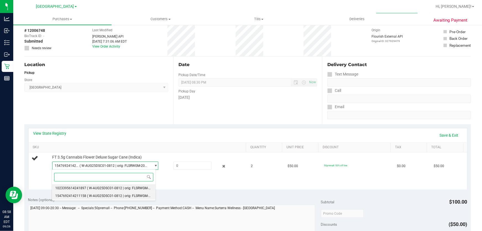
click at [88, 188] on span "( W-AUG25DSC01-0812 | orig: FLSRWGM-20250819-139 )" at bounding box center [129, 188] width 85 height 4
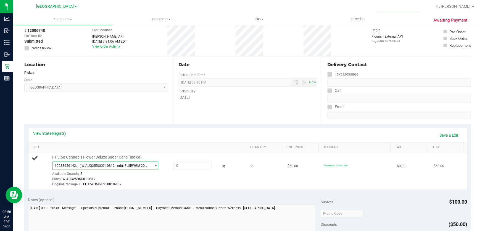
click at [155, 186] on td "FT 3.5g Cannabis Flower Deluxe Sugar Cane (Indica) 1023395614241897 ( W-AUG25DS…" at bounding box center [137, 170] width 219 height 37
drag, startPoint x: 187, startPoint y: 163, endPoint x: 156, endPoint y: 163, distance: 30.7
click at [156, 161] on div "1023395614241897 ( W-AUG25DSC01-0812 | orig: FLSRWGM-20250819-139 ) 10233956142…" at bounding box center [147, 161] width 191 height 0
type input "2"
type input "2.0000"
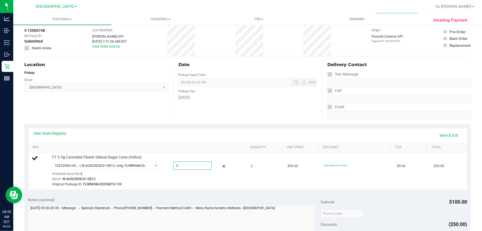
click at [204, 190] on div "View State Registry Save & Exit SKU Quantity Unit Price Discount Tax Total FT 3…" at bounding box center [247, 158] width 447 height 69
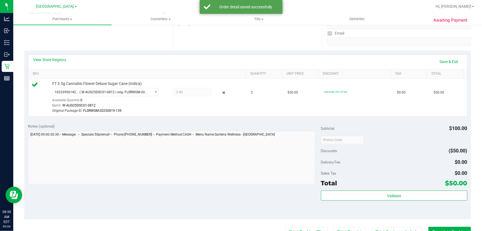
scroll to position [176, 0]
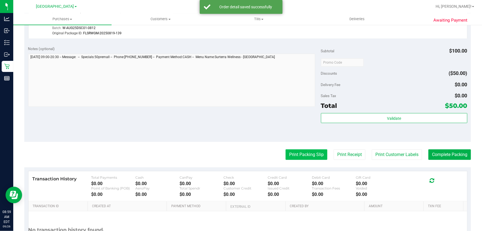
click at [296, 153] on button "Print Packing Slip" at bounding box center [307, 154] width 42 height 10
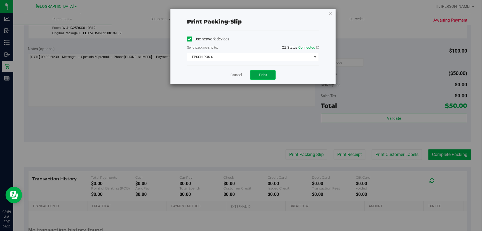
click at [258, 74] on button "Print" at bounding box center [262, 74] width 25 height 9
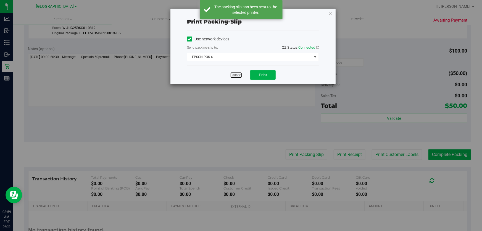
click at [236, 75] on link "Cancel" at bounding box center [236, 75] width 12 height 6
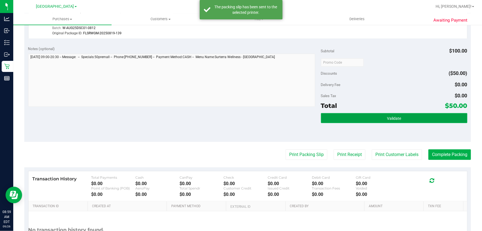
click at [395, 118] on span "Validate" at bounding box center [394, 118] width 14 height 4
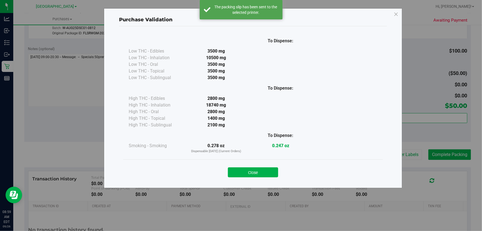
drag, startPoint x: 269, startPoint y: 171, endPoint x: 224, endPoint y: 134, distance: 58.9
click at [265, 169] on button "Close" at bounding box center [253, 172] width 50 height 10
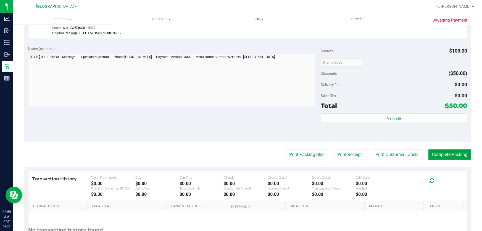
click at [442, 155] on button "Complete Packing" at bounding box center [449, 154] width 43 height 10
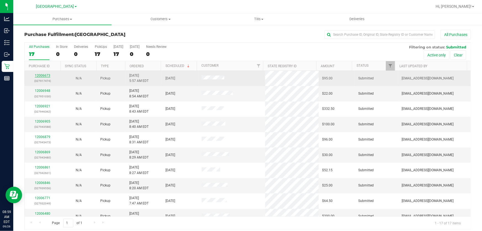
click at [45, 75] on link "12006673" at bounding box center [42, 75] width 15 height 4
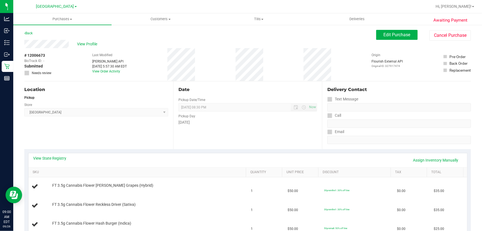
click at [104, 144] on div "Location Pickup Store Lakeland WC Select Store [PERSON_NAME][GEOGRAPHIC_DATA] […" at bounding box center [98, 115] width 149 height 68
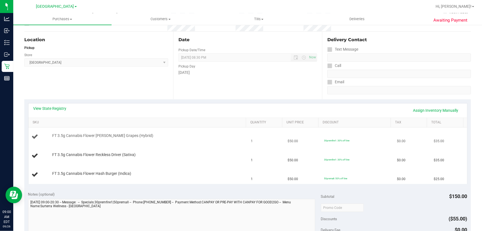
scroll to position [50, 0]
click at [59, 106] on link "View State Registry" at bounding box center [49, 108] width 33 height 6
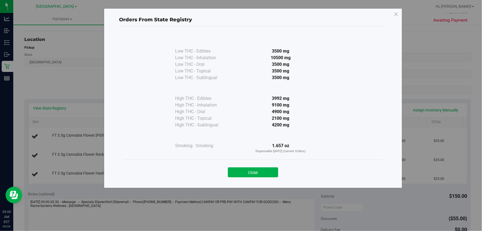
click at [251, 177] on div "Close" at bounding box center [253, 170] width 260 height 22
click at [258, 167] on button "Close" at bounding box center [253, 172] width 50 height 10
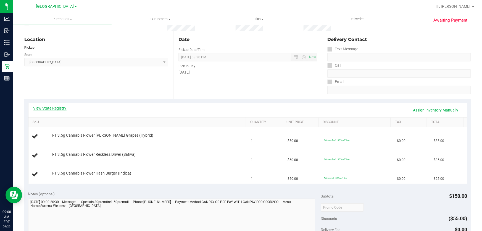
click at [54, 105] on link "View State Registry" at bounding box center [49, 108] width 33 height 6
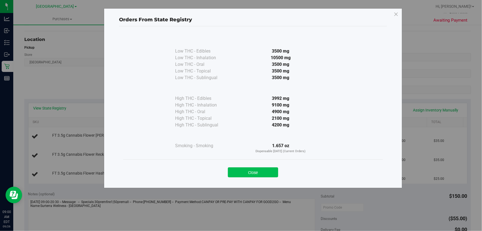
click at [256, 172] on button "Close" at bounding box center [253, 172] width 50 height 10
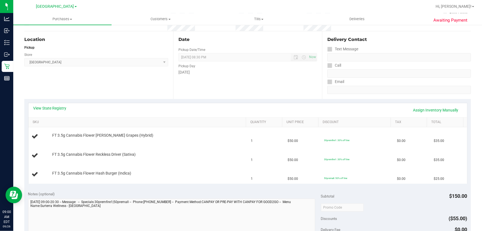
click at [219, 197] on div "Notes (optional)" at bounding box center [174, 222] width 293 height 62
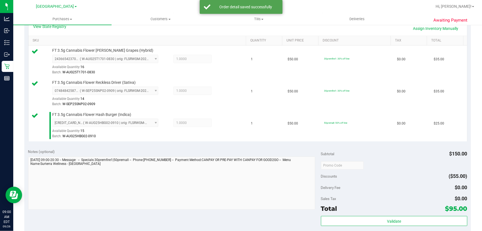
scroll to position [141, 0]
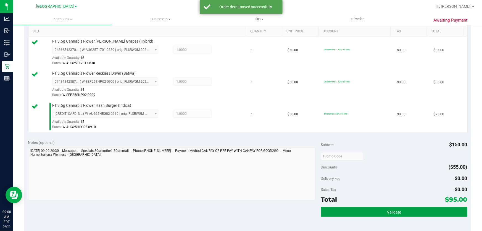
click at [358, 211] on button "Validate" at bounding box center [394, 212] width 146 height 10
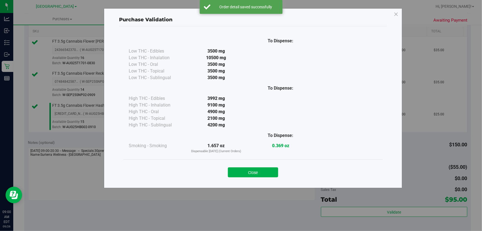
click at [257, 173] on button "Close" at bounding box center [253, 172] width 50 height 10
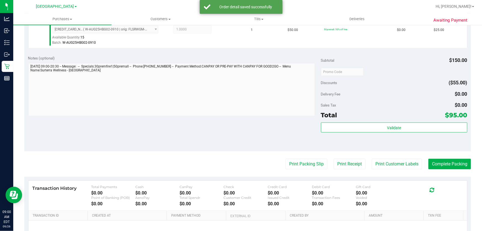
scroll to position [266, 0]
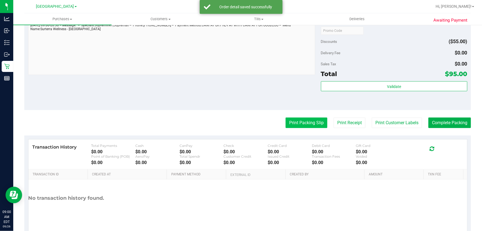
click at [309, 122] on button "Print Packing Slip" at bounding box center [307, 122] width 42 height 10
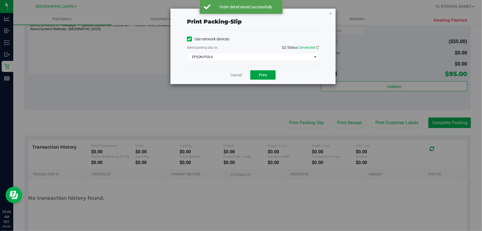
click at [265, 75] on span "Print" at bounding box center [263, 75] width 8 height 4
click at [235, 73] on link "Cancel" at bounding box center [236, 75] width 12 height 6
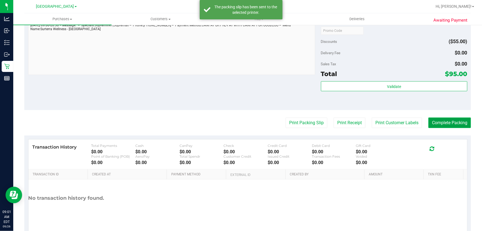
click at [450, 122] on button "Complete Packing" at bounding box center [449, 122] width 43 height 10
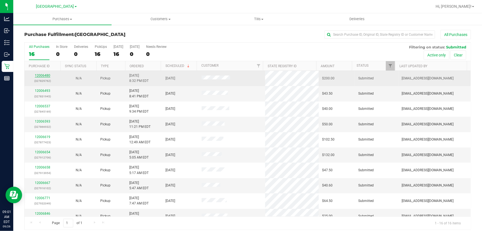
click at [42, 76] on link "12006480" at bounding box center [42, 75] width 15 height 4
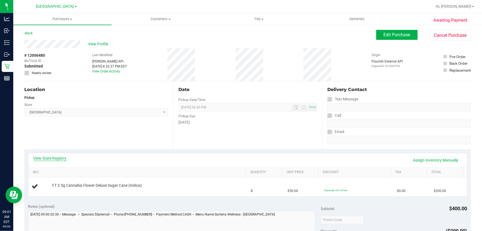
click at [55, 158] on link "View State Registry" at bounding box center [49, 158] width 33 height 6
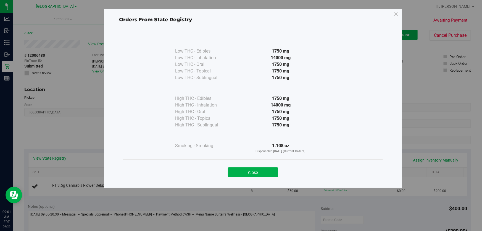
drag, startPoint x: 267, startPoint y: 168, endPoint x: 129, endPoint y: 162, distance: 138.2
click at [266, 168] on button "Close" at bounding box center [253, 172] width 50 height 10
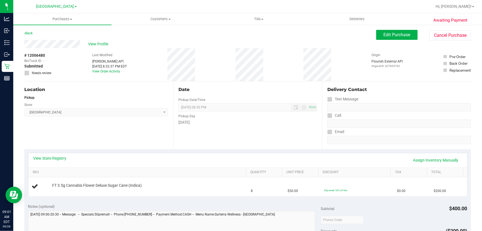
drag, startPoint x: 129, startPoint y: 162, endPoint x: 131, endPoint y: 157, distance: 5.8
click at [129, 162] on div "View State Registry Assign Inventory Manually" at bounding box center [247, 159] width 429 height 9
click at [133, 153] on div "View State Registry Assign Inventory Manually" at bounding box center [247, 160] width 439 height 14
click at [302, 39] on div "Back Edit Purchase Cancel Purchase" at bounding box center [247, 35] width 447 height 10
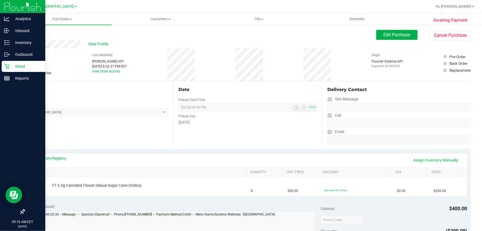
click at [10, 71] on div "Retail" at bounding box center [24, 66] width 44 height 11
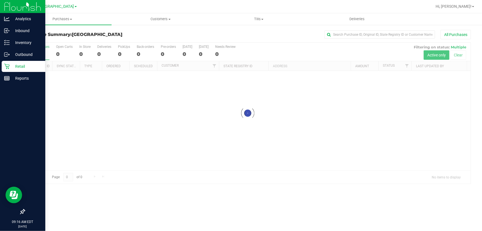
click at [21, 64] on p "Retail" at bounding box center [26, 66] width 33 height 7
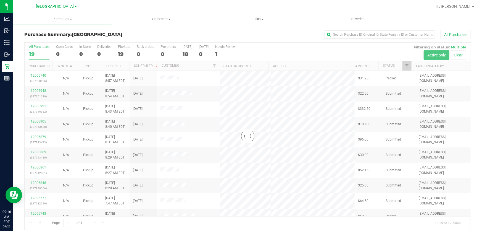
click at [220, 30] on div "All Purchases" at bounding box center [322, 34] width 298 height 9
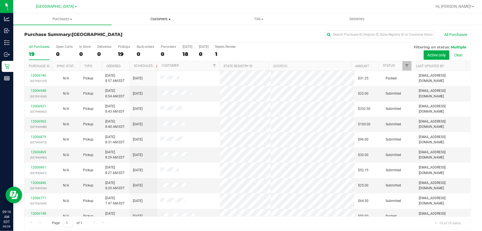
click at [160, 22] on uib-tab-heading "Customers All customers Add a new customer All physicians" at bounding box center [161, 19] width 98 height 11
click at [136, 34] on span "All customers" at bounding box center [132, 33] width 40 height 5
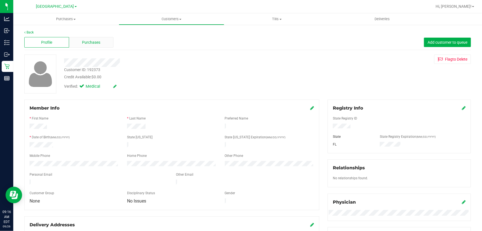
click at [90, 47] on div "Purchases" at bounding box center [91, 42] width 45 height 10
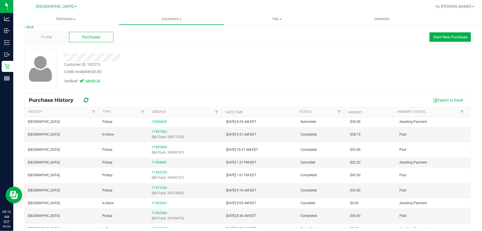
scroll to position [7, 0]
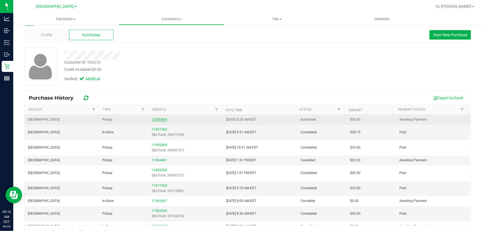
click at [159, 120] on link "12006869" at bounding box center [159, 119] width 15 height 4
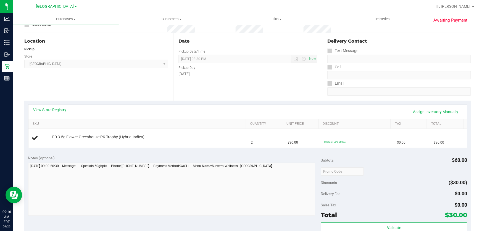
scroll to position [53, 0]
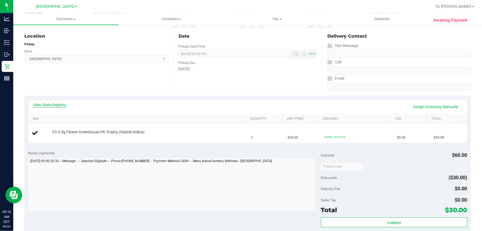
click at [55, 102] on link "View State Registry" at bounding box center [49, 105] width 33 height 6
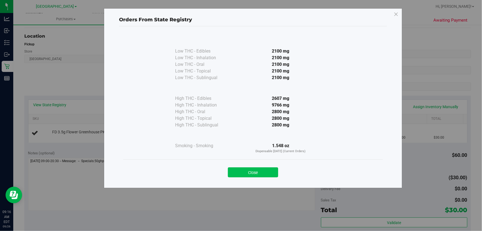
click at [251, 172] on button "Close" at bounding box center [253, 172] width 50 height 10
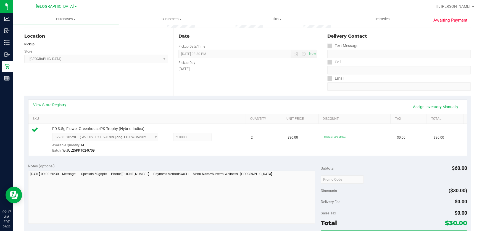
click at [109, 74] on div "Location Pickup Store Lakeland WC Select Store [PERSON_NAME][GEOGRAPHIC_DATA] […" at bounding box center [98, 62] width 149 height 68
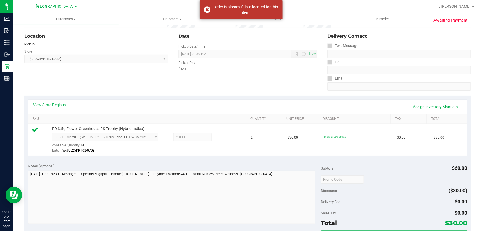
click at [270, 86] on div "Date Pickup Date/Time [DATE] Now [DATE] 08:30 PM Now Pickup Day [DATE]" at bounding box center [247, 62] width 149 height 68
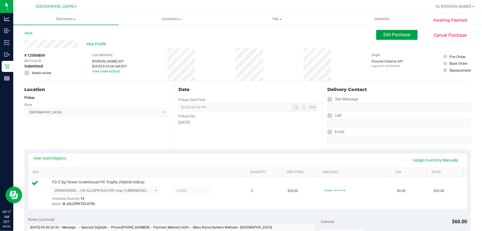
click at [401, 35] on span "Edit Purchase" at bounding box center [397, 34] width 27 height 5
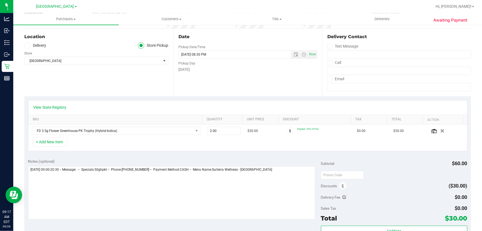
scroll to position [56, 0]
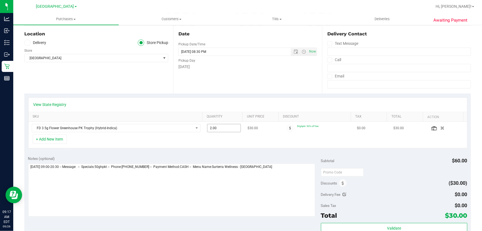
click at [216, 127] on input "2.00" at bounding box center [223, 128] width 33 height 8
type input "4"
click at [280, 85] on div "Date Pickup Date/Time [DATE] Now [DATE] 08:30 PM Now Pickup Day [DATE]" at bounding box center [247, 60] width 149 height 68
type input "4.00"
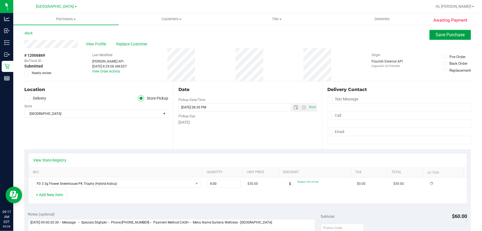
click at [446, 33] on span "Save Purchase" at bounding box center [450, 34] width 29 height 5
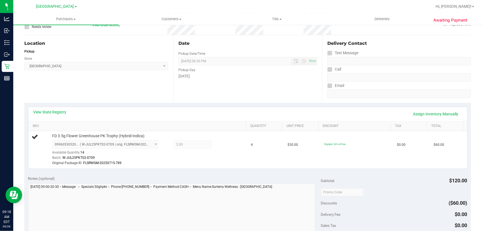
scroll to position [47, 0]
click at [304, 91] on div "Date Pickup Date/Time [DATE] Now [DATE] 08:30 PM Now Pickup Day [DATE]" at bounding box center [247, 68] width 149 height 68
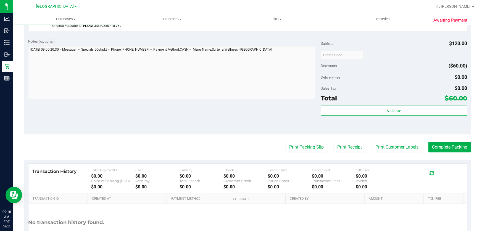
scroll to position [178, 0]
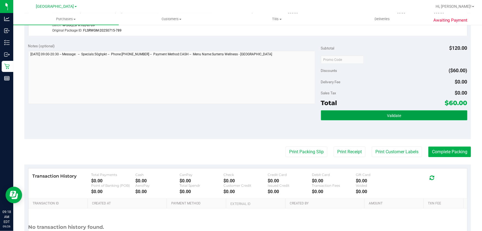
click at [408, 111] on button "Validate" at bounding box center [394, 115] width 146 height 10
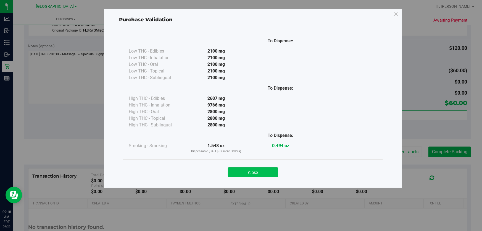
click at [258, 169] on button "Close" at bounding box center [253, 172] width 50 height 10
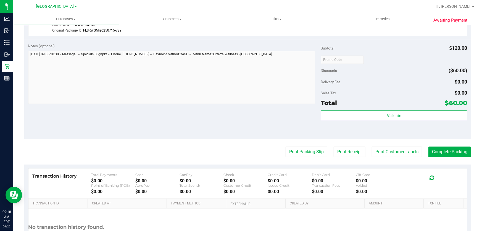
click at [244, 119] on div "Notes (optional) Subtotal $120.00 Discounts ($60.00) Delivery Fee $0.00 Sales T…" at bounding box center [247, 88] width 447 height 99
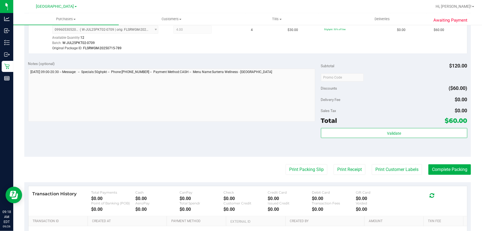
scroll to position [180, 0]
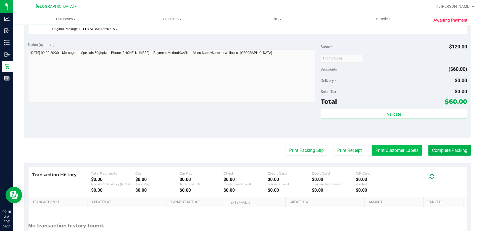
click at [396, 149] on button "Print Customer Labels" at bounding box center [397, 150] width 50 height 10
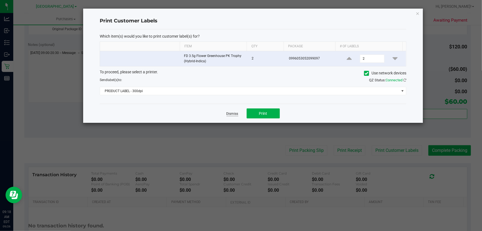
click at [231, 113] on link "Dismiss" at bounding box center [232, 113] width 12 height 5
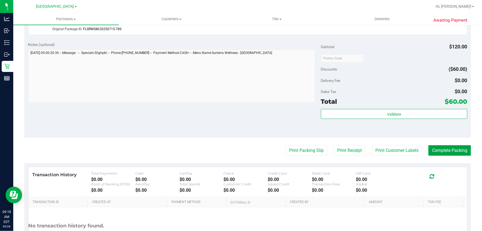
click at [455, 152] on button "Complete Packing" at bounding box center [449, 150] width 43 height 10
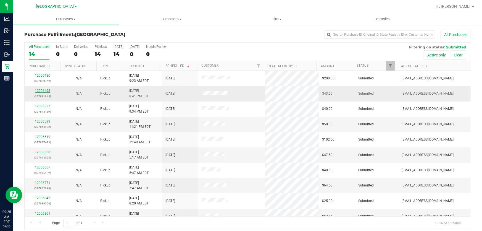
click at [41, 92] on link "12006493" at bounding box center [42, 91] width 15 height 4
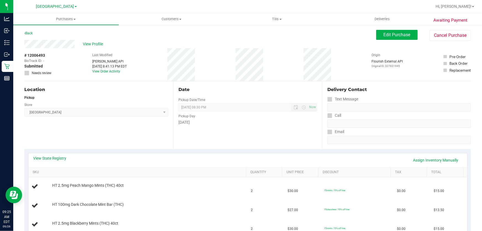
drag, startPoint x: 98, startPoint y: 147, endPoint x: 71, endPoint y: 157, distance: 29.3
click at [62, 157] on link "View State Registry" at bounding box center [49, 158] width 33 height 6
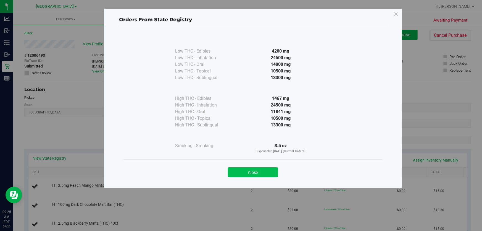
click at [262, 170] on button "Close" at bounding box center [253, 172] width 50 height 10
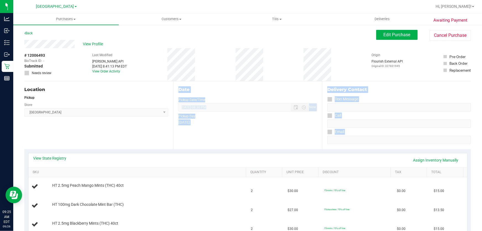
click at [132, 151] on div "View State Registry Assign Inventory Manually SKU Quantity Unit Price Discount …" at bounding box center [247, 193] width 447 height 88
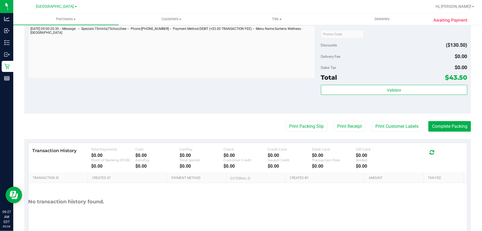
scroll to position [268, 0]
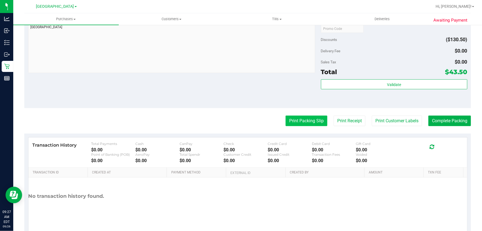
click at [307, 120] on button "Print Packing Slip" at bounding box center [307, 120] width 42 height 10
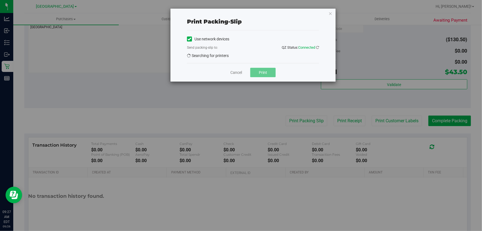
click at [268, 73] on button "Print" at bounding box center [262, 72] width 25 height 9
click at [239, 76] on link "Cancel" at bounding box center [236, 75] width 12 height 6
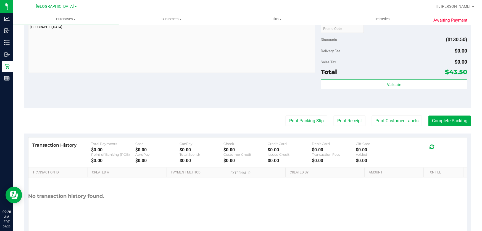
click at [202, 86] on div "Notes (optional) Subtotal $174.00 Discounts ($130.50) Delivery Fee $0.00 Sales …" at bounding box center [247, 58] width 447 height 99
click at [445, 118] on button "Complete Packing" at bounding box center [449, 120] width 43 height 10
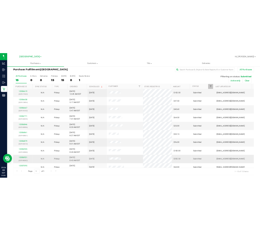
scroll to position [83, 0]
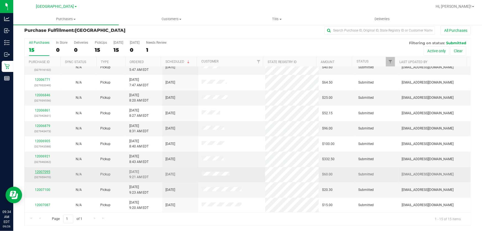
click at [46, 172] on link "12007095" at bounding box center [42, 172] width 15 height 4
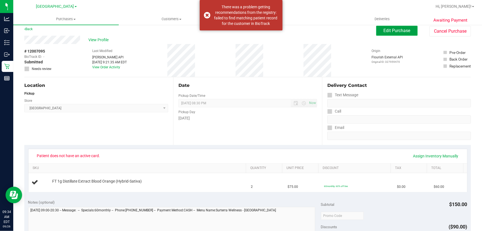
click at [398, 33] on button "Edit Purchase" at bounding box center [396, 31] width 41 height 10
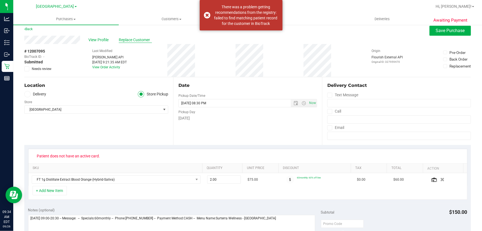
click at [131, 41] on span "Replace Customer" at bounding box center [135, 40] width 33 height 6
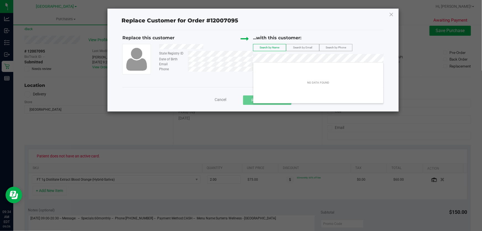
click at [222, 60] on div "Replace this customer State Registry ID Date of Birth Email Phone ...with this …" at bounding box center [252, 55] width 261 height 40
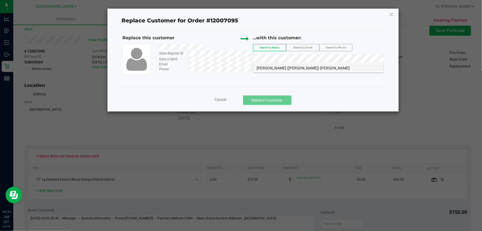
click at [267, 64] on li "[PERSON_NAME] ([PERSON_NAME]) [PERSON_NAME]" at bounding box center [318, 67] width 130 height 8
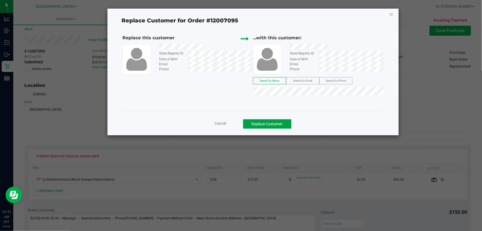
click at [261, 127] on button "Replace Customer" at bounding box center [267, 123] width 48 height 9
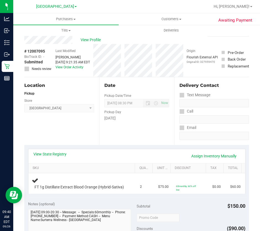
click at [79, 123] on div "Location Pickup Store Lakeland WC Select Store [PERSON_NAME][GEOGRAPHIC_DATA] […" at bounding box center [61, 111] width 75 height 68
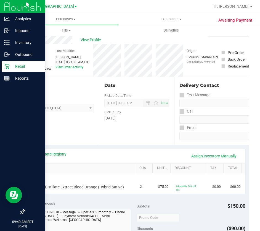
click at [8, 67] on icon at bounding box center [7, 67] width 6 height 6
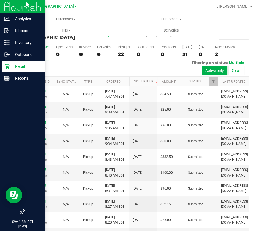
click at [6, 67] on icon at bounding box center [7, 67] width 6 height 6
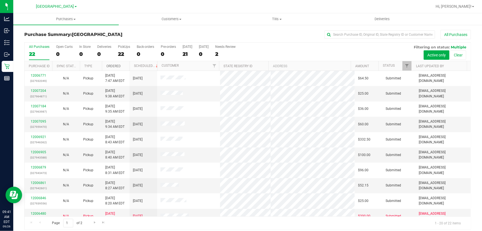
click at [111, 64] on link "Ordered" at bounding box center [113, 66] width 14 height 4
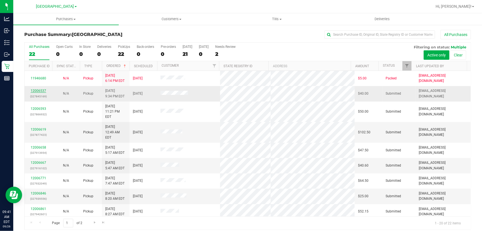
click at [39, 89] on link "12006537" at bounding box center [38, 91] width 15 height 4
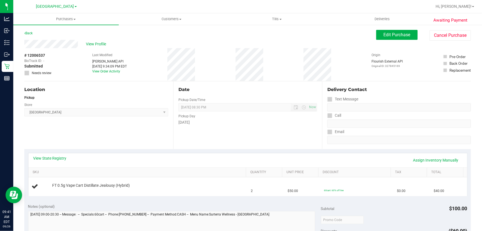
click at [121, 140] on div "Location Pickup Store Lakeland WC Select Store [PERSON_NAME][GEOGRAPHIC_DATA] […" at bounding box center [98, 115] width 149 height 68
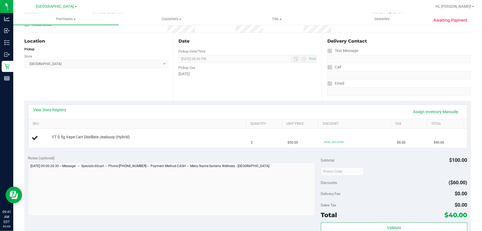
scroll to position [44, 0]
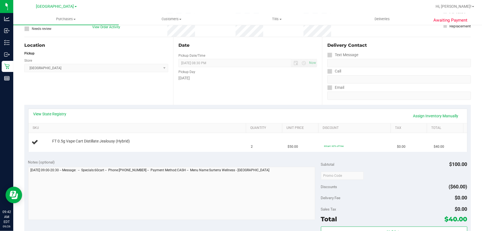
click at [74, 97] on div "Location Pickup Store Lakeland WC Select Store [PERSON_NAME][GEOGRAPHIC_DATA] […" at bounding box center [98, 71] width 149 height 68
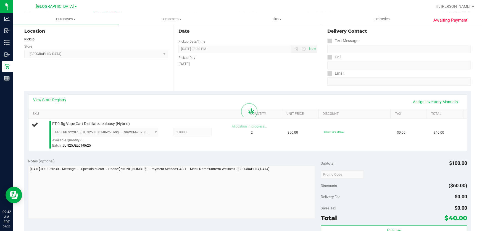
scroll to position [145, 0]
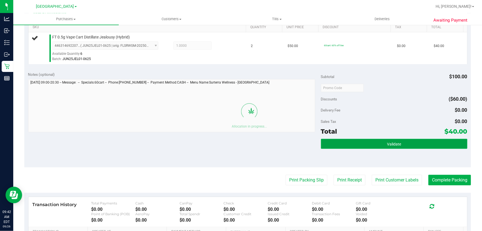
click at [334, 144] on button "Validate" at bounding box center [394, 144] width 146 height 10
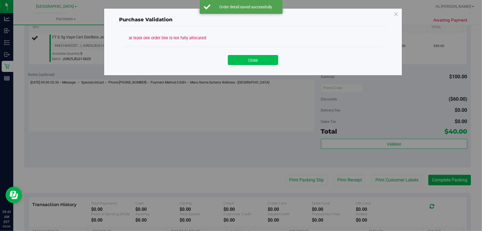
click at [243, 57] on button "Close" at bounding box center [253, 60] width 50 height 10
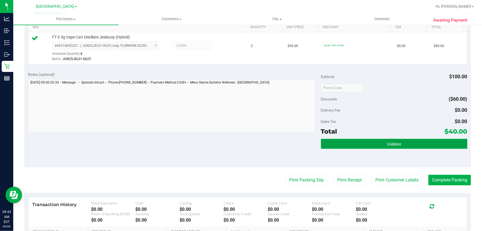
drag, startPoint x: 406, startPoint y: 143, endPoint x: 284, endPoint y: 100, distance: 129.7
click at [406, 143] on button "Validate" at bounding box center [394, 144] width 146 height 10
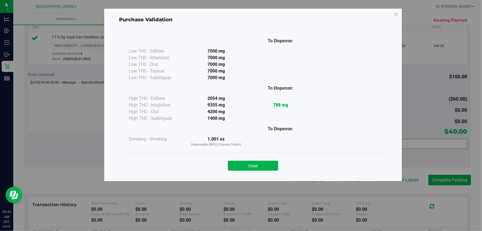
drag, startPoint x: 246, startPoint y: 164, endPoint x: 244, endPoint y: 158, distance: 5.9
click at [246, 164] on button "Close" at bounding box center [253, 165] width 50 height 10
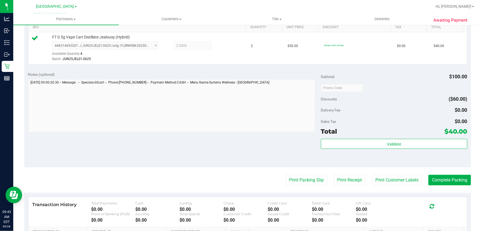
click at [244, 158] on div "Notes (optional) Subtotal $100.00 Discounts ($60.00) Delivery Fee $0.00 Sales T…" at bounding box center [247, 117] width 447 height 99
click at [289, 181] on button "Print Packing Slip" at bounding box center [307, 180] width 42 height 10
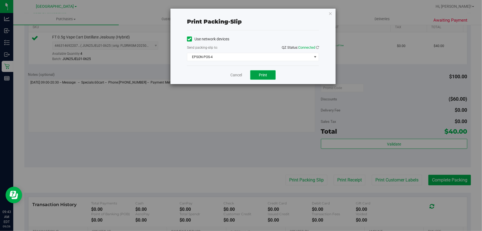
click at [261, 75] on span "Print" at bounding box center [263, 75] width 8 height 4
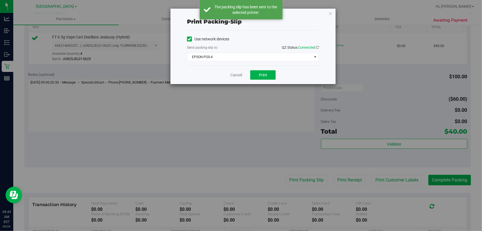
click at [238, 72] on div "Cancel Print" at bounding box center [253, 74] width 132 height 19
drag, startPoint x: 233, startPoint y: 77, endPoint x: 221, endPoint y: 127, distance: 52.1
click at [234, 77] on link "Cancel" at bounding box center [236, 75] width 12 height 6
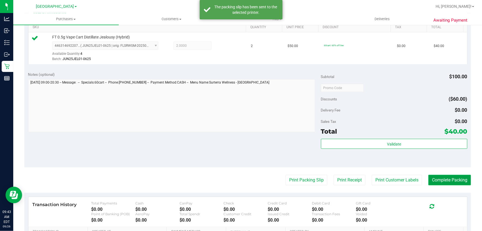
click at [432, 177] on button "Complete Packing" at bounding box center [449, 180] width 43 height 10
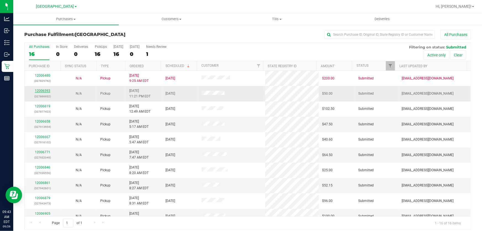
click at [39, 91] on link "12006593" at bounding box center [42, 91] width 15 height 4
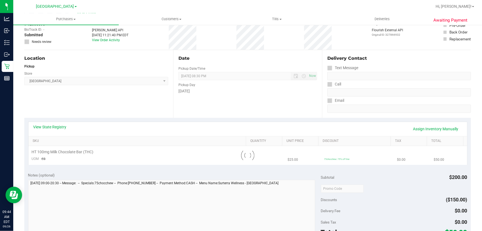
scroll to position [31, 0]
click at [256, 107] on div "Date Pickup Date/Time [DATE] Now [DATE] 08:30 PM Now Pickup Day [DATE]" at bounding box center [247, 84] width 149 height 68
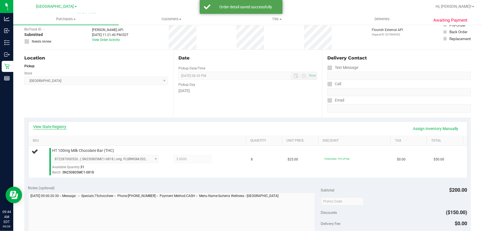
click at [53, 127] on link "View State Registry" at bounding box center [49, 127] width 33 height 6
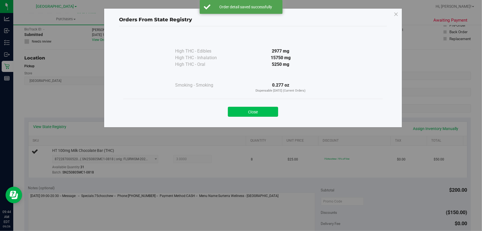
click at [264, 108] on button "Close" at bounding box center [253, 112] width 50 height 10
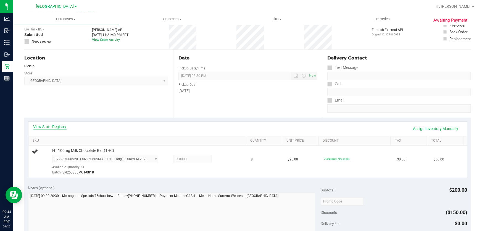
click at [58, 127] on link "View State Registry" at bounding box center [49, 127] width 33 height 6
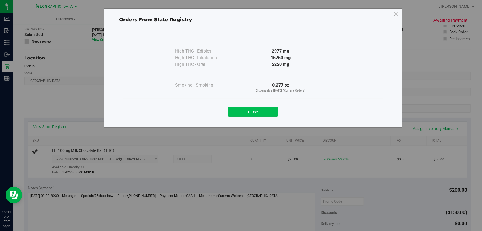
click at [274, 107] on button "Close" at bounding box center [253, 112] width 50 height 10
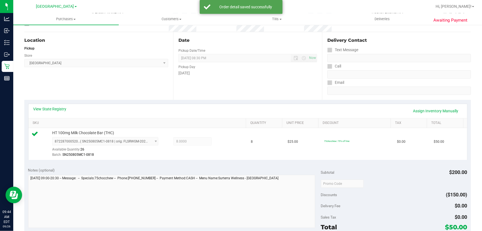
scroll to position [151, 0]
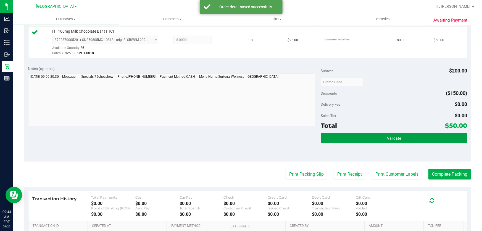
click at [343, 136] on button "Validate" at bounding box center [394, 138] width 146 height 10
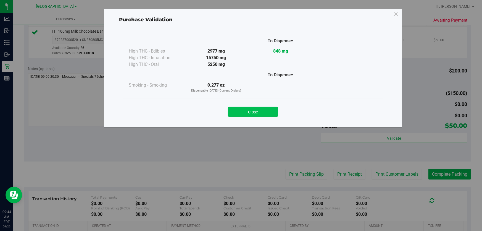
click at [272, 113] on button "Close" at bounding box center [253, 112] width 50 height 10
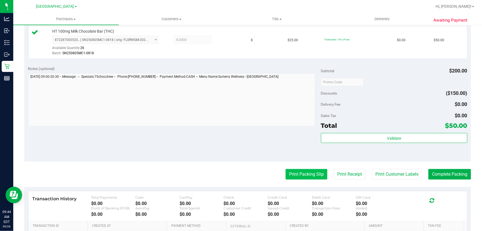
drag, startPoint x: 280, startPoint y: 140, endPoint x: 303, endPoint y: 178, distance: 45.2
click at [280, 140] on div "Notes (optional) Subtotal $200.00 Discounts ($150.00) Delivery Fee $0.00 Sales …" at bounding box center [247, 111] width 447 height 99
click at [303, 180] on purchase-details "Back Edit Purchase Cancel Purchase View Profile # 12006593 BioTrack ID: - Submi…" at bounding box center [247, 84] width 447 height 411
click at [302, 174] on button "Print Packing Slip" at bounding box center [307, 174] width 42 height 10
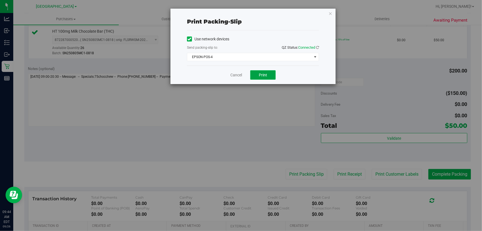
click at [257, 72] on button "Print" at bounding box center [262, 74] width 25 height 9
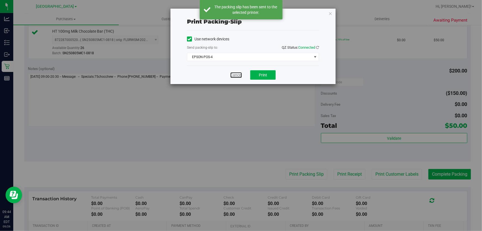
click at [237, 74] on link "Cancel" at bounding box center [236, 75] width 12 height 6
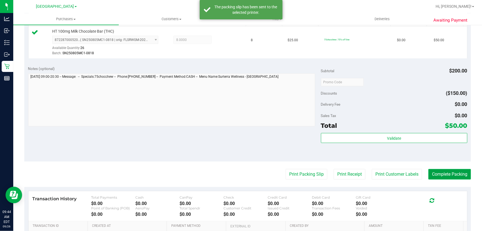
drag, startPoint x: 453, startPoint y: 176, endPoint x: 455, endPoint y: 174, distance: 3.0
click at [453, 175] on button "Complete Packing" at bounding box center [449, 174] width 43 height 10
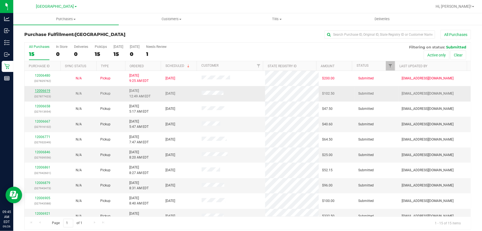
click at [45, 91] on link "12006619" at bounding box center [42, 91] width 15 height 4
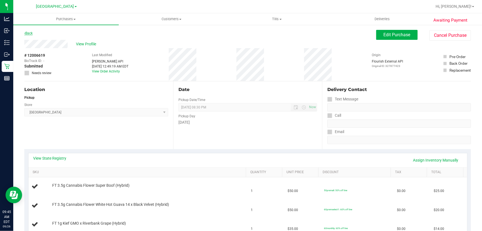
click at [27, 32] on link "Back" at bounding box center [28, 33] width 8 height 4
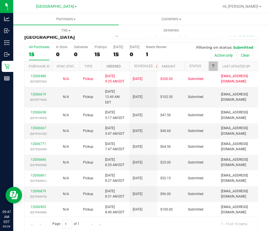
click at [117, 67] on link "Ordered" at bounding box center [113, 66] width 14 height 4
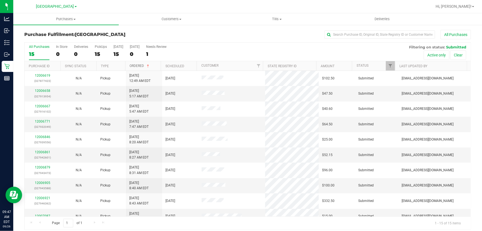
click at [136, 66] on link "Ordered" at bounding box center [140, 66] width 21 height 4
click at [141, 64] on link "Ordered" at bounding box center [140, 66] width 21 height 4
click at [132, 65] on link "Ordered" at bounding box center [137, 66] width 14 height 4
click at [390, 65] on link "Filter" at bounding box center [390, 65] width 9 height 9
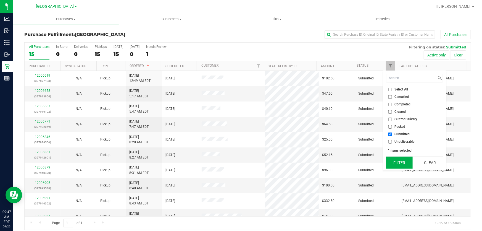
click at [407, 160] on button "Filter" at bounding box center [399, 162] width 27 height 12
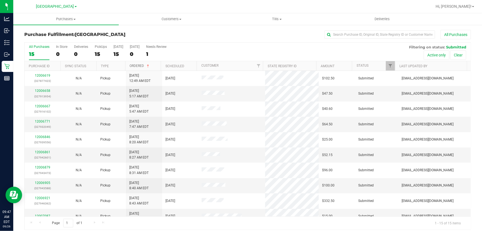
click at [135, 67] on link "Ordered" at bounding box center [140, 66] width 21 height 4
click at [136, 65] on link "Ordered" at bounding box center [140, 66] width 21 height 4
click at [136, 65] on link "Ordered" at bounding box center [137, 66] width 14 height 4
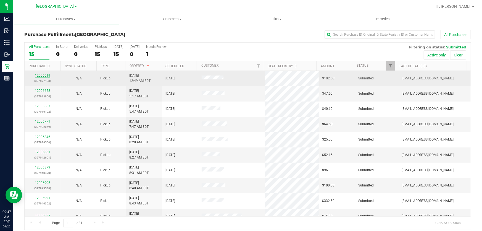
click at [44, 74] on link "12006619" at bounding box center [42, 75] width 15 height 4
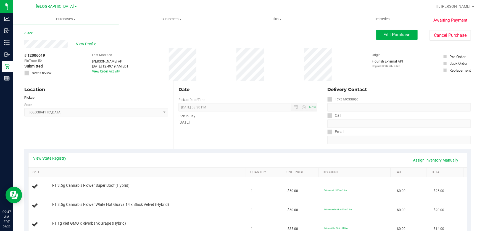
click at [129, 141] on div "Location Pickup Store Lakeland WC Select Store [PERSON_NAME][GEOGRAPHIC_DATA] […" at bounding box center [98, 115] width 149 height 68
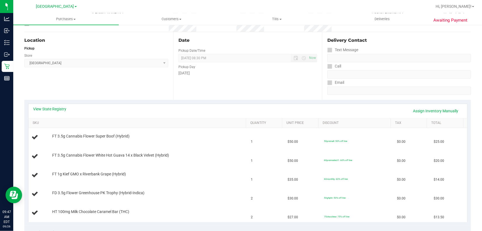
scroll to position [75, 0]
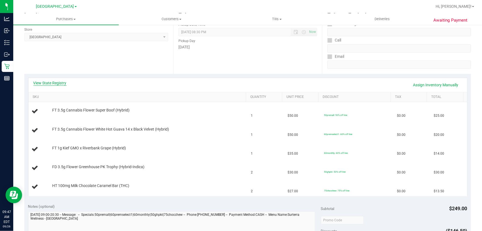
click at [62, 83] on link "View State Registry" at bounding box center [49, 83] width 33 height 6
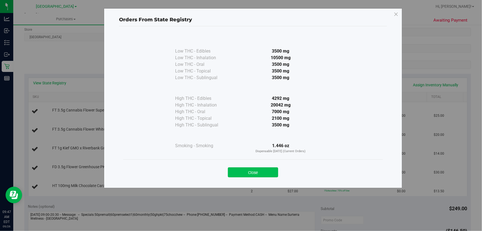
click at [236, 168] on button "Close" at bounding box center [253, 172] width 50 height 10
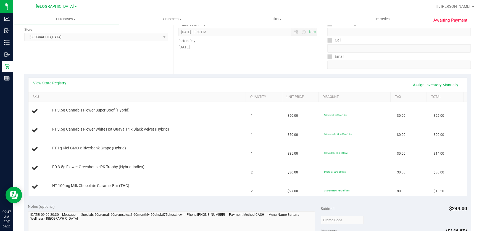
click at [119, 66] on div "Location Pickup Store Lakeland WC Select Store [PERSON_NAME][GEOGRAPHIC_DATA] […" at bounding box center [98, 40] width 149 height 68
click at [437, 81] on link "Assign Inventory Manually" at bounding box center [436, 84] width 52 height 9
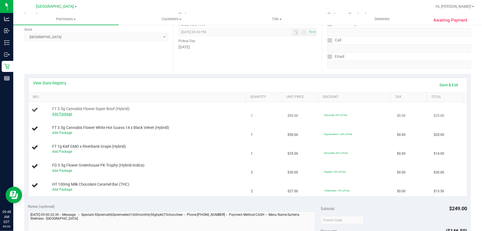
click at [63, 115] on link "Add Package" at bounding box center [62, 114] width 20 height 4
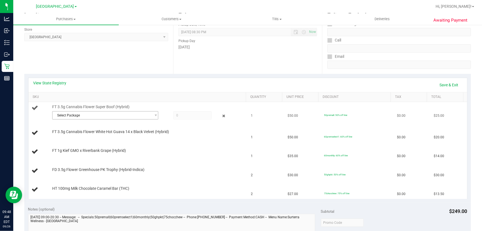
click at [133, 116] on span "Select Package" at bounding box center [101, 115] width 99 height 8
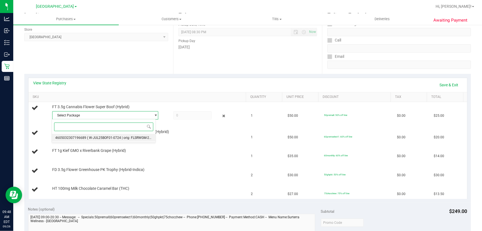
click at [122, 136] on span "( W-JUL25BOF01-0724 | orig: FLSRWGM-20250730-364 )" at bounding box center [129, 138] width 84 height 4
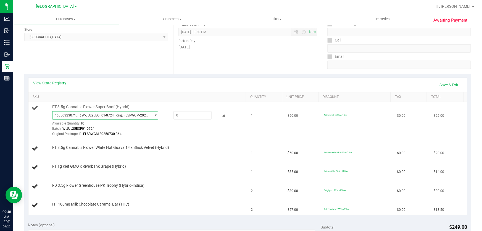
click at [134, 115] on span "( W-JUL25BOF01-0724 | orig: FLSRWGM-20250730-364 )" at bounding box center [114, 115] width 69 height 4
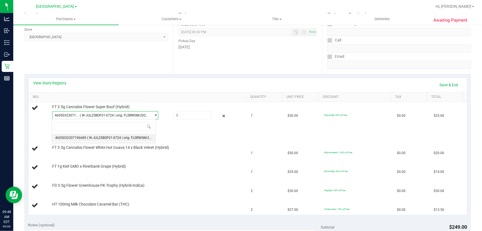
click at [91, 52] on div "Location Pickup Store Lakeland WC Select Store [PERSON_NAME][GEOGRAPHIC_DATA] […" at bounding box center [98, 40] width 149 height 68
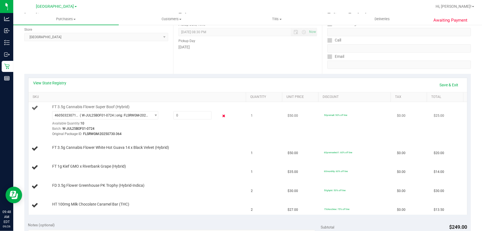
click at [221, 115] on icon at bounding box center [224, 116] width 6 height 6
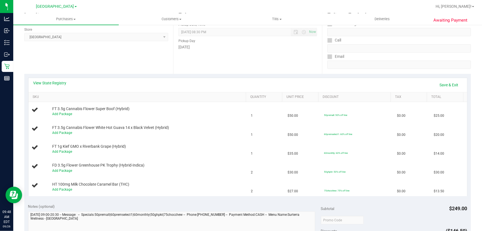
click at [116, 63] on div "Location Pickup Store Lakeland WC Select Store [PERSON_NAME][GEOGRAPHIC_DATA] […" at bounding box center [98, 40] width 149 height 68
click at [437, 82] on link "Save & Exit" at bounding box center [449, 84] width 26 height 9
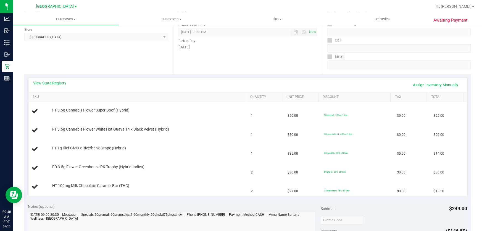
click at [120, 61] on div "Location Pickup Store Lakeland WC Select Store [PERSON_NAME][GEOGRAPHIC_DATA] […" at bounding box center [98, 40] width 149 height 68
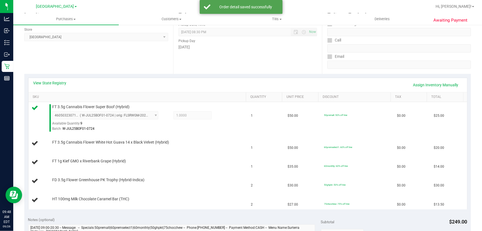
click at [124, 60] on div "Location Pickup Store Lakeland WC Select Store [PERSON_NAME][GEOGRAPHIC_DATA] […" at bounding box center [98, 40] width 149 height 68
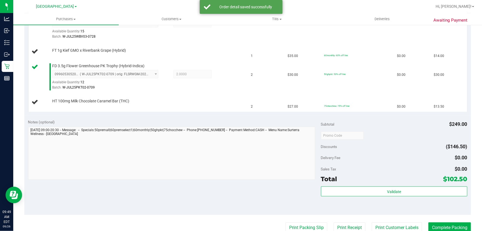
scroll to position [207, 0]
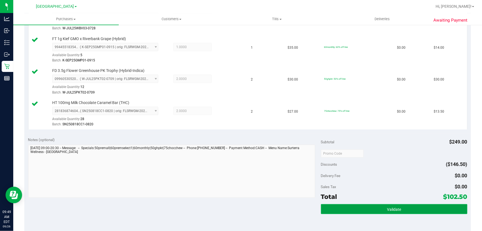
click at [354, 206] on button "Validate" at bounding box center [394, 209] width 146 height 10
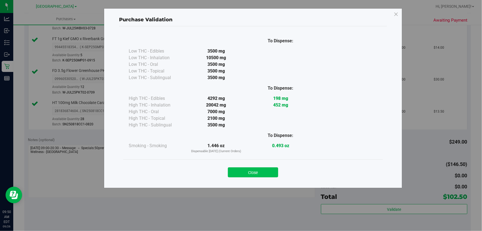
click at [270, 171] on button "Close" at bounding box center [253, 172] width 50 height 10
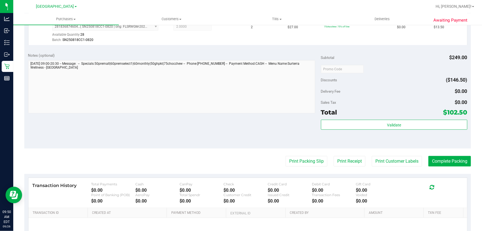
scroll to position [307, 0]
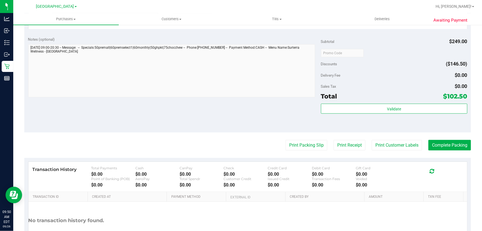
click at [304, 141] on button "Print Packing Slip" at bounding box center [307, 145] width 42 height 10
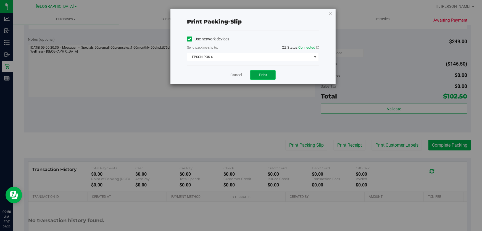
click at [268, 73] on button "Print" at bounding box center [262, 74] width 25 height 9
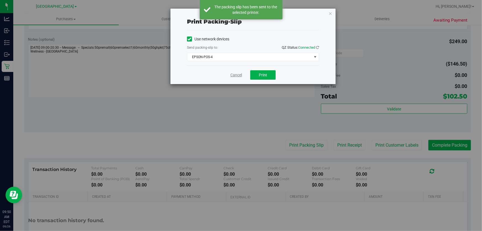
click at [233, 73] on link "Cancel" at bounding box center [236, 75] width 12 height 6
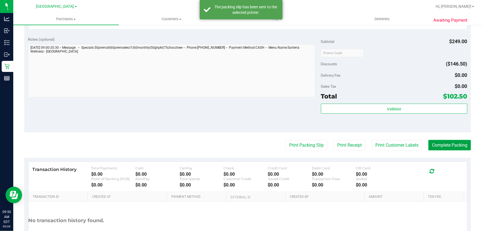
click at [436, 146] on button "Complete Packing" at bounding box center [449, 145] width 43 height 10
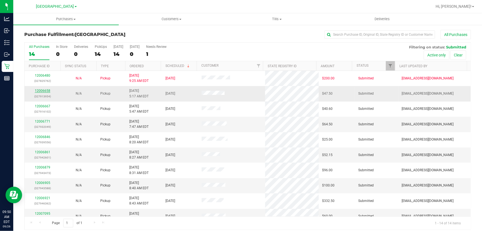
click at [39, 90] on link "12006658" at bounding box center [42, 91] width 15 height 4
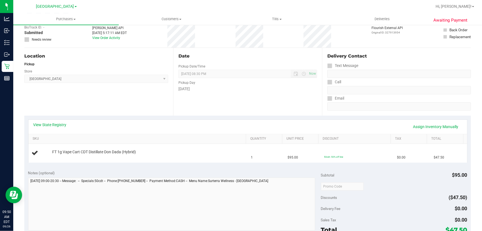
scroll to position [41, 0]
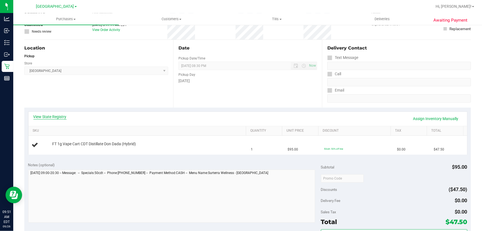
click at [58, 115] on link "View State Registry" at bounding box center [49, 117] width 33 height 6
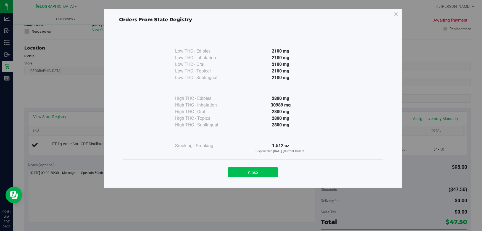
click at [262, 171] on button "Close" at bounding box center [253, 172] width 50 height 10
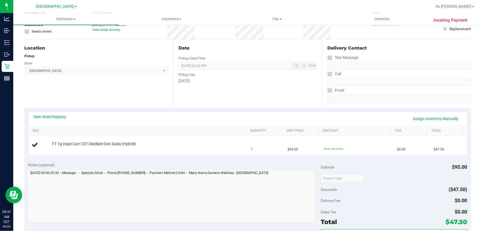
click at [73, 90] on div "Location Pickup Store Lakeland WC Select Store [PERSON_NAME][GEOGRAPHIC_DATA] […" at bounding box center [98, 74] width 149 height 68
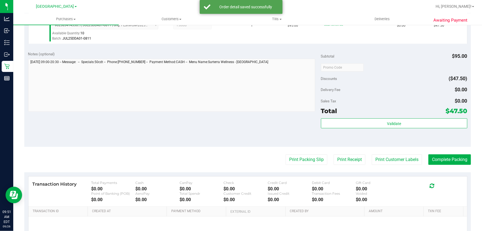
scroll to position [167, 0]
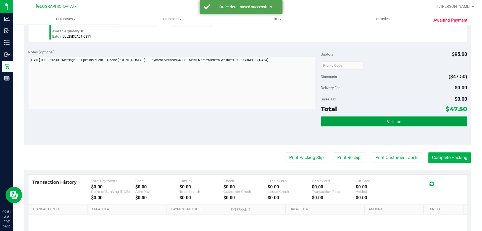
drag, startPoint x: 336, startPoint y: 125, endPoint x: 338, endPoint y: 120, distance: 5.1
click at [336, 125] on button "Validate" at bounding box center [394, 121] width 146 height 10
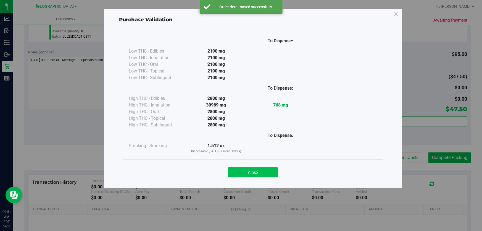
click at [256, 173] on button "Close" at bounding box center [253, 172] width 50 height 10
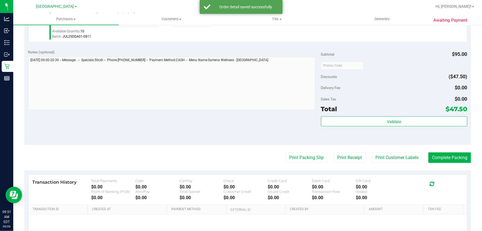
click at [231, 120] on div "Notes (optional) Subtotal $95.00 Discounts ($47.50) Delivery Fee $0.00 Sales Ta…" at bounding box center [247, 94] width 447 height 99
click at [288, 154] on button "Print Packing Slip" at bounding box center [307, 157] width 42 height 10
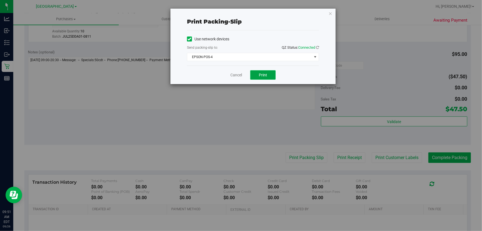
click at [274, 75] on button "Print" at bounding box center [262, 74] width 25 height 9
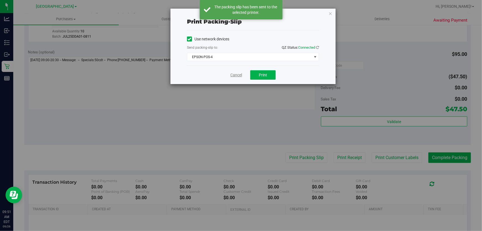
click at [237, 73] on link "Cancel" at bounding box center [236, 75] width 12 height 6
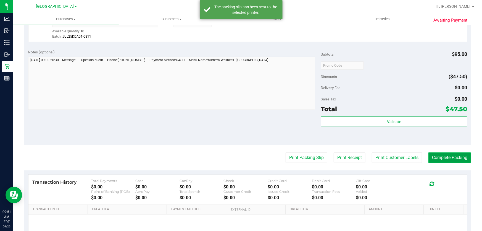
click at [456, 153] on button "Complete Packing" at bounding box center [449, 157] width 43 height 10
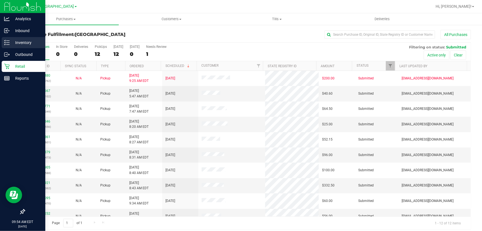
click at [6, 44] on icon at bounding box center [7, 43] width 6 height 6
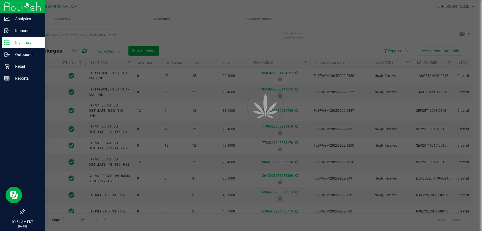
click at [353, 31] on div at bounding box center [241, 115] width 482 height 231
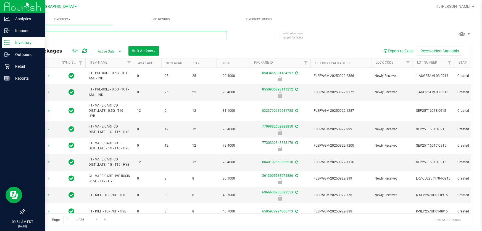
click at [190, 36] on input "text" at bounding box center [125, 35] width 203 height 8
click at [178, 34] on input "text" at bounding box center [125, 35] width 203 height 8
type input "[CREDIT_CARD_NUMBER]"
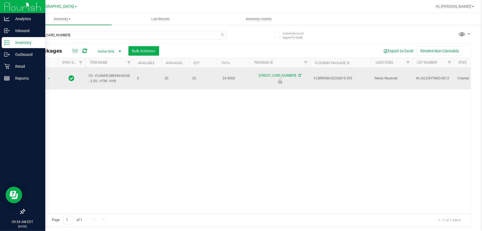
click at [39, 75] on span "Action" at bounding box center [37, 79] width 15 height 8
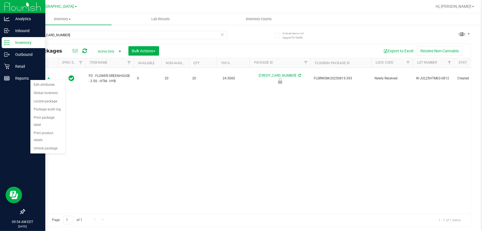
click at [40, 145] on div "Action Edit attributes Global inventory Locate package Package audit log Print …" at bounding box center [48, 117] width 36 height 74
click at [43, 144] on li "Unlock package" at bounding box center [47, 148] width 35 height 8
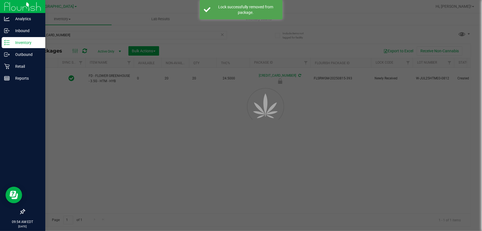
click at [275, 134] on div at bounding box center [241, 115] width 482 height 231
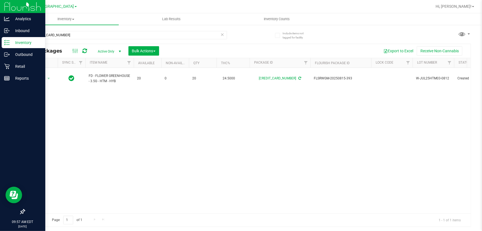
click at [361, 145] on div "Action Action Adjust qty Create package Edit attributes Global inventory Locate…" at bounding box center [248, 140] width 446 height 145
click at [349, 149] on div "Action Action Adjust qty Create package Edit attributes Global inventory Locate…" at bounding box center [248, 140] width 446 height 145
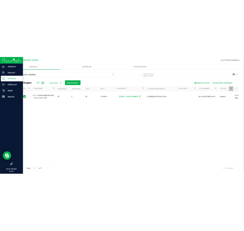
scroll to position [0, 26]
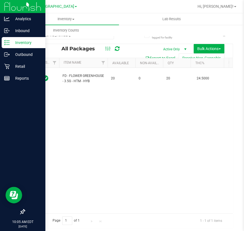
click at [146, 122] on div "Action Action Adjust qty Create package Edit attributes Global inventory Locate…" at bounding box center [129, 140] width 208 height 145
click at [8, 67] on icon at bounding box center [6, 66] width 5 height 5
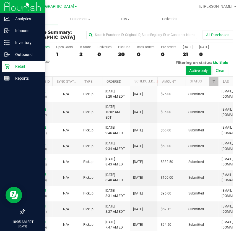
click at [113, 81] on link "Ordered" at bounding box center [113, 82] width 14 height 4
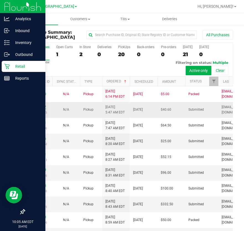
click at [36, 107] on link "12006667" at bounding box center [38, 107] width 15 height 4
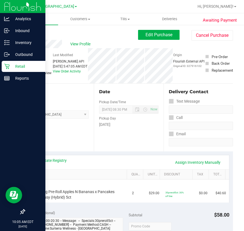
click at [61, 151] on div "View State Registry Assign Inventory Manually SKU Quantity Unit Price Discount …" at bounding box center [128, 178] width 208 height 55
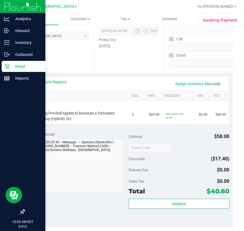
scroll to position [25, 0]
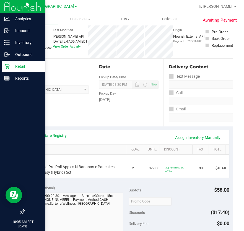
click at [65, 110] on div "Location Pickup Store Lakeland WC Select Store [PERSON_NAME][GEOGRAPHIC_DATA] […" at bounding box center [58, 93] width 69 height 68
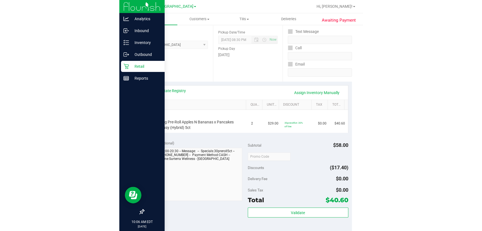
scroll to position [73, 0]
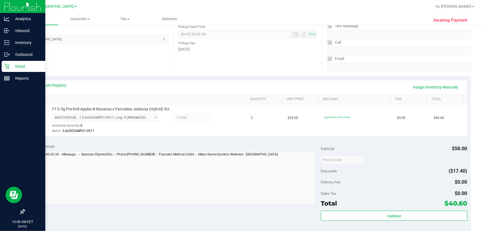
click at [181, 58] on div "Date Pickup Date/Time [DATE] Now [DATE] 08:30 PM Now Pickup Day [DATE]" at bounding box center [247, 42] width 149 height 68
click at [127, 54] on div "Location Pickup Store Lakeland WC Select Store [PERSON_NAME][GEOGRAPHIC_DATA] […" at bounding box center [98, 42] width 149 height 68
click at [154, 63] on div "Location Pickup Store Lakeland WC Select Store [PERSON_NAME][GEOGRAPHIC_DATA] […" at bounding box center [98, 42] width 149 height 68
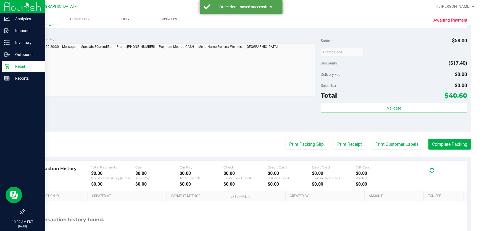
scroll to position [196, 0]
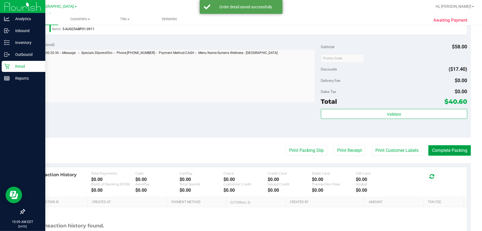
click at [454, 149] on button "Complete Packing" at bounding box center [449, 150] width 43 height 10
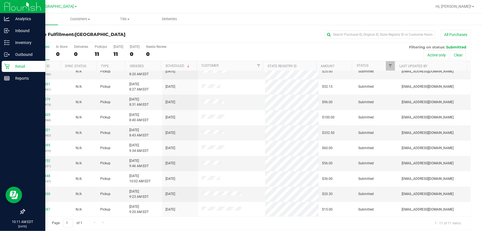
scroll to position [4, 0]
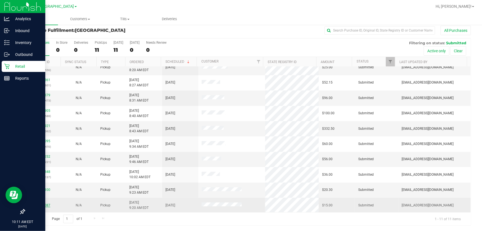
click at [40, 205] on link "12007087" at bounding box center [42, 205] width 15 height 4
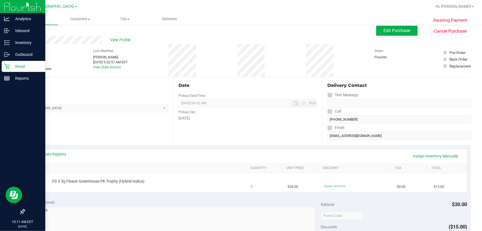
click at [137, 102] on div "Store" at bounding box center [96, 100] width 144 height 8
click at [29, 27] on div "Back" at bounding box center [28, 29] width 8 height 7
click at [30, 28] on link "Back" at bounding box center [28, 29] width 8 height 4
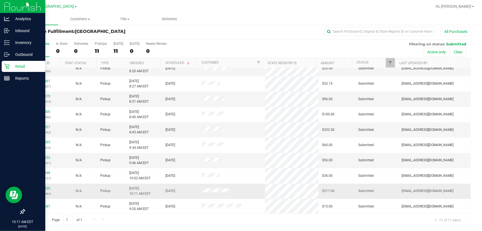
scroll to position [4, 0]
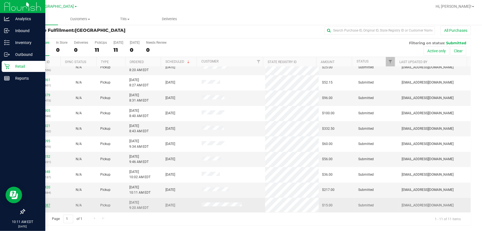
click at [46, 203] on link "12007087" at bounding box center [42, 205] width 15 height 4
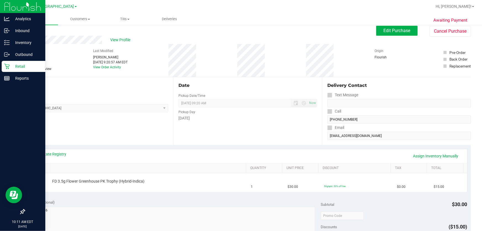
click at [121, 128] on div "Location Pickup Store Lakeland WC Select Store [PERSON_NAME][GEOGRAPHIC_DATA] […" at bounding box center [98, 111] width 149 height 68
click at [120, 40] on span "View Profile" at bounding box center [121, 40] width 22 height 6
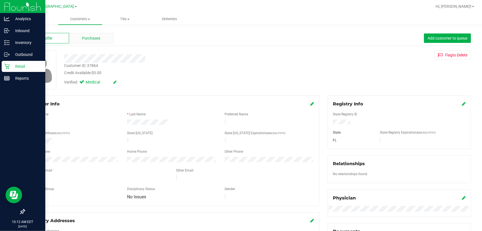
click at [99, 36] on span "Purchases" at bounding box center [91, 38] width 18 height 6
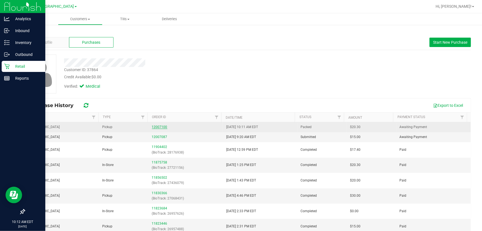
click at [159, 127] on link "12007100" at bounding box center [159, 127] width 15 height 4
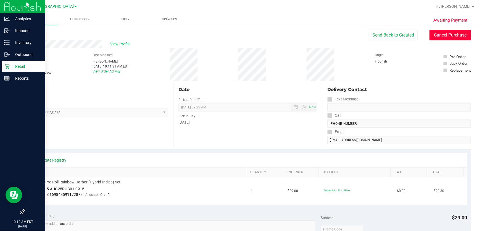
click at [454, 36] on button "Cancel Purchase" at bounding box center [450, 35] width 41 height 10
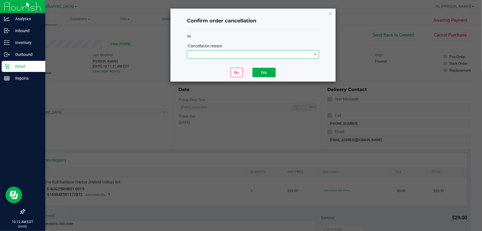
click at [280, 52] on span at bounding box center [249, 55] width 125 height 8
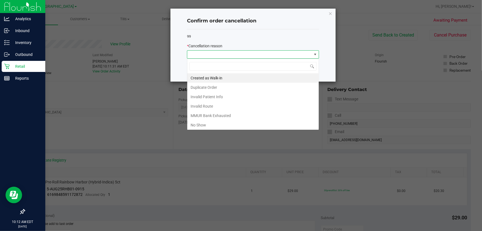
scroll to position [8, 132]
click at [198, 121] on li "No Show" at bounding box center [252, 124] width 131 height 9
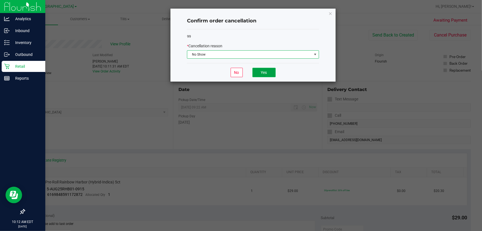
click at [265, 74] on button "Yes" at bounding box center [263, 72] width 23 height 9
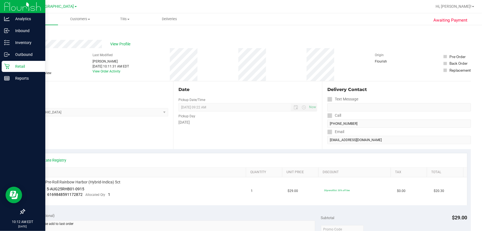
click at [28, 31] on link "Back" at bounding box center [28, 33] width 8 height 4
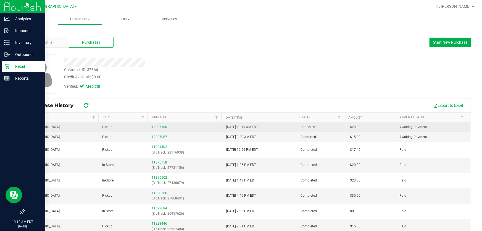
click at [156, 127] on link "12007100" at bounding box center [159, 127] width 15 height 4
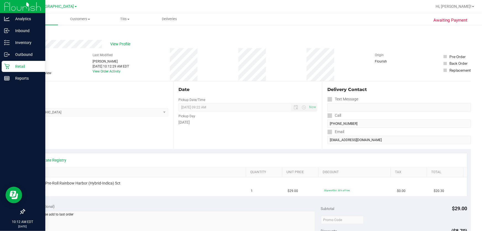
click at [29, 32] on link "Back" at bounding box center [28, 33] width 8 height 4
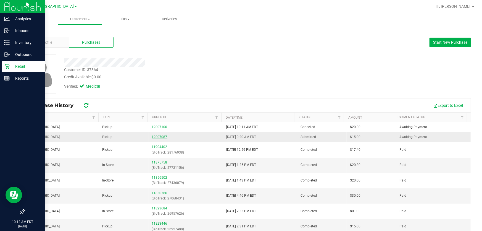
click at [160, 136] on link "12007087" at bounding box center [159, 137] width 15 height 4
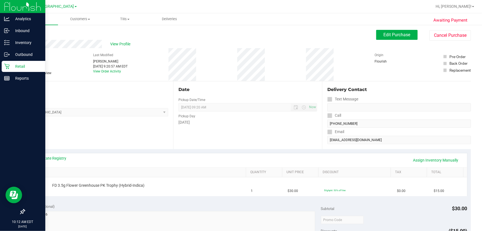
click at [204, 143] on div "Date Pickup Date/Time [DATE] Now [DATE] 09:20 AM Now Pickup Day [DATE]" at bounding box center [247, 115] width 149 height 68
click at [396, 36] on span "Edit Purchase" at bounding box center [397, 34] width 27 height 5
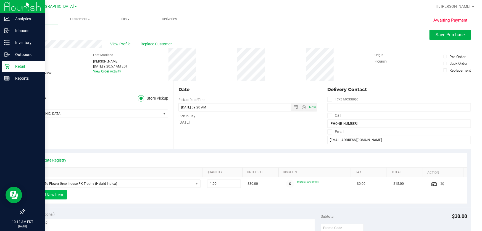
click at [50, 193] on button "+ Add New Item" at bounding box center [50, 194] width 34 height 9
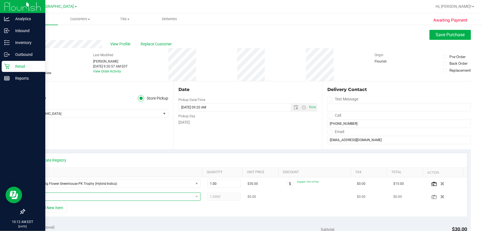
click at [115, 193] on span "NO DATA FOUND" at bounding box center [112, 197] width 161 height 8
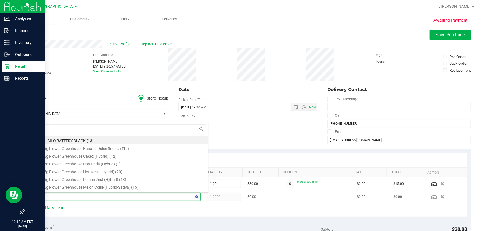
type input "rhb"
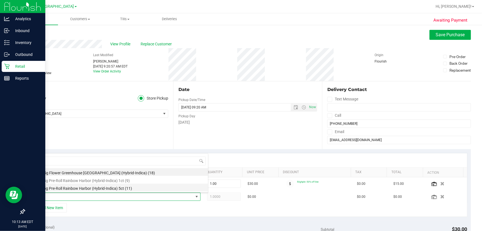
click at [129, 188] on li "FT 0.5g Pre-Roll Rainbow Harbor (Hybrid-Indica) 5ct (11)" at bounding box center [120, 187] width 176 height 8
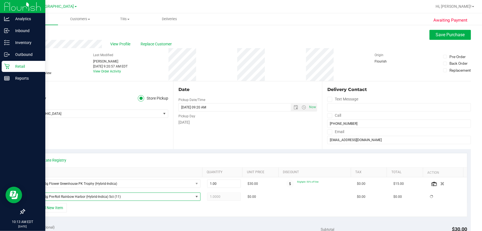
click at [191, 139] on div "Date Pickup Date/Time [DATE] Now [DATE] 09:20 AM Now Pickup Day [DATE]" at bounding box center [247, 115] width 149 height 68
click at [444, 33] on span "Save Purchase" at bounding box center [450, 34] width 29 height 5
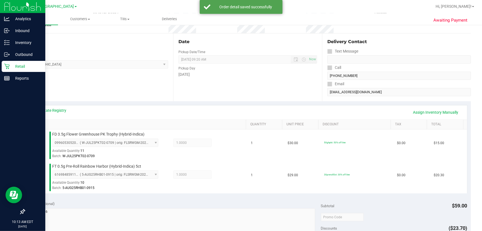
scroll to position [148, 0]
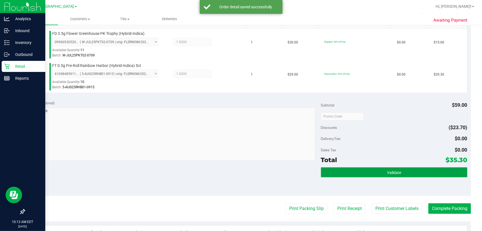
click at [360, 175] on button "Validate" at bounding box center [394, 172] width 146 height 10
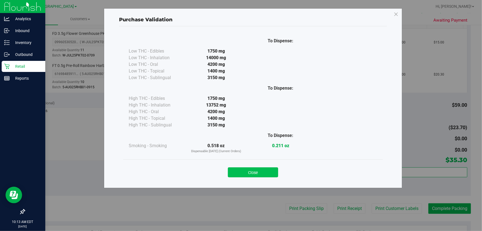
click at [260, 167] on button "Close" at bounding box center [253, 172] width 50 height 10
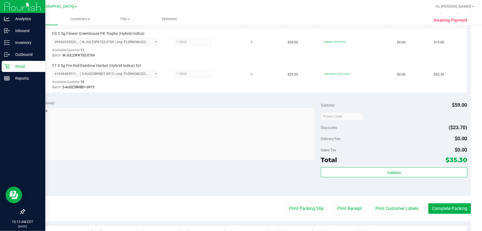
click at [239, 183] on div "Notes (optional) Subtotal $59.00 Discounts ($23.70) Delivery Fee $0.00 Sales Ta…" at bounding box center [247, 145] width 447 height 99
click at [316, 211] on button "Print Packing Slip" at bounding box center [307, 208] width 42 height 10
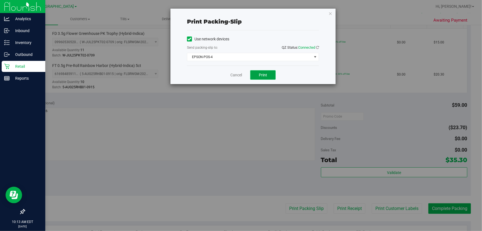
click at [262, 75] on span "Print" at bounding box center [263, 75] width 8 height 4
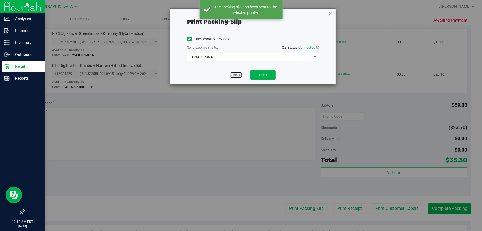
click at [235, 75] on link "Cancel" at bounding box center [236, 75] width 12 height 6
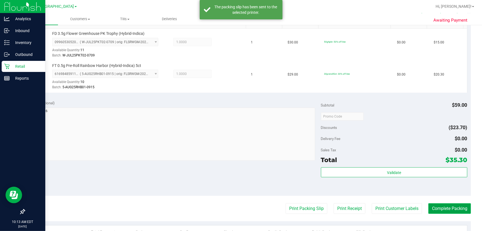
click at [440, 208] on button "Complete Packing" at bounding box center [449, 208] width 43 height 10
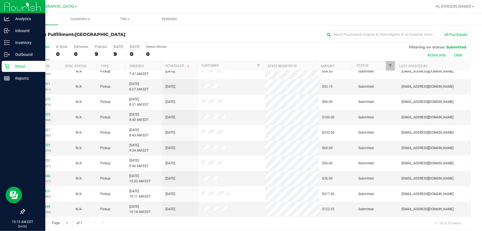
scroll to position [4, 0]
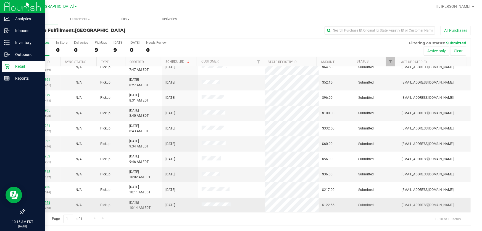
click at [40, 203] on link "12007448" at bounding box center [42, 202] width 15 height 4
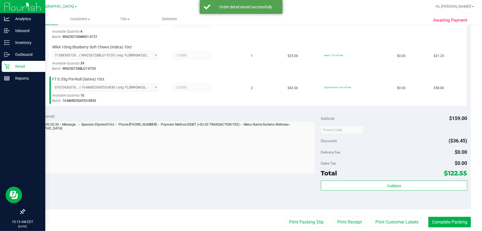
scroll to position [168, 0]
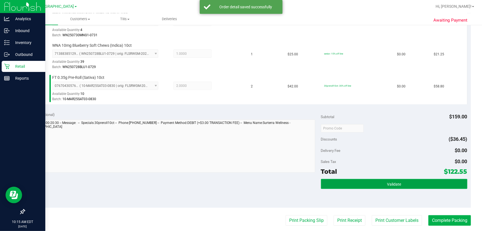
click at [364, 181] on button "Validate" at bounding box center [394, 184] width 146 height 10
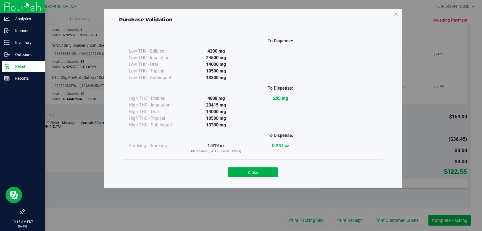
drag, startPoint x: 253, startPoint y: 171, endPoint x: 250, endPoint y: 177, distance: 7.2
click at [252, 171] on button "Close" at bounding box center [253, 172] width 50 height 10
drag, startPoint x: 250, startPoint y: 177, endPoint x: 260, endPoint y: 185, distance: 13.4
click at [250, 177] on div "Notes (optional) Subtotal $159.00 Discounts ($36.45) Delivery Fee $0.00 Sales T…" at bounding box center [247, 157] width 447 height 99
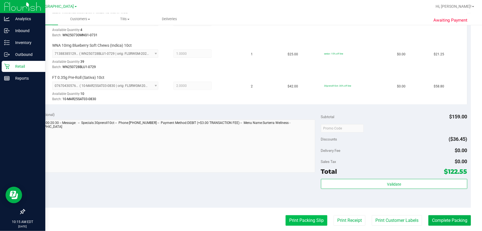
click at [296, 220] on button "Print Packing Slip" at bounding box center [307, 220] width 42 height 10
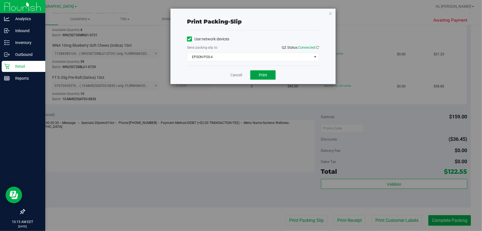
click at [263, 74] on span "Print" at bounding box center [263, 75] width 8 height 4
click at [233, 75] on link "Cancel" at bounding box center [236, 75] width 12 height 6
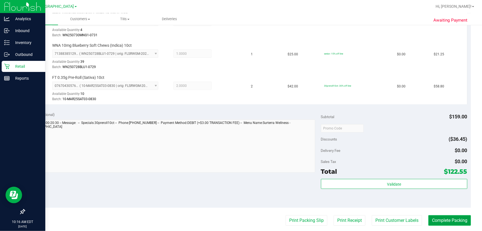
click at [438, 218] on button "Complete Packing" at bounding box center [449, 220] width 43 height 10
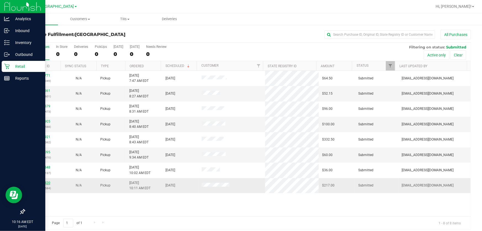
click at [44, 182] on link "12007420" at bounding box center [42, 183] width 15 height 4
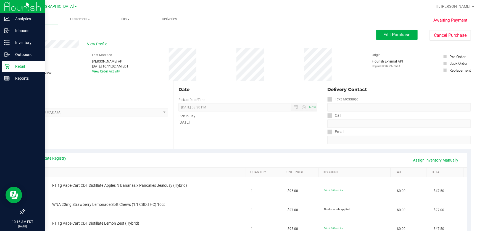
click at [112, 138] on div "Location Pickup Store Lakeland WC Select Store [PERSON_NAME][GEOGRAPHIC_DATA] […" at bounding box center [98, 115] width 149 height 68
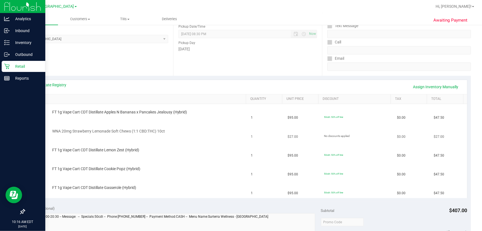
scroll to position [75, 0]
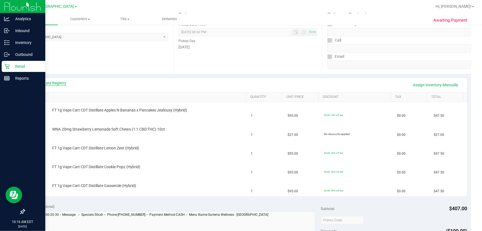
click at [56, 83] on link "View State Registry" at bounding box center [49, 83] width 33 height 6
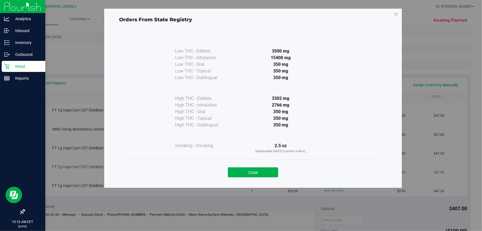
click at [268, 173] on button "Close" at bounding box center [253, 172] width 50 height 10
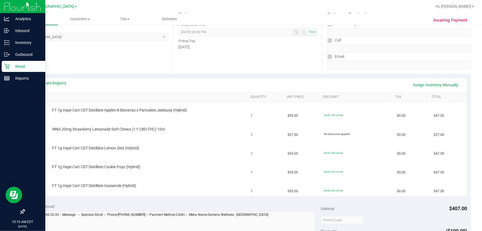
click at [148, 65] on div "Location Pickup Store Lakeland WC Select Store [PERSON_NAME][GEOGRAPHIC_DATA] […" at bounding box center [98, 40] width 149 height 68
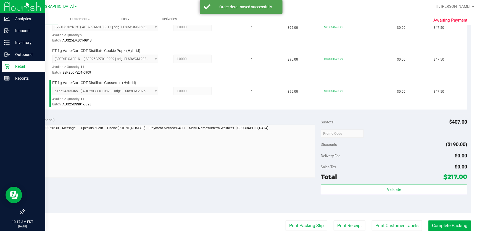
scroll to position [230, 0]
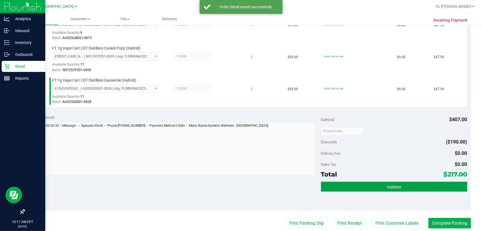
click at [391, 185] on span "Validate" at bounding box center [394, 187] width 14 height 4
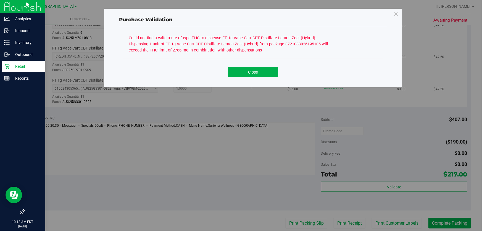
click at [257, 72] on button "Close" at bounding box center [253, 72] width 50 height 10
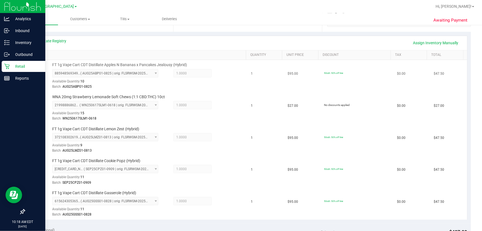
scroll to position [54, 0]
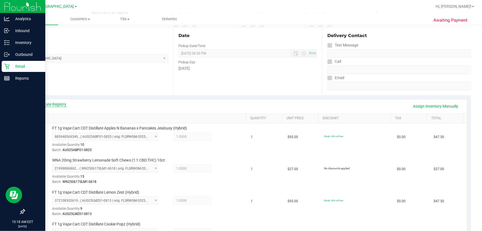
click at [58, 104] on link "View State Registry" at bounding box center [49, 104] width 33 height 6
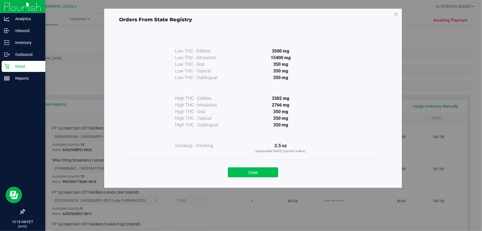
click at [256, 174] on button "Close" at bounding box center [253, 172] width 50 height 10
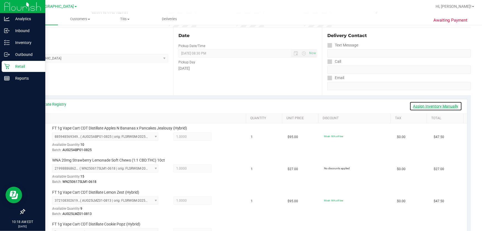
click at [420, 105] on link "Assign Inventory Manually" at bounding box center [436, 105] width 52 height 9
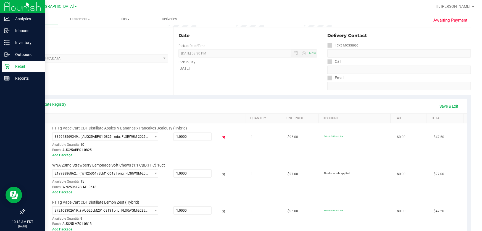
click at [221, 138] on icon at bounding box center [224, 137] width 6 height 6
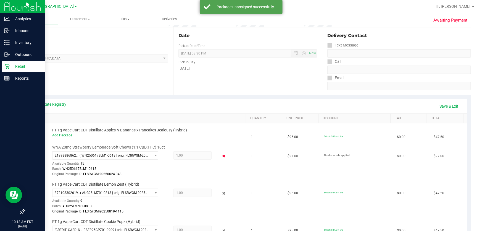
click at [221, 154] on icon at bounding box center [224, 156] width 6 height 6
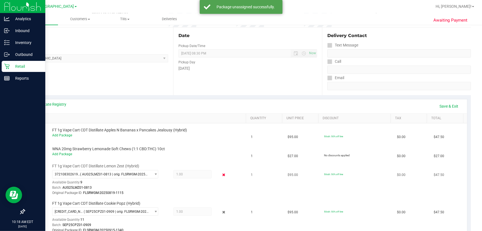
click at [221, 175] on icon at bounding box center [224, 175] width 6 height 6
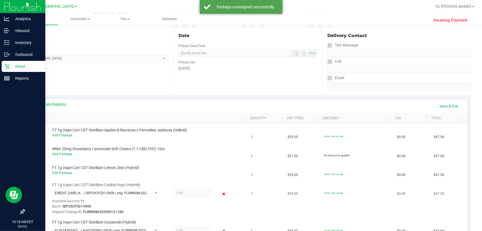
click at [221, 193] on icon at bounding box center [224, 193] width 6 height 6
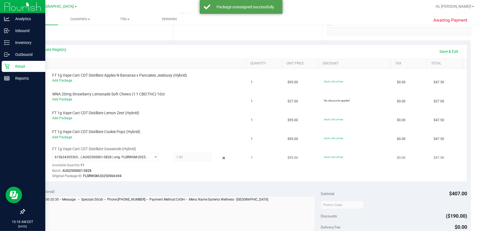
scroll to position [154, 0]
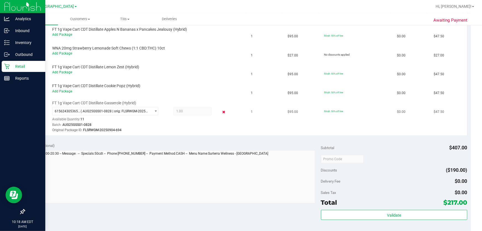
click at [221, 111] on icon at bounding box center [224, 112] width 6 height 6
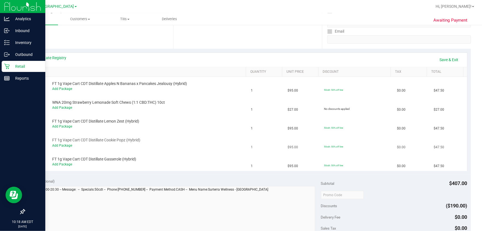
scroll to position [0, 0]
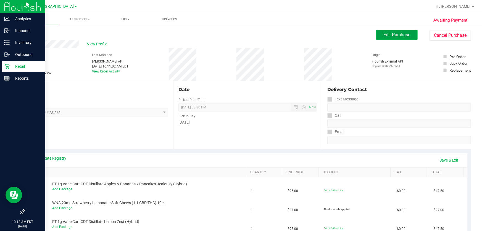
click at [387, 34] on span "Edit Purchase" at bounding box center [397, 34] width 27 height 5
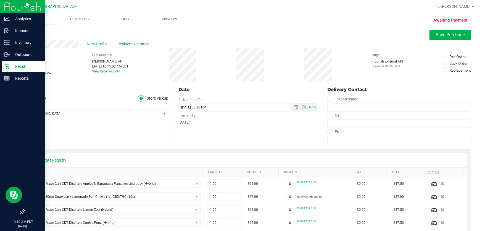
click at [55, 160] on link "View State Registry" at bounding box center [49, 160] width 33 height 6
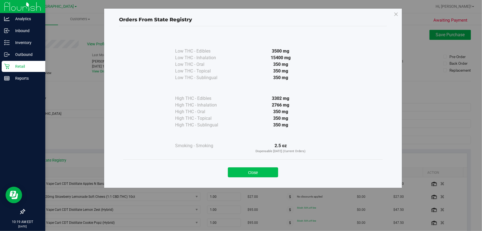
click at [247, 168] on button "Close" at bounding box center [253, 172] width 50 height 10
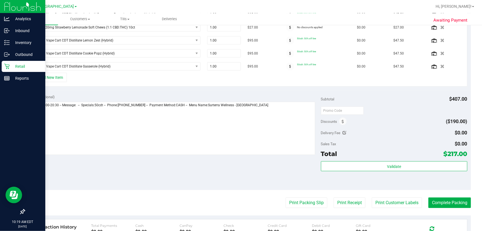
scroll to position [201, 0]
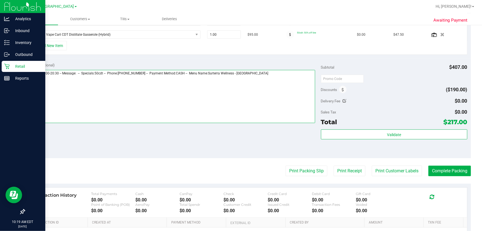
click at [273, 73] on textarea at bounding box center [171, 96] width 287 height 53
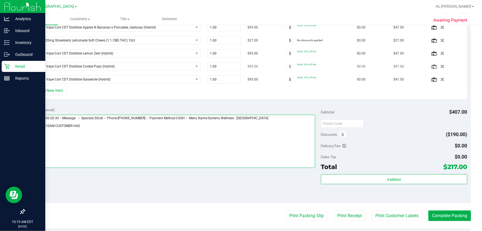
scroll to position [125, 0]
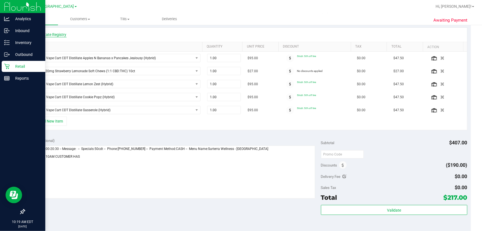
click at [46, 32] on link "View State Registry" at bounding box center [49, 35] width 33 height 6
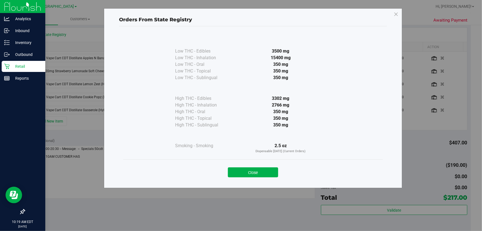
drag, startPoint x: 243, startPoint y: 177, endPoint x: 228, endPoint y: 178, distance: 14.7
click at [242, 177] on div "Close" at bounding box center [253, 170] width 260 height 22
drag, startPoint x: 246, startPoint y: 172, endPoint x: 120, endPoint y: 166, distance: 126.1
click at [235, 175] on button "Close" at bounding box center [253, 172] width 50 height 10
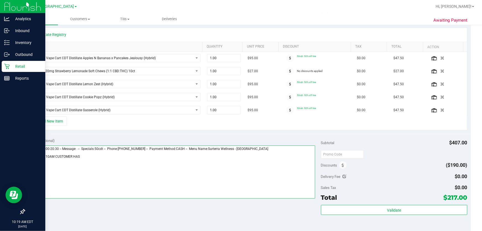
click at [105, 156] on textarea at bounding box center [171, 171] width 287 height 53
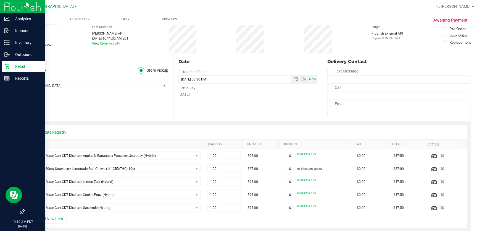
scroll to position [0, 0]
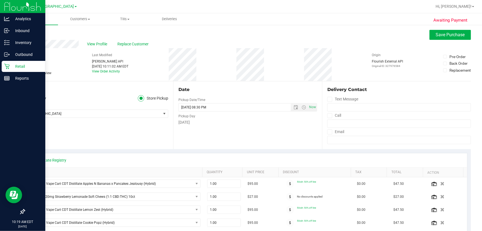
type textarea "[DATE] 09:00-20:30 -- Message: -- Specials:50cdt -- Phone:[PHONE_NUMBER] -- Pay…"
click at [24, 75] on div "# 12007420 BioTrack ID: - Submitted Needs review" at bounding box center [38, 64] width 28 height 33
click at [27, 73] on icon at bounding box center [27, 73] width 4 height 0
click at [0, 0] on input "Needs review" at bounding box center [0, 0] width 0 height 0
drag, startPoint x: 439, startPoint y: 37, endPoint x: 433, endPoint y: 42, distance: 7.5
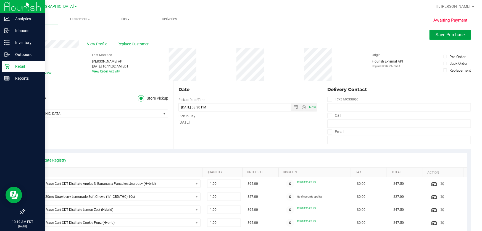
click at [439, 37] on button "Save Purchase" at bounding box center [450, 35] width 41 height 10
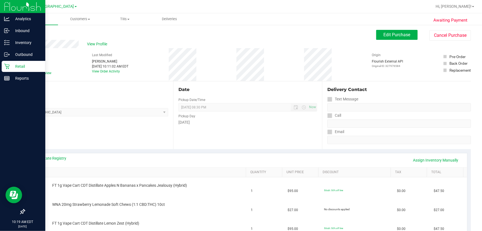
click at [148, 137] on div "Location Pickup Store Lakeland WC Select Store [PERSON_NAME][GEOGRAPHIC_DATA] […" at bounding box center [98, 115] width 149 height 68
click at [13, 64] on p "Retail" at bounding box center [26, 66] width 33 height 7
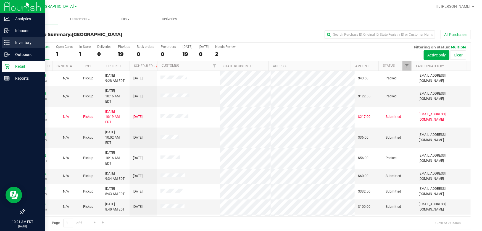
click at [8, 44] on line at bounding box center [7, 44] width 3 height 0
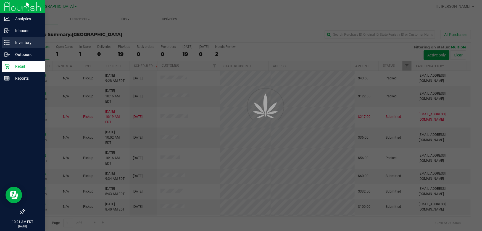
click at [17, 45] on p "Inventory" at bounding box center [26, 42] width 33 height 7
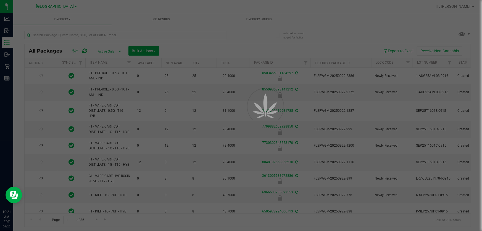
click at [185, 30] on div at bounding box center [241, 115] width 482 height 231
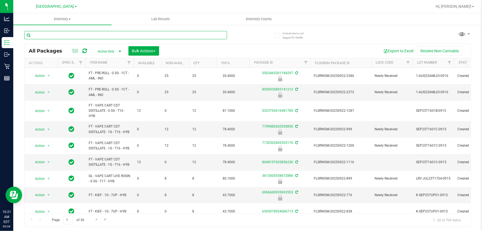
click at [180, 34] on input "text" at bounding box center [125, 35] width 203 height 8
click at [185, 35] on input "text" at bounding box center [125, 35] width 203 height 8
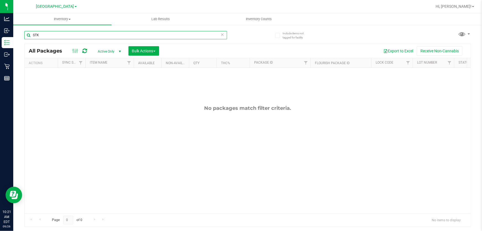
scroll to position [6, 0]
click at [74, 36] on input "STK" at bounding box center [125, 35] width 203 height 8
type input "S"
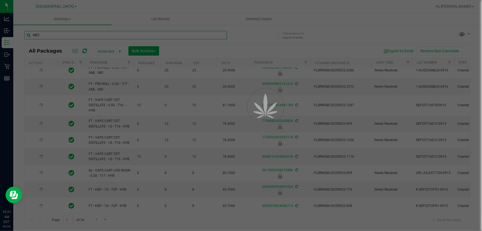
type input "MEC"
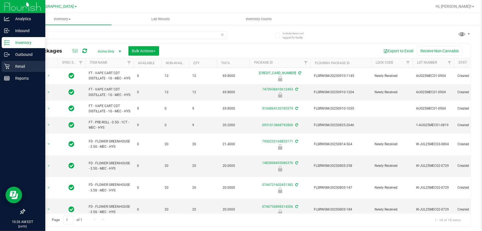
click at [12, 68] on p "Retail" at bounding box center [26, 66] width 33 height 7
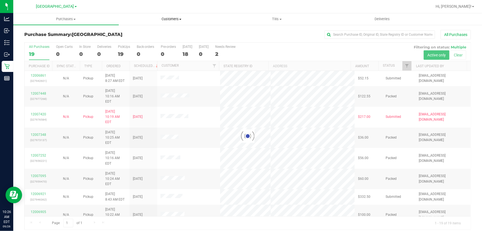
click at [170, 19] on span "Customers" at bounding box center [171, 19] width 105 height 5
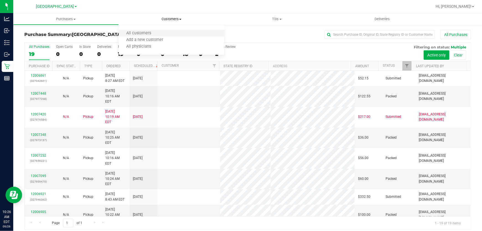
click at [163, 30] on li "All customers" at bounding box center [172, 33] width 106 height 7
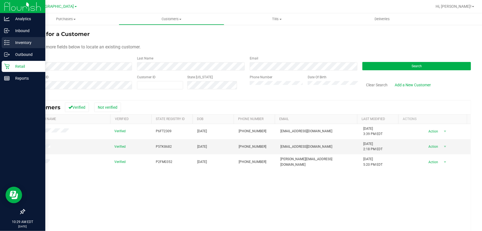
click at [8, 44] on line at bounding box center [7, 44] width 3 height 0
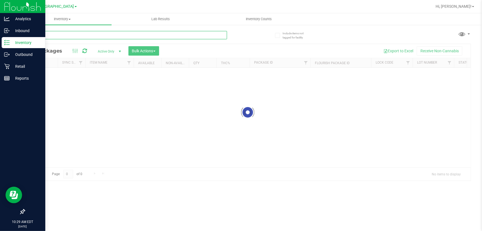
click at [127, 35] on input "text" at bounding box center [125, 35] width 203 height 8
click at [135, 36] on input "text" at bounding box center [125, 35] width 203 height 8
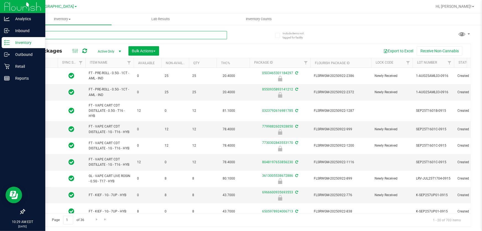
type input "AML"
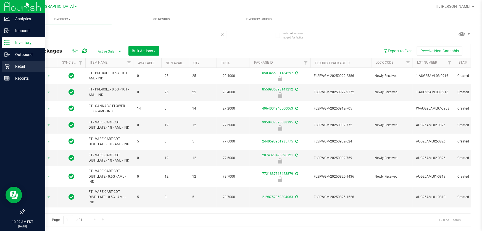
click at [10, 66] on p "Retail" at bounding box center [26, 66] width 33 height 7
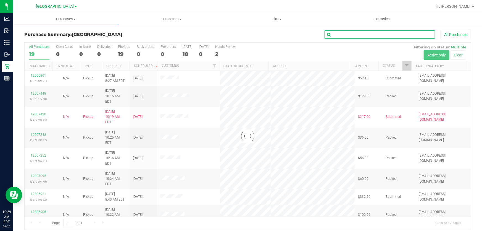
click at [351, 36] on input "text" at bounding box center [380, 34] width 110 height 8
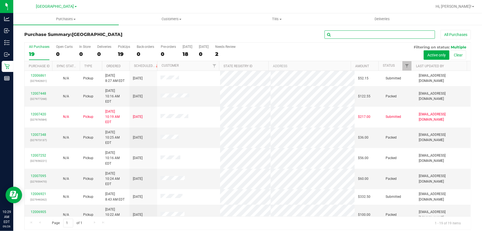
paste input "P6FT2309"
type input "P6FT2309"
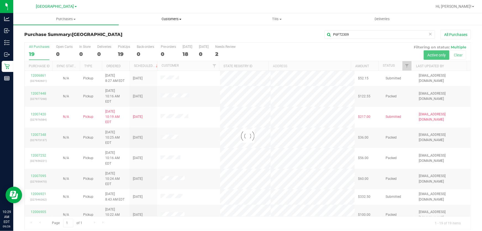
click at [166, 20] on span "Customers" at bounding box center [171, 19] width 105 height 5
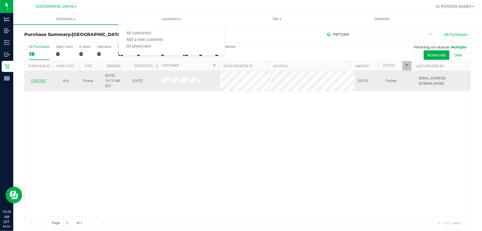
click at [35, 79] on link "12007087" at bounding box center [38, 81] width 15 height 4
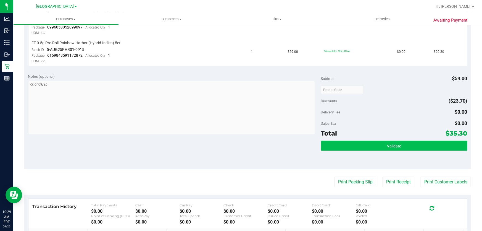
scroll to position [244, 0]
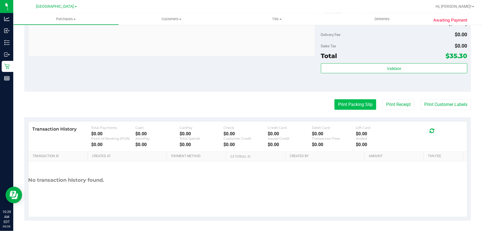
click at [348, 101] on button "Print Packing Slip" at bounding box center [355, 104] width 42 height 10
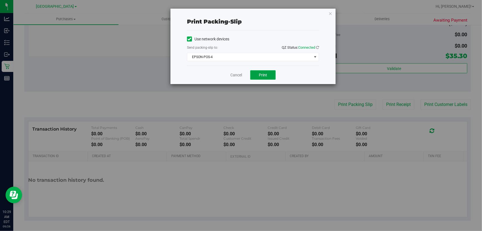
click at [262, 75] on span "Print" at bounding box center [263, 75] width 8 height 4
click at [235, 73] on link "Cancel" at bounding box center [236, 75] width 12 height 6
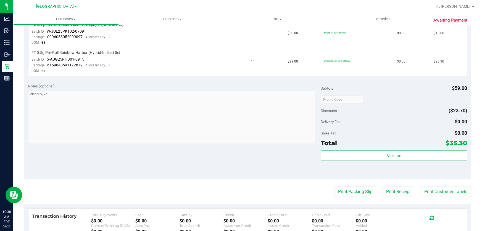
scroll to position [0, 0]
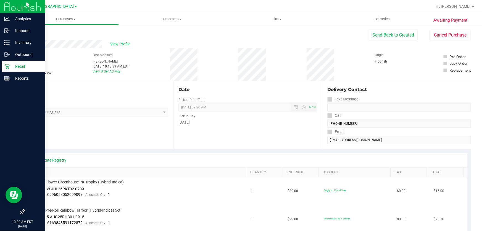
click at [11, 68] on p "Retail" at bounding box center [26, 66] width 33 height 7
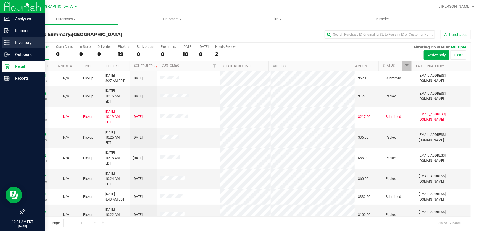
click at [13, 44] on p "Inventory" at bounding box center [26, 42] width 33 height 7
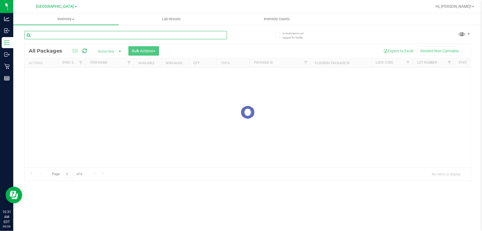
click at [88, 33] on input "text" at bounding box center [125, 35] width 203 height 8
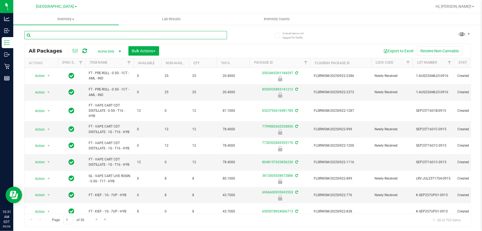
click at [85, 37] on input "text" at bounding box center [125, 35] width 203 height 8
type input "8550935893141212"
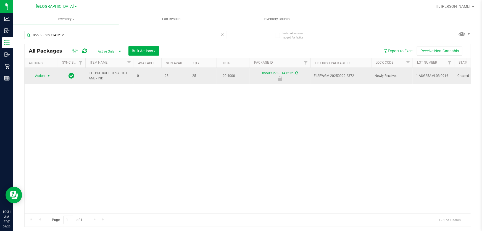
click at [44, 75] on span "Action" at bounding box center [37, 76] width 15 height 8
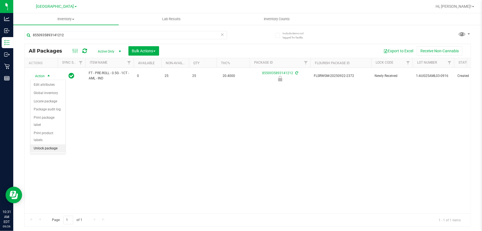
click at [47, 144] on li "Unlock package" at bounding box center [47, 148] width 35 height 8
click at [113, 130] on div "FT - PRE-ROLL - 0.5G - 1CT - AML - IND 0 25 25 20.4000 8550935893141212 FLSRWGM…" at bounding box center [248, 140] width 446 height 145
click at [285, 139] on div "Action Action Adjust qty Create package Edit attributes Global inventory Locate…" at bounding box center [248, 140] width 446 height 145
click at [277, 147] on div "Action Action Adjust qty Create package Edit attributes Global inventory Locate…" at bounding box center [248, 140] width 446 height 145
click at [275, 148] on div "Action Action Adjust qty Create package Edit attributes Global inventory Locate…" at bounding box center [248, 140] width 446 height 145
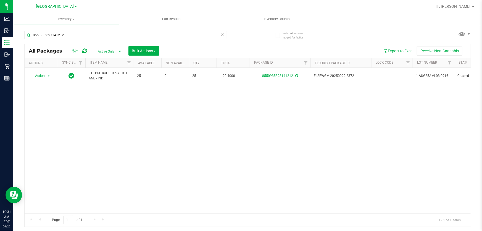
click at [273, 154] on div "Action Action Adjust qty Create package Edit attributes Global inventory Locate…" at bounding box center [248, 140] width 446 height 145
click at [261, 164] on div "Action Action Adjust qty Create package Edit attributes Global inventory Locate…" at bounding box center [248, 140] width 446 height 145
click at [195, 129] on div "Action Action Adjust qty Create package Edit attributes Global inventory Locate…" at bounding box center [248, 140] width 446 height 145
click at [116, 114] on div "Action Action Adjust qty Create package Edit attributes Global inventory Locate…" at bounding box center [248, 140] width 446 height 145
click at [368, 149] on div "Action Action Adjust qty Create package Edit attributes Global inventory Locate…" at bounding box center [248, 140] width 446 height 145
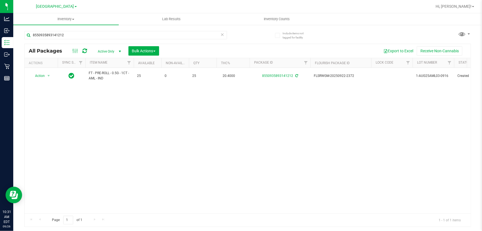
click at [121, 164] on div "Action Action Adjust qty Create package Edit attributes Global inventory Locate…" at bounding box center [248, 140] width 446 height 145
click at [121, 163] on div "Action Action Adjust qty Create package Edit attributes Global inventory Locate…" at bounding box center [248, 140] width 446 height 145
click at [122, 163] on div "Action Action Adjust qty Create package Edit attributes Global inventory Locate…" at bounding box center [248, 140] width 446 height 145
drag, startPoint x: 78, startPoint y: 118, endPoint x: 65, endPoint y: 110, distance: 14.7
click at [77, 118] on div "Action Action Adjust qty Create package Edit attributes Global inventory Locate…" at bounding box center [248, 140] width 446 height 145
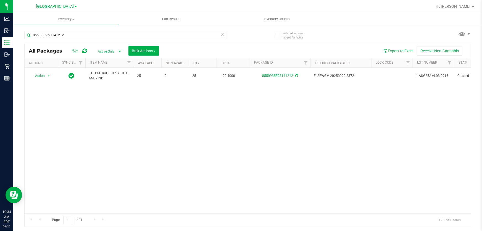
drag, startPoint x: 127, startPoint y: 105, endPoint x: 112, endPoint y: 1, distance: 105.0
click at [126, 103] on div "Action Action Adjust qty Create package Edit attributes Global inventory Locate…" at bounding box center [248, 140] width 446 height 145
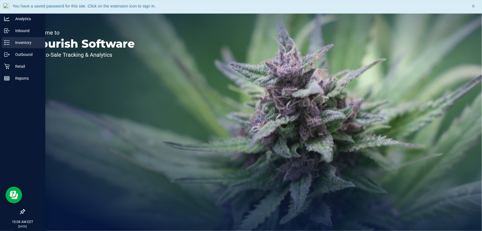
click at [8, 44] on line at bounding box center [7, 44] width 3 height 0
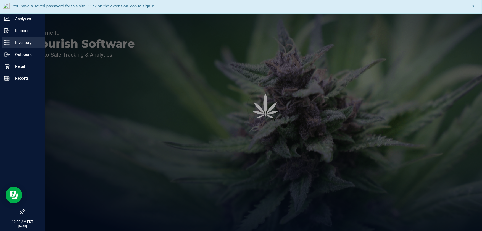
click at [24, 43] on p "Inventory" at bounding box center [26, 42] width 33 height 7
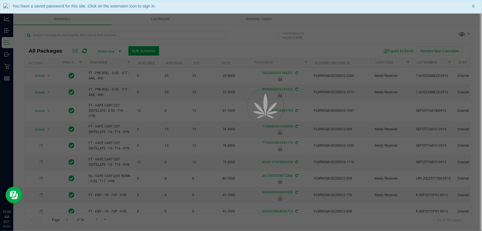
click at [126, 31] on div at bounding box center [241, 115] width 482 height 231
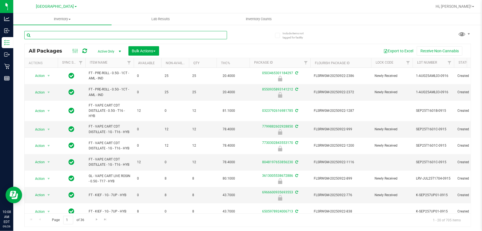
click at [156, 35] on input "text" at bounding box center [125, 35] width 203 height 8
click at [188, 34] on input "text" at bounding box center [125, 35] width 203 height 8
type input "2807062194073598"
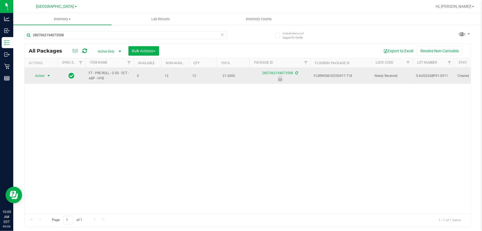
click at [48, 76] on span "select" at bounding box center [48, 75] width 4 height 4
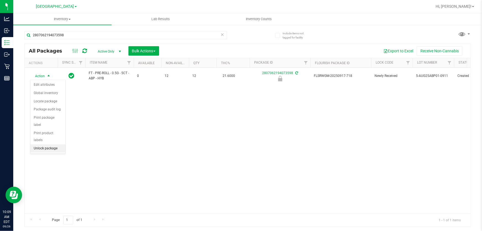
click at [47, 144] on li "Unlock package" at bounding box center [47, 148] width 35 height 8
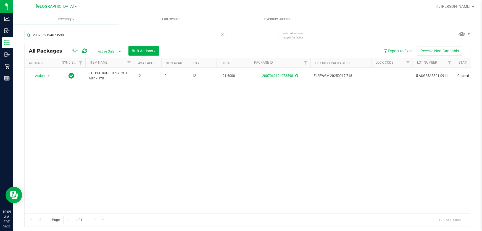
click at [211, 146] on div "Action Action Adjust qty Create package Edit attributes Global inventory Locate…" at bounding box center [248, 140] width 446 height 145
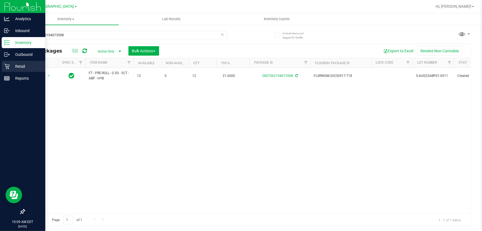
click at [11, 69] on p "Retail" at bounding box center [26, 66] width 33 height 7
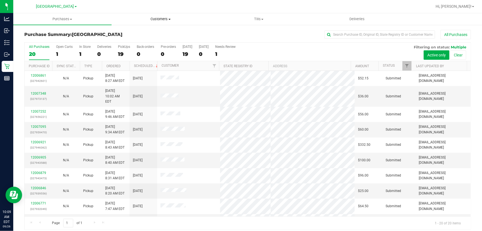
click at [119, 23] on uib-tab-heading "Customers All customers Add a new customer All physicians" at bounding box center [161, 19] width 98 height 11
click at [283, 14] on uib-tab-heading "Tills Manage tills Reconcile e-payments" at bounding box center [259, 19] width 98 height 11
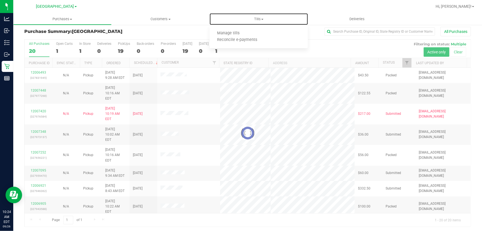
scroll to position [4, 0]
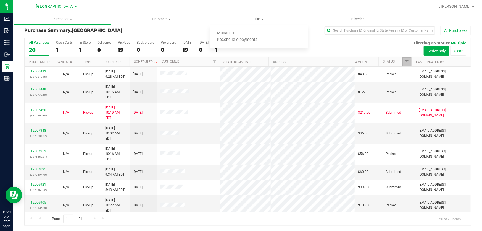
click at [405, 58] on link "Filter" at bounding box center [406, 61] width 9 height 9
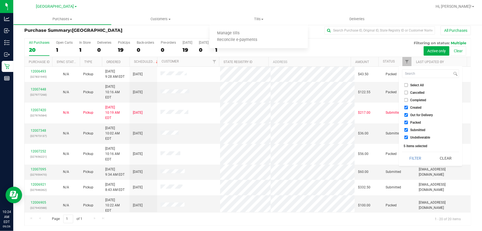
click at [412, 83] on span "Select All" at bounding box center [417, 84] width 14 height 3
click at [408, 83] on input "Select All" at bounding box center [406, 85] width 4 height 4
checkbox input "true"
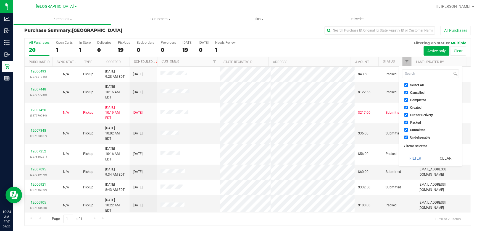
click at [413, 83] on span "Select All" at bounding box center [417, 84] width 14 height 3
click at [408, 83] on input "Select All" at bounding box center [406, 85] width 4 height 4
checkbox input "false"
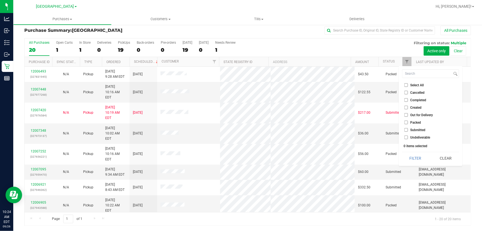
checkbox input "false"
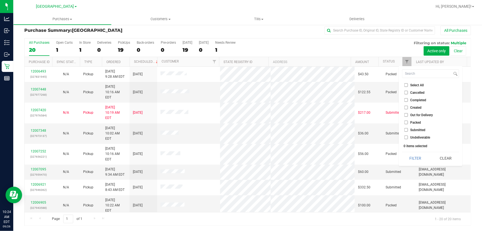
click at [421, 131] on span "Submitted" at bounding box center [417, 129] width 15 height 3
click at [408, 131] on input "Submitted" at bounding box center [406, 130] width 4 height 4
checkbox input "true"
click at [414, 156] on button "Filter" at bounding box center [415, 158] width 27 height 12
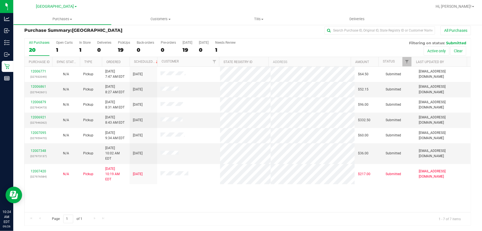
click at [129, 192] on div "12006771 (327932049) N/A Pickup 9/26/2025 7:47 AM EDT 9/26/2025 $64.50 Submitte…" at bounding box center [248, 139] width 446 height 145
click at [37, 149] on link "12007348" at bounding box center [38, 151] width 15 height 4
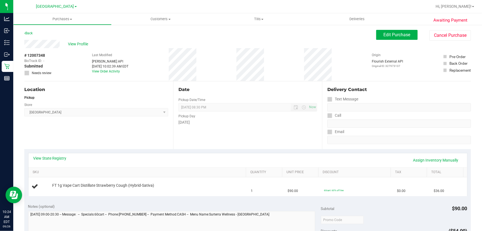
click at [117, 116] on span "Lakeland WC Select Store Bonita Springs WC Boynton Beach WC Bradenton WC Brando…" at bounding box center [96, 112] width 144 height 8
click at [88, 141] on div "Location Pickup Store Lakeland WC Select Store [PERSON_NAME][GEOGRAPHIC_DATA] […" at bounding box center [98, 115] width 149 height 68
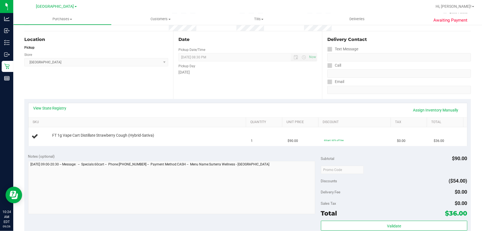
click at [122, 96] on div "Location Pickup Store Lakeland WC Select Store [PERSON_NAME][GEOGRAPHIC_DATA] […" at bounding box center [98, 65] width 149 height 68
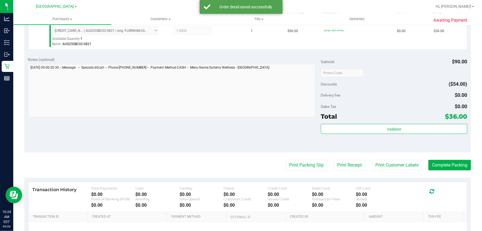
scroll to position [160, 0]
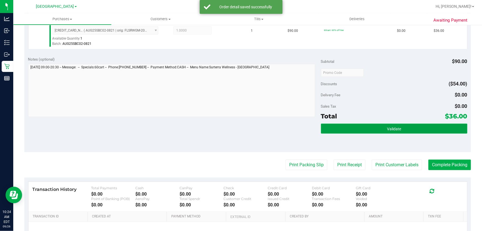
click at [344, 127] on button "Validate" at bounding box center [394, 128] width 146 height 10
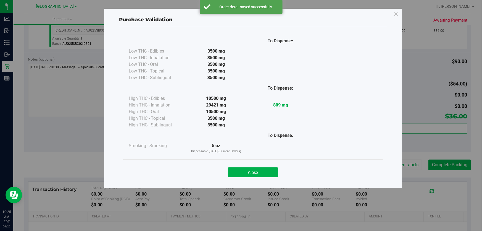
drag, startPoint x: 261, startPoint y: 172, endPoint x: 237, endPoint y: 132, distance: 46.2
click at [260, 172] on button "Close" at bounding box center [253, 172] width 50 height 10
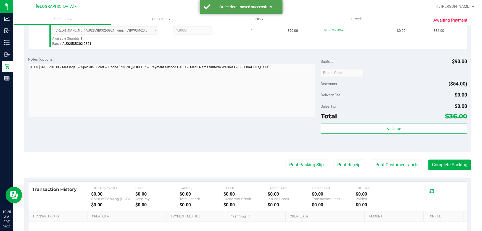
click at [301, 170] on purchase-details "Back Edit Purchase Cancel Purchase View Profile # 12007348 BioTrack ID: - Submi…" at bounding box center [247, 75] width 447 height 411
click at [296, 165] on button "Print Packing Slip" at bounding box center [307, 164] width 42 height 10
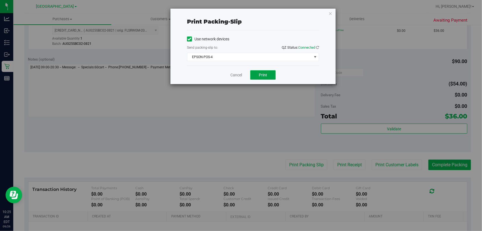
click at [263, 71] on button "Print" at bounding box center [262, 74] width 25 height 9
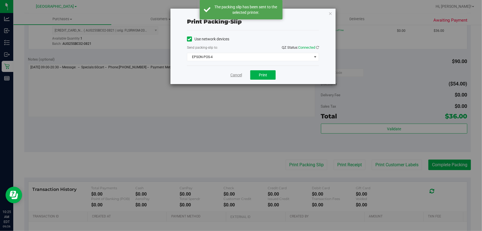
click at [238, 75] on link "Cancel" at bounding box center [236, 75] width 12 height 6
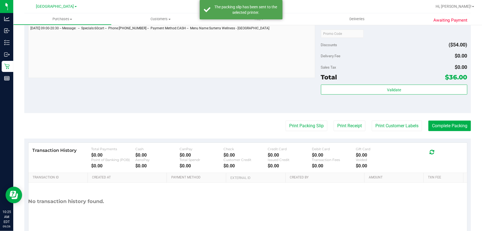
scroll to position [220, 0]
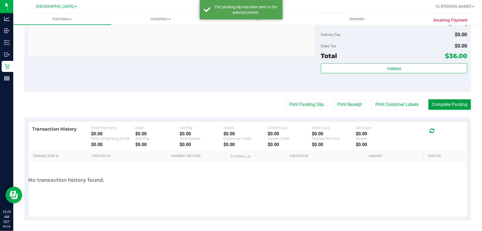
click at [440, 108] on button "Complete Packing" at bounding box center [449, 104] width 43 height 10
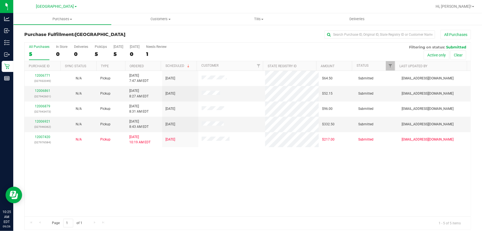
click at [260, 187] on div "12006771 (327932049) N/A Pickup 9/26/2025 7:47 AM EDT 9/26/2025 $64.50 Submitte…" at bounding box center [248, 143] width 446 height 145
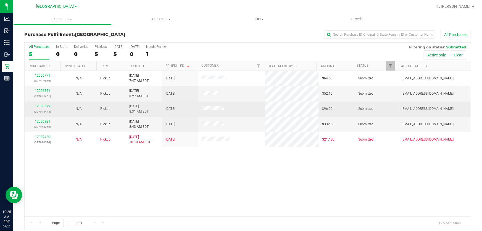
click at [37, 104] on link "12006879" at bounding box center [42, 106] width 15 height 4
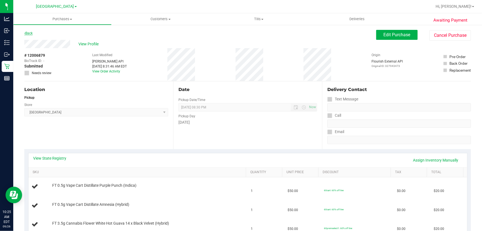
click at [30, 31] on link "Back" at bounding box center [28, 33] width 8 height 4
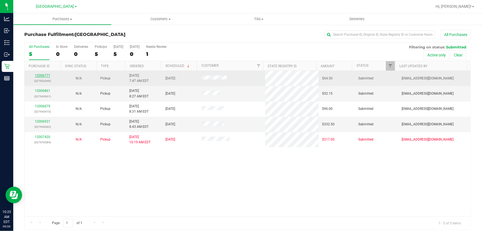
click at [42, 75] on link "12006771" at bounding box center [42, 75] width 15 height 4
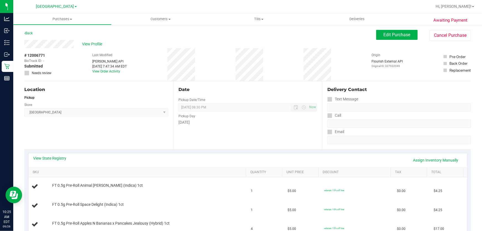
click at [81, 126] on div "Location Pickup Store Lakeland WC Select Store [PERSON_NAME][GEOGRAPHIC_DATA] […" at bounding box center [98, 115] width 149 height 68
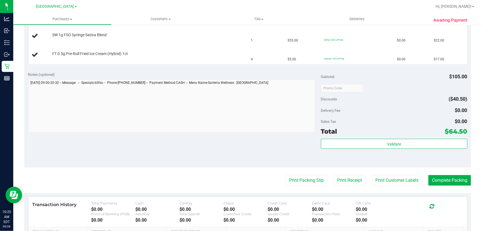
scroll to position [125, 0]
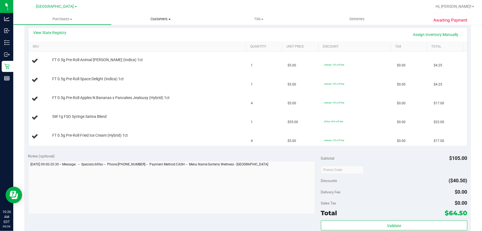
click at [162, 20] on span "Customers" at bounding box center [161, 19] width 98 height 5
click at [215, 36] on div "View State Registry Assign Inventory Manually" at bounding box center [247, 34] width 429 height 9
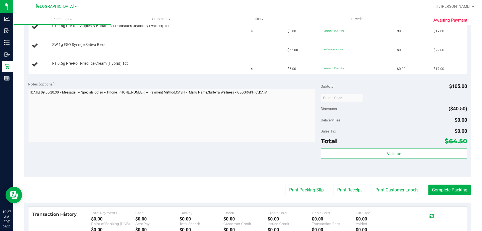
scroll to position [197, 0]
click at [307, 190] on button "Print Packing Slip" at bounding box center [307, 189] width 42 height 10
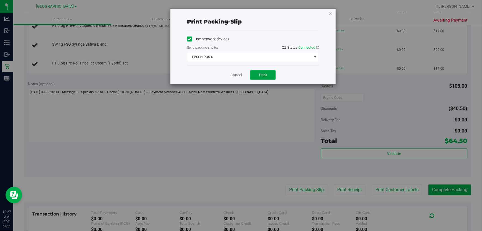
click at [264, 75] on span "Print" at bounding box center [263, 75] width 8 height 4
click at [234, 75] on link "Cancel" at bounding box center [236, 75] width 12 height 6
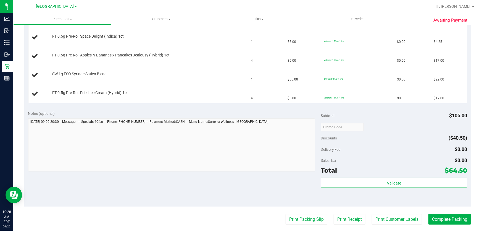
scroll to position [165, 0]
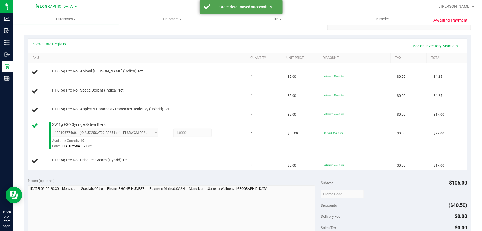
scroll to position [114, 0]
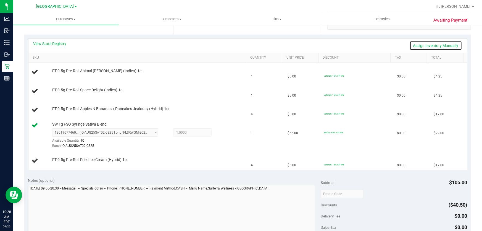
click at [427, 45] on link "Assign Inventory Manually" at bounding box center [436, 45] width 52 height 9
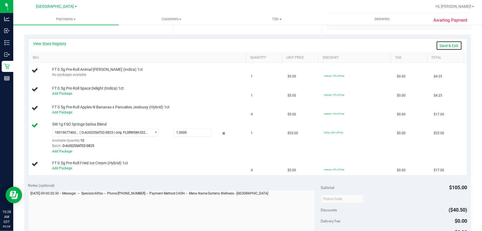
click at [446, 46] on link "Save & Exit" at bounding box center [449, 45] width 26 height 9
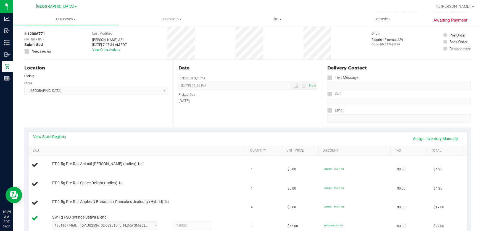
scroll to position [0, 0]
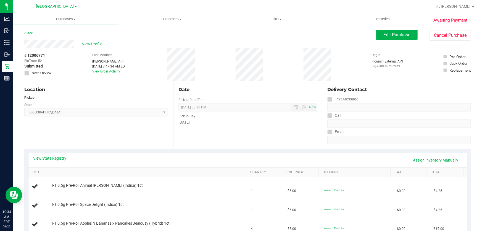
drag, startPoint x: 120, startPoint y: 138, endPoint x: 112, endPoint y: 141, distance: 8.6
click at [118, 138] on div "Location Pickup Store Lakeland WC Select Store [PERSON_NAME][GEOGRAPHIC_DATA] […" at bounding box center [98, 115] width 149 height 68
click at [111, 141] on div "Location Pickup Store Lakeland WC Select Store [PERSON_NAME][GEOGRAPHIC_DATA] […" at bounding box center [98, 115] width 149 height 68
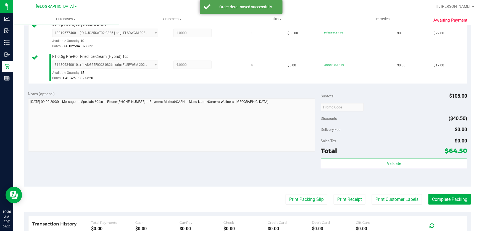
scroll to position [295, 0]
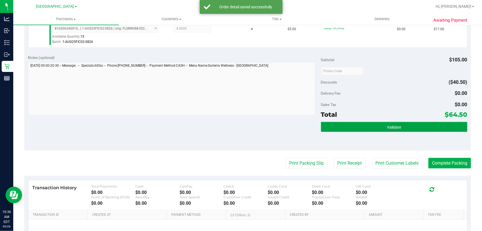
click at [365, 126] on button "Validate" at bounding box center [394, 127] width 146 height 10
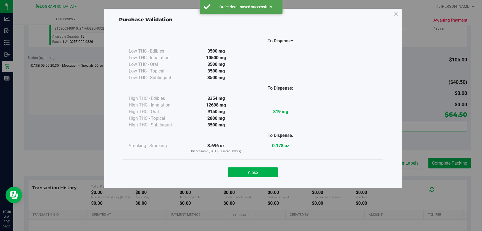
click at [246, 178] on div "Close" at bounding box center [253, 170] width 260 height 22
click at [253, 166] on div "Close" at bounding box center [252, 171] width 251 height 14
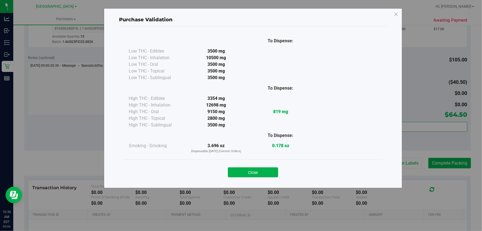
drag, startPoint x: 253, startPoint y: 168, endPoint x: 234, endPoint y: 111, distance: 60.2
click at [252, 169] on button "Close" at bounding box center [253, 172] width 50 height 10
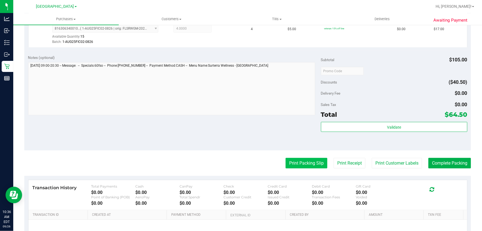
click at [310, 163] on button "Print Packing Slip" at bounding box center [307, 163] width 42 height 10
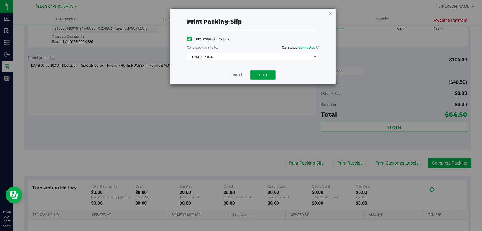
click at [259, 77] on span "Print" at bounding box center [263, 75] width 8 height 4
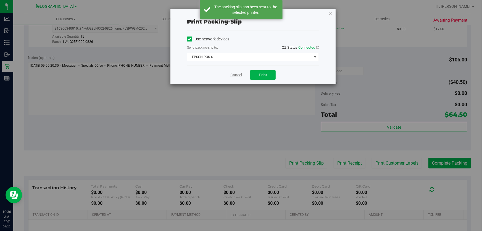
click at [236, 72] on link "Cancel" at bounding box center [236, 75] width 12 height 6
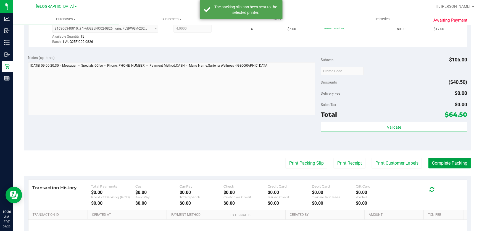
click at [444, 158] on button "Complete Packing" at bounding box center [449, 163] width 43 height 10
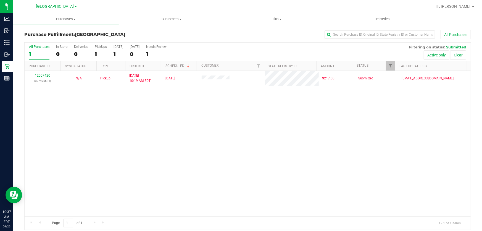
scroll to position [4, 0]
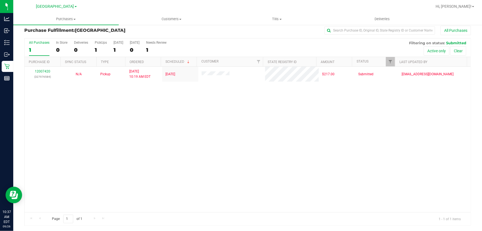
click at [301, 154] on div "12007420 (327976584) N/A Pickup 9/26/2025 10:19 AM EDT 9/26/2025 $217.00 Submit…" at bounding box center [248, 139] width 446 height 145
click at [294, 160] on div "12007420 (327976584) N/A Pickup 9/26/2025 10:19 AM EDT 9/26/2025 $217.00 Submit…" at bounding box center [248, 139] width 446 height 145
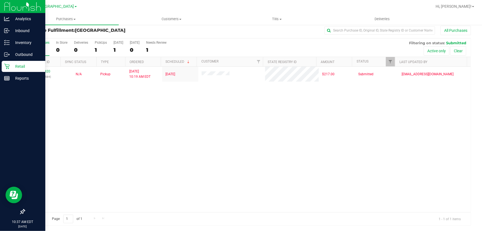
click at [6, 66] on icon at bounding box center [7, 67] width 6 height 6
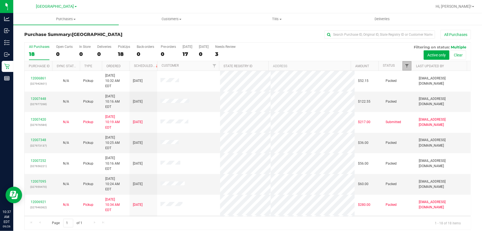
click at [405, 66] on span "Filter" at bounding box center [407, 66] width 4 height 4
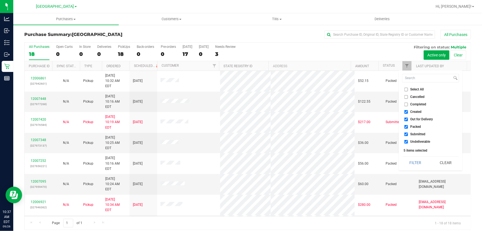
click at [419, 91] on span "Select All" at bounding box center [417, 89] width 14 height 3
click at [408, 91] on input "Select All" at bounding box center [406, 90] width 4 height 4
checkbox input "true"
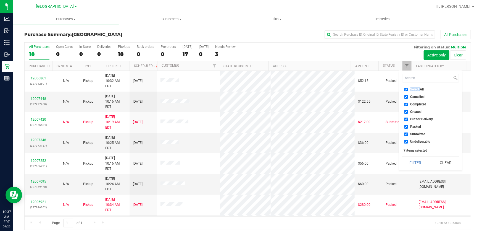
click at [419, 91] on span "Select All" at bounding box center [417, 89] width 14 height 3
click at [408, 91] on input "Select All" at bounding box center [406, 90] width 4 height 4
checkbox input "false"
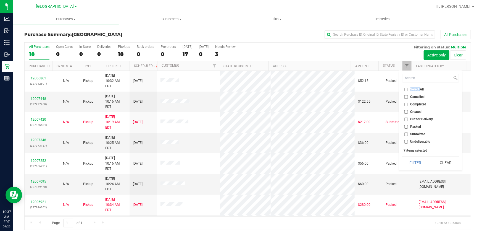
checkbox input "false"
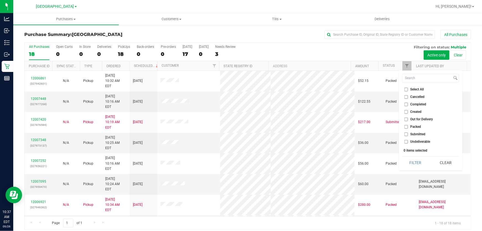
click at [419, 134] on span "Submitted" at bounding box center [417, 133] width 15 height 3
click at [408, 134] on input "Submitted" at bounding box center [406, 134] width 4 height 4
checkbox input "true"
click at [414, 163] on button "Filter" at bounding box center [415, 162] width 27 height 12
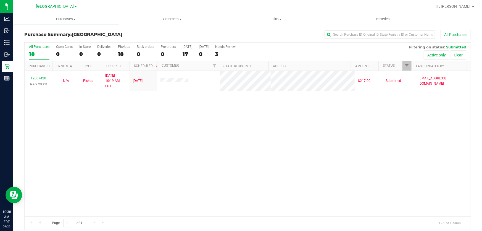
click at [278, 149] on div "12007420 (327976584) N/A Pickup 9/26/2025 10:19 AM EDT 9/26/2025 $217.00 Submit…" at bounding box center [248, 143] width 446 height 145
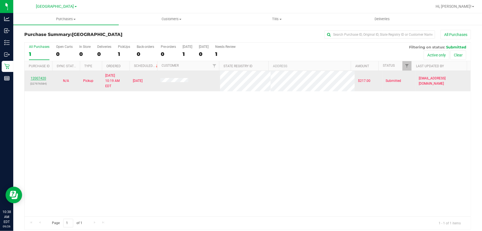
click at [39, 76] on link "12007420" at bounding box center [38, 78] width 15 height 4
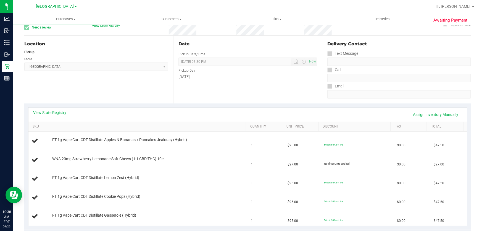
scroll to position [125, 0]
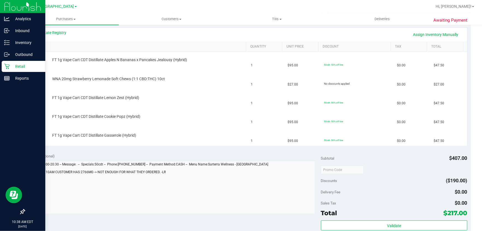
click at [11, 66] on p "Retail" at bounding box center [26, 66] width 33 height 7
